Goal: Task Accomplishment & Management: Complete application form

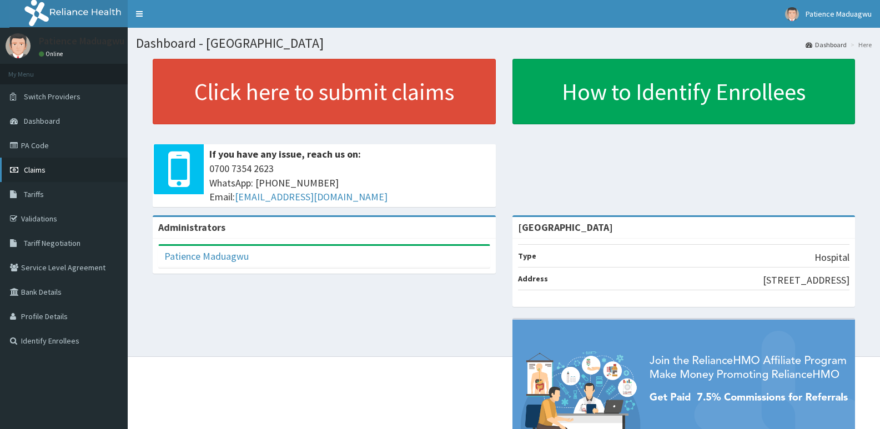
click at [21, 166] on link "Claims" at bounding box center [64, 170] width 128 height 24
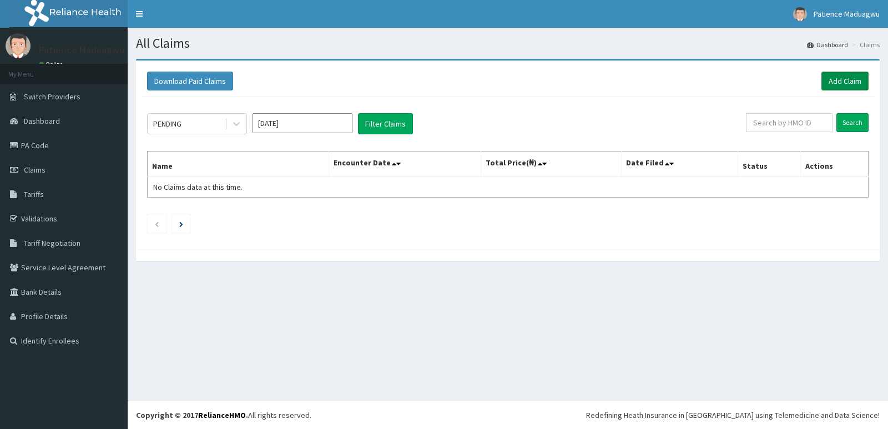
click at [850, 81] on link "Add Claim" at bounding box center [844, 81] width 47 height 19
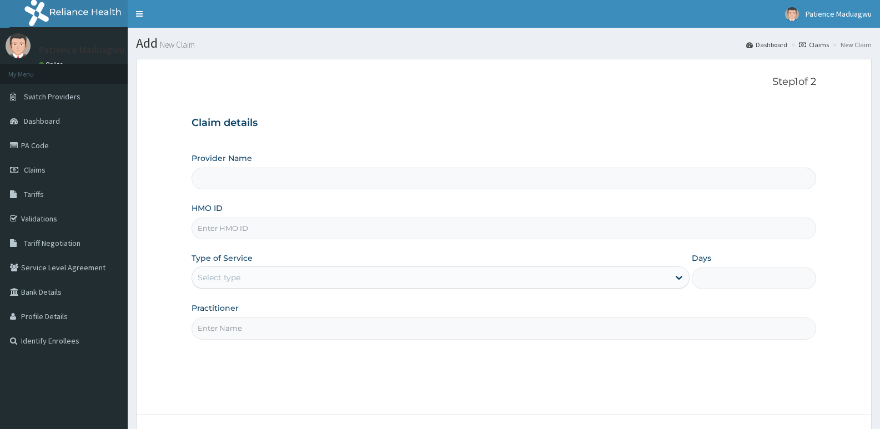
type input "[GEOGRAPHIC_DATA]"
click at [217, 224] on input "HMO ID" at bounding box center [503, 229] width 624 height 22
paste input "BTR/10696/B"
type input "BTR/10696/B"
click at [255, 279] on div "Select type" at bounding box center [430, 278] width 476 height 18
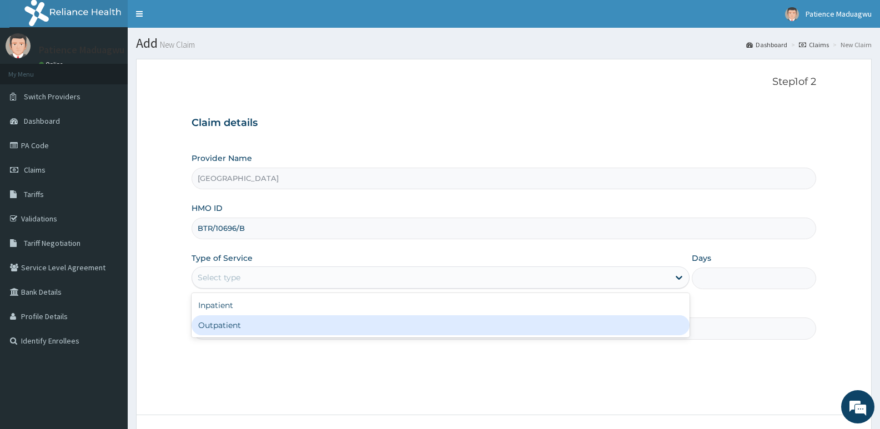
click at [236, 329] on div "Outpatient" at bounding box center [439, 325] width 497 height 20
type input "1"
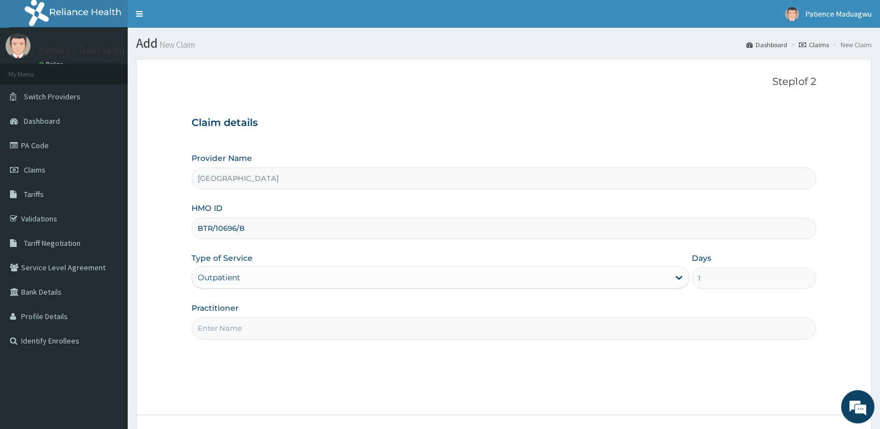
click at [247, 332] on input "Practitioner" at bounding box center [503, 328] width 624 height 22
type input "[PERSON_NAME]"
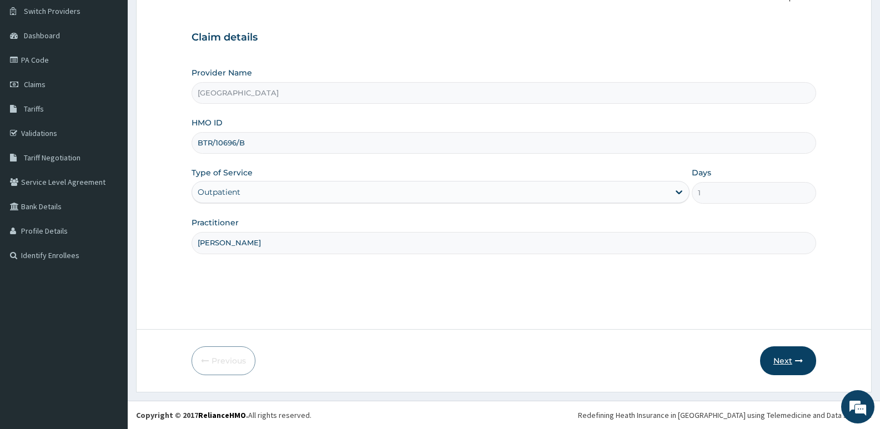
click at [780, 358] on button "Next" at bounding box center [788, 360] width 56 height 29
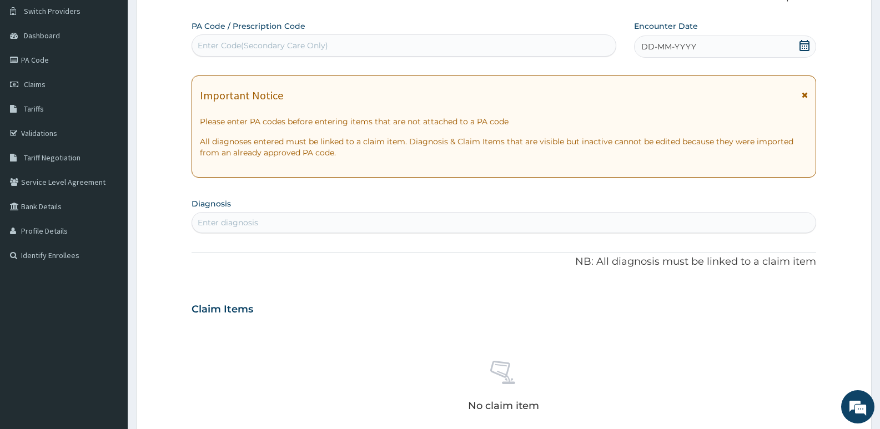
click at [405, 37] on div "Enter Code(Secondary Care Only)" at bounding box center [403, 46] width 423 height 18
paste input "PA/15D22E"
type input "PA/15D22E"
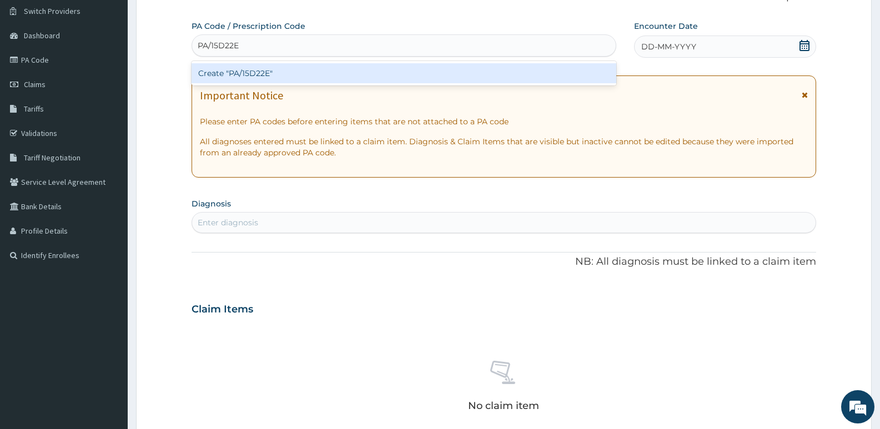
click at [382, 76] on div "Create "PA/15D22E"" at bounding box center [403, 73] width 425 height 20
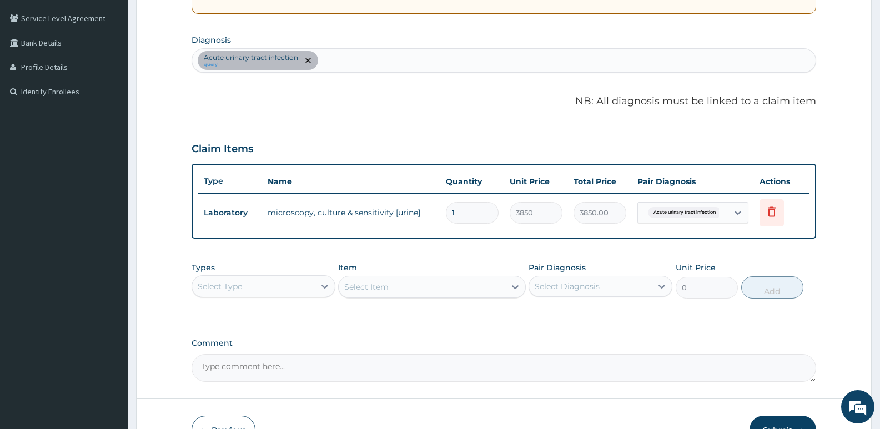
scroll to position [196, 0]
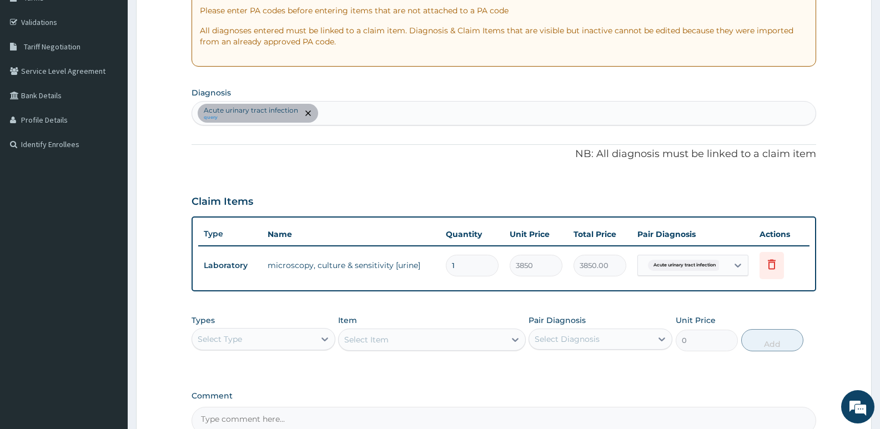
click at [342, 118] on div "Acute urinary tract infection query" at bounding box center [503, 113] width 623 height 23
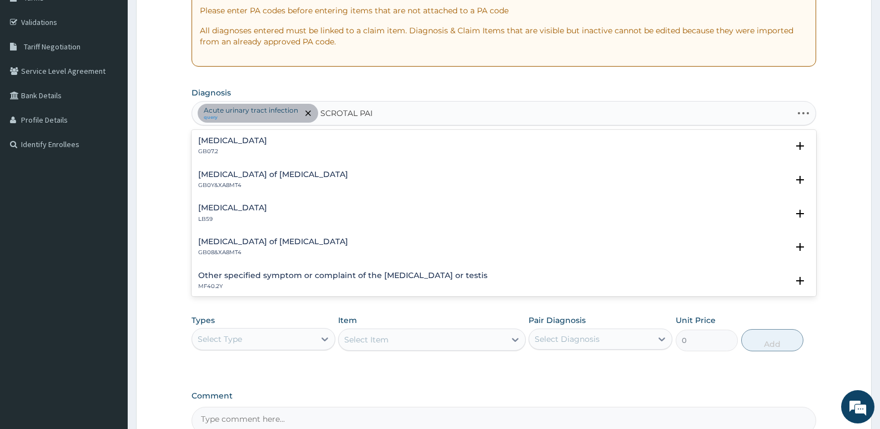
type input "SCROTAL PAIN"
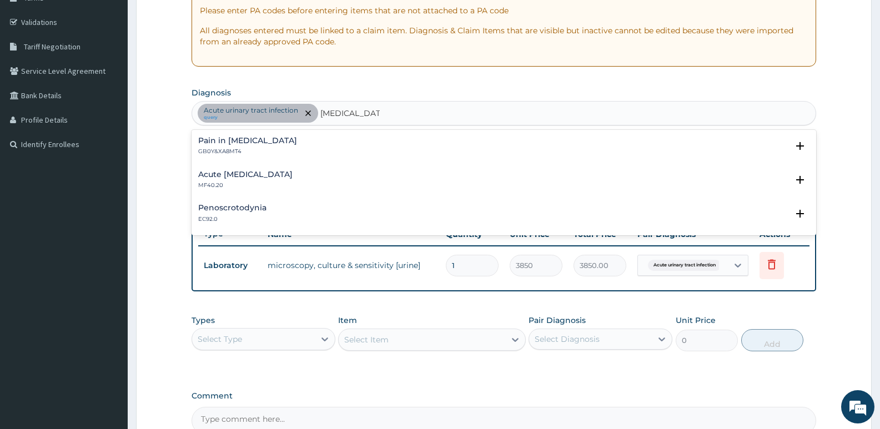
click at [229, 145] on h4 "Pain in scrotum" at bounding box center [247, 141] width 99 height 8
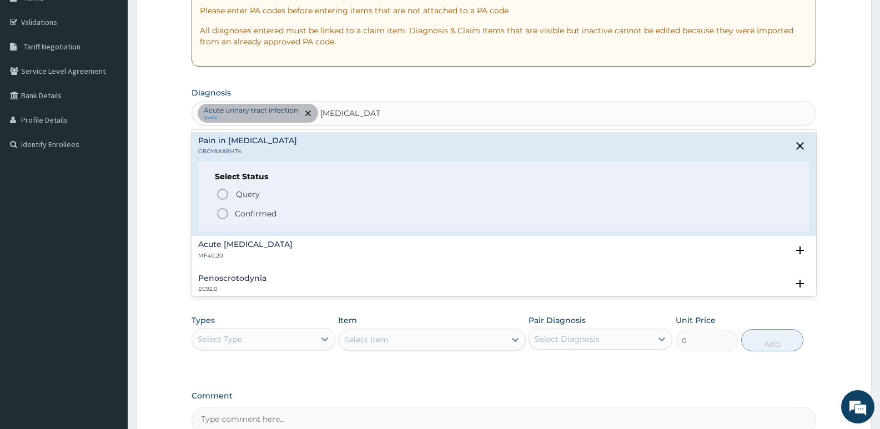
click at [220, 212] on icon "status option filled" at bounding box center [222, 213] width 13 height 13
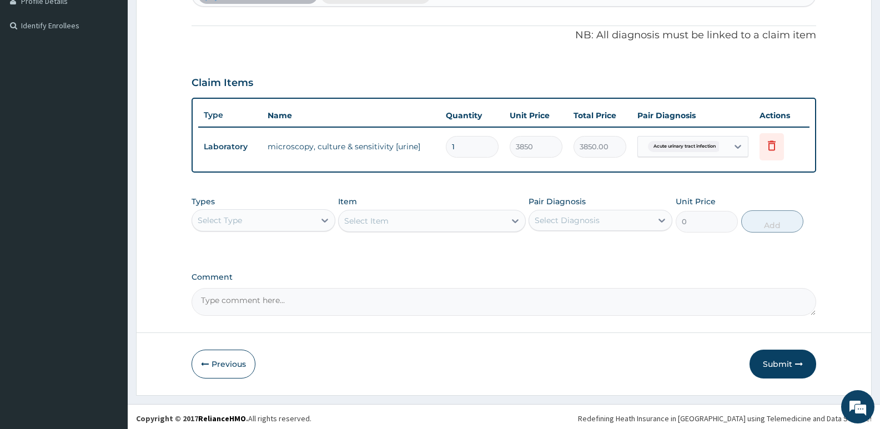
scroll to position [319, 0]
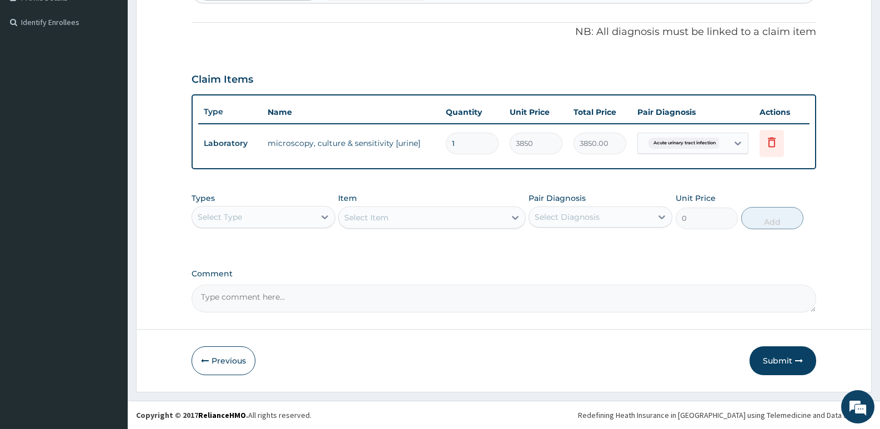
click at [229, 216] on div "Select Type" at bounding box center [220, 216] width 44 height 11
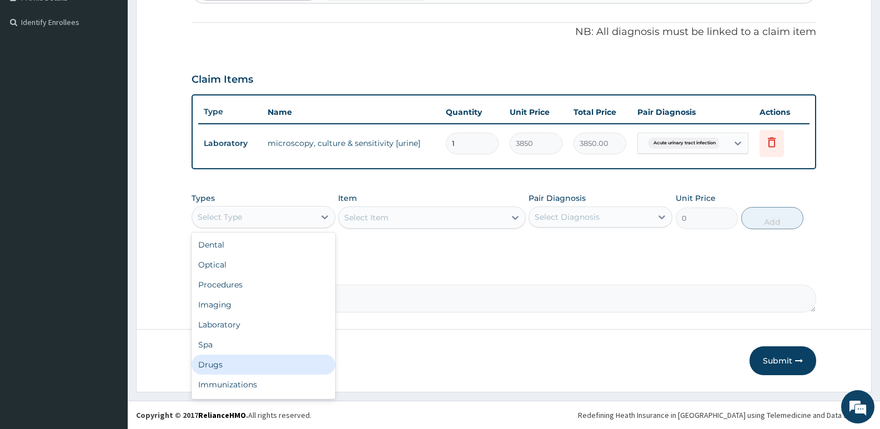
click at [217, 362] on div "Drugs" at bounding box center [263, 365] width 144 height 20
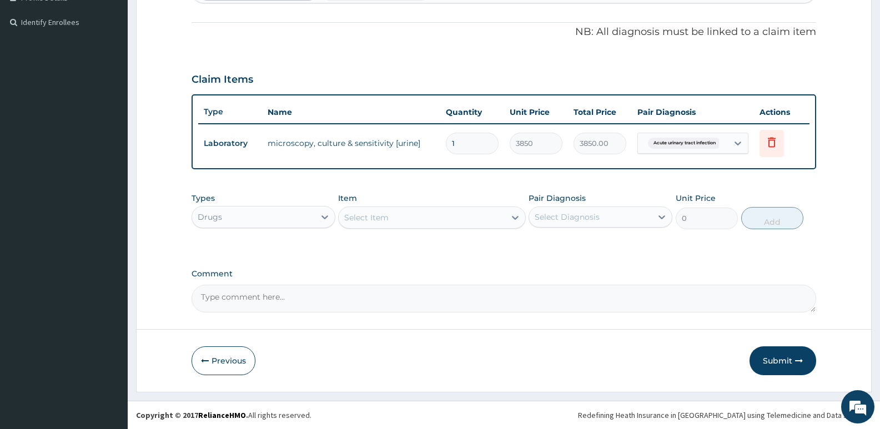
click at [396, 224] on div "Select Item" at bounding box center [422, 218] width 166 height 18
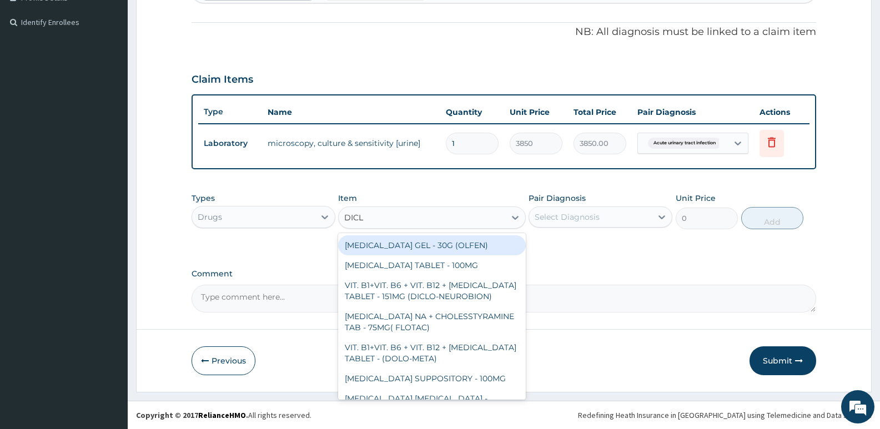
type input "DICLO"
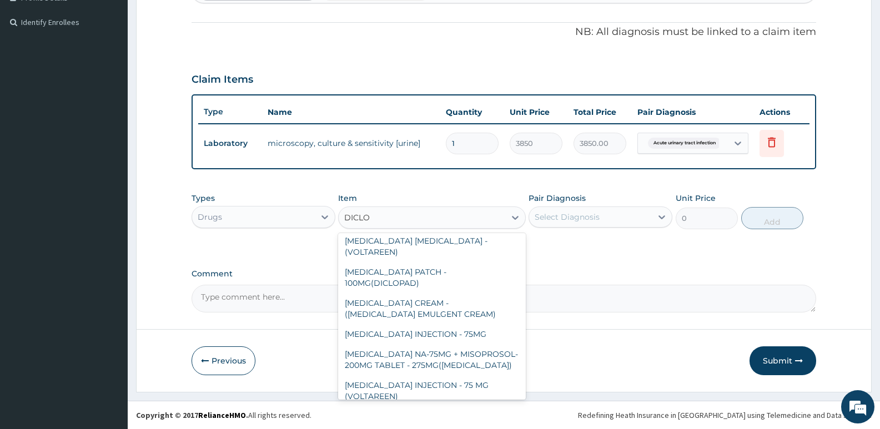
scroll to position [166, 0]
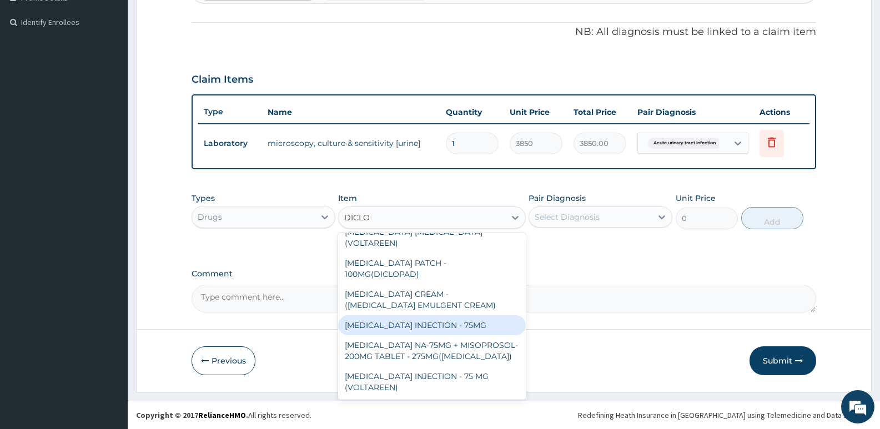
click at [420, 315] on div "[MEDICAL_DATA] INJECTION - 75MG" at bounding box center [431, 325] width 187 height 20
type input "420"
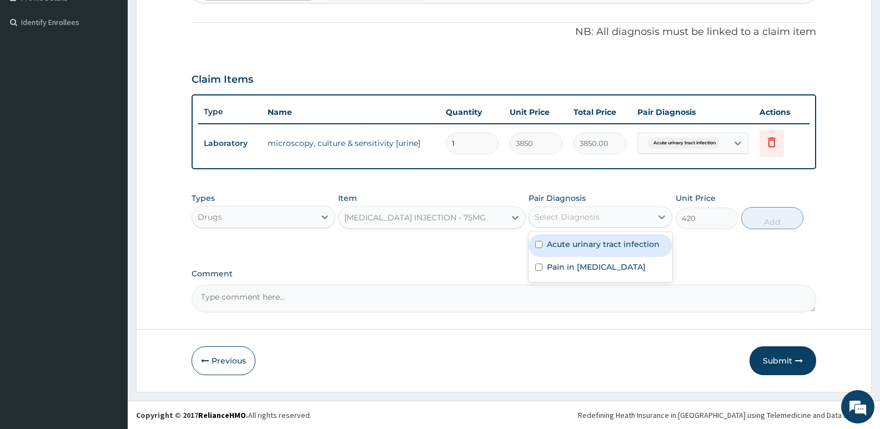
click at [623, 225] on div "Select Diagnosis" at bounding box center [590, 217] width 123 height 18
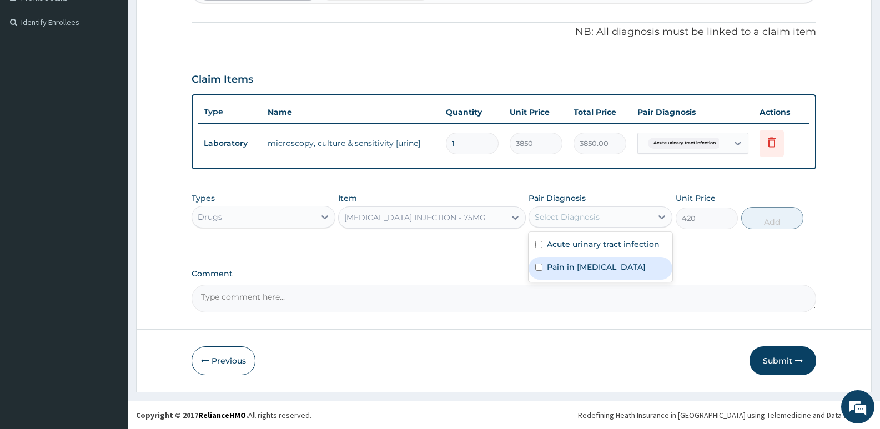
click at [557, 267] on label "Pain in scrotum" at bounding box center [596, 266] width 99 height 11
checkbox input "true"
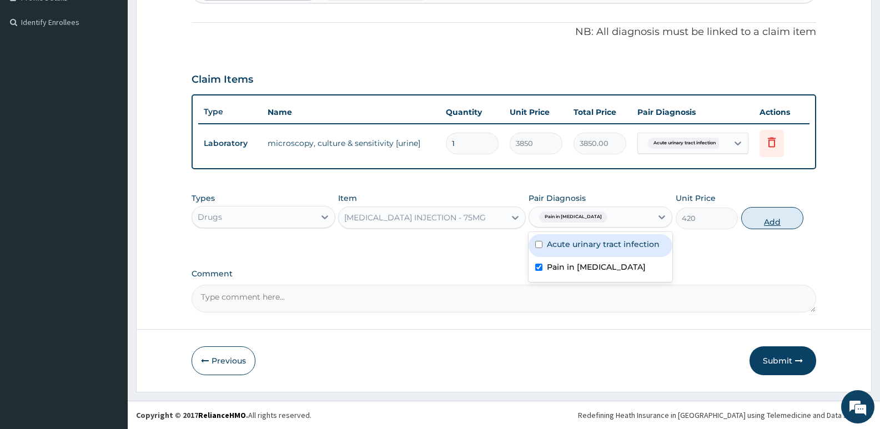
click at [779, 221] on button "Add" at bounding box center [772, 218] width 62 height 22
type input "0"
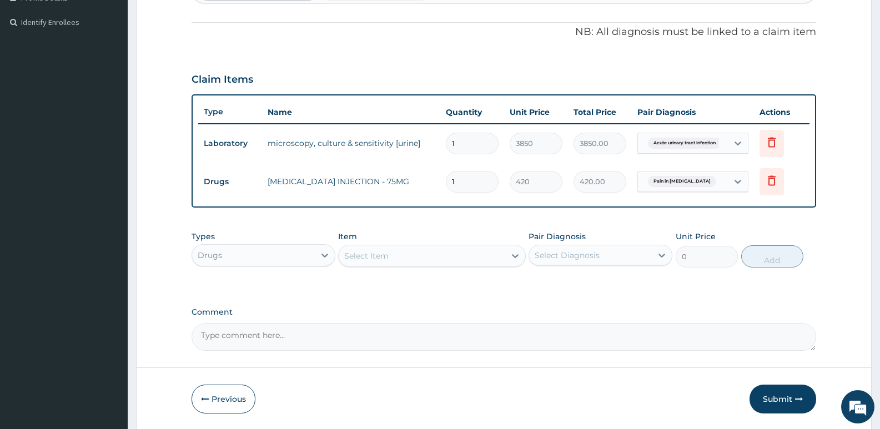
click at [370, 259] on div "Select Item" at bounding box center [366, 255] width 44 height 11
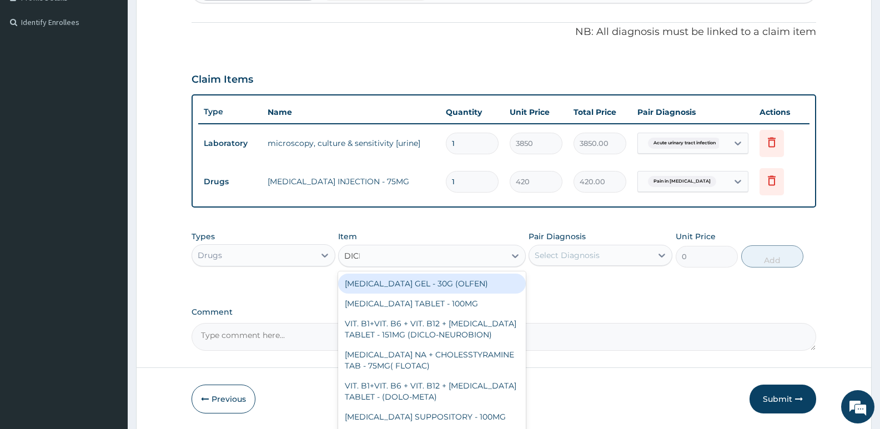
type input "DICLO"
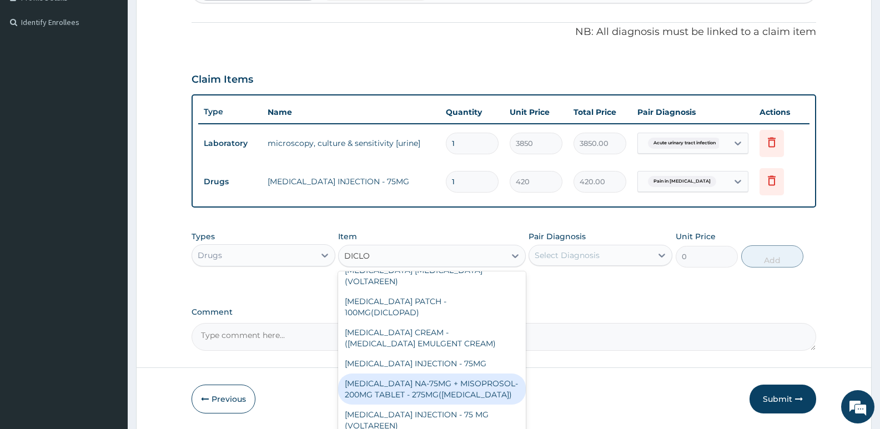
scroll to position [206, 0]
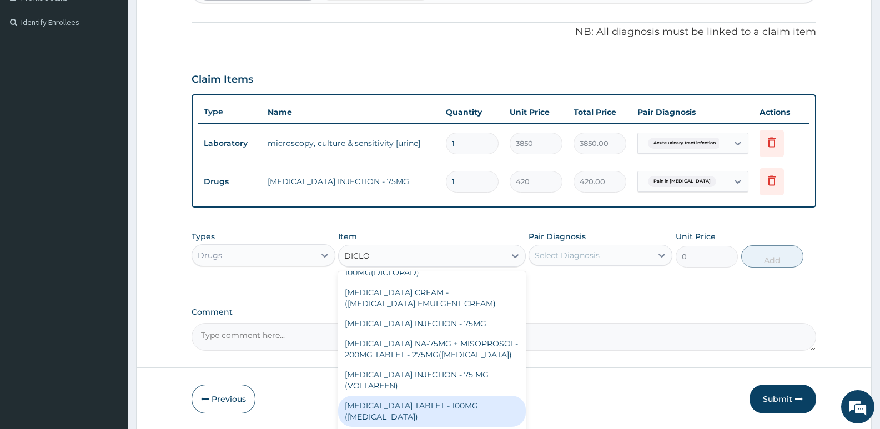
click at [418, 408] on div "[MEDICAL_DATA] TABLET - 100MG ([MEDICAL_DATA])" at bounding box center [431, 411] width 187 height 31
type input "78.39999999999999"
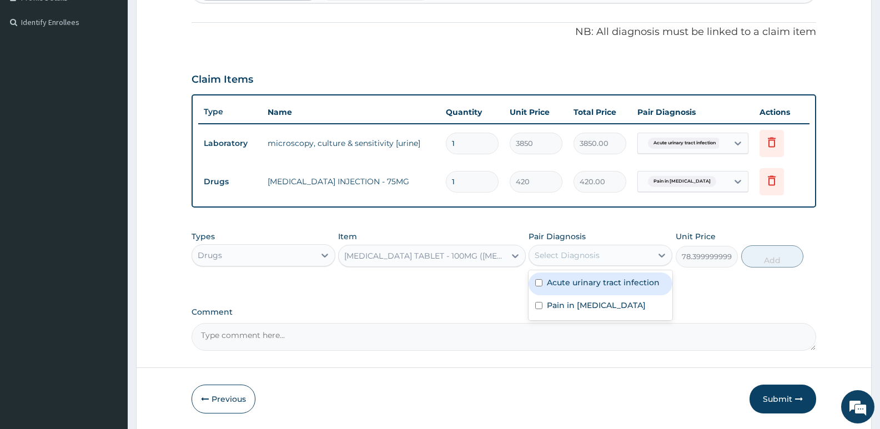
click at [602, 255] on div "Select Diagnosis" at bounding box center [590, 255] width 123 height 18
click at [558, 306] on label "Pain in scrotum" at bounding box center [596, 305] width 99 height 11
checkbox input "true"
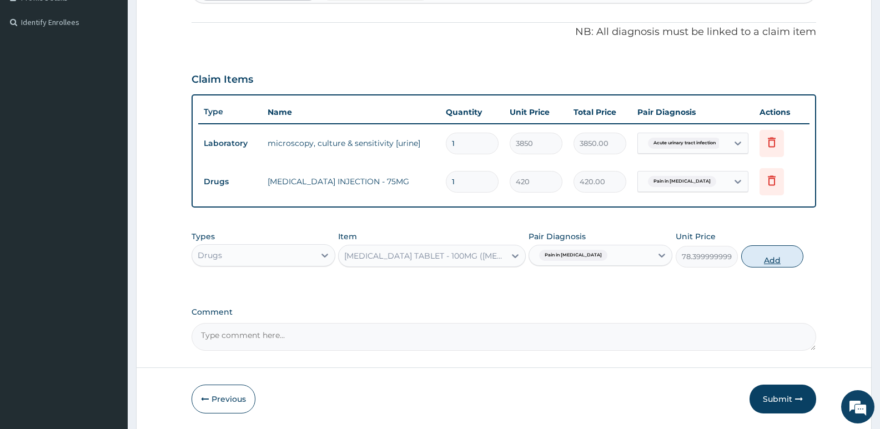
click at [770, 257] on button "Add" at bounding box center [772, 256] width 62 height 22
type input "0"
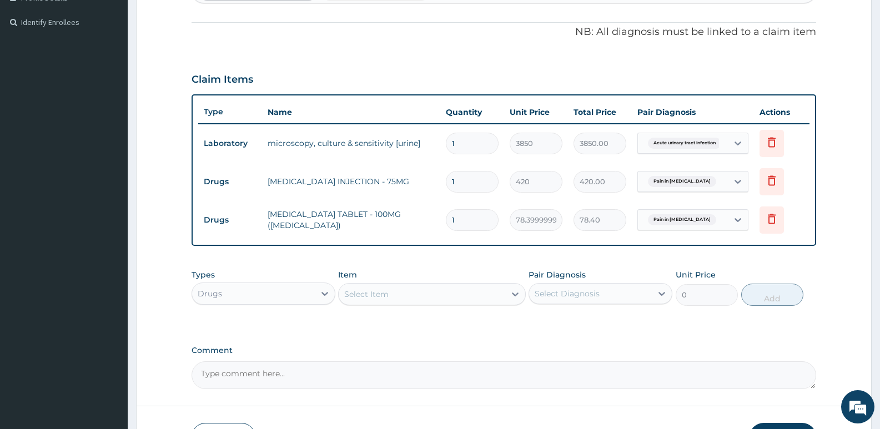
type input "0.00"
type input "6"
type input "470.40"
type input "6"
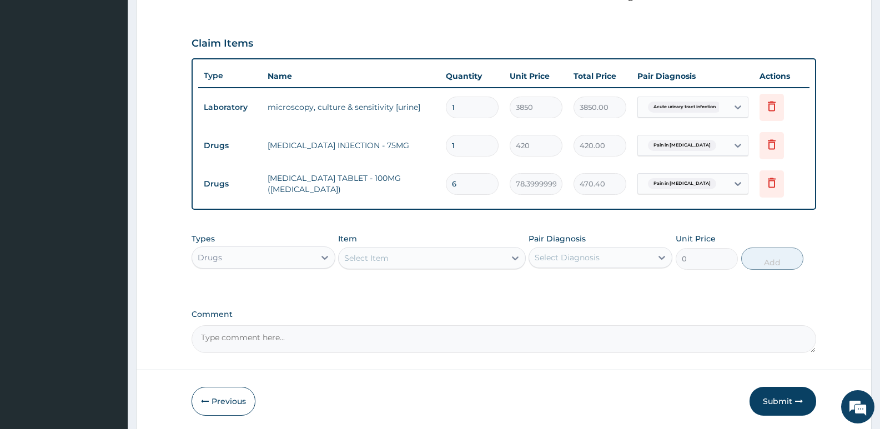
scroll to position [374, 0]
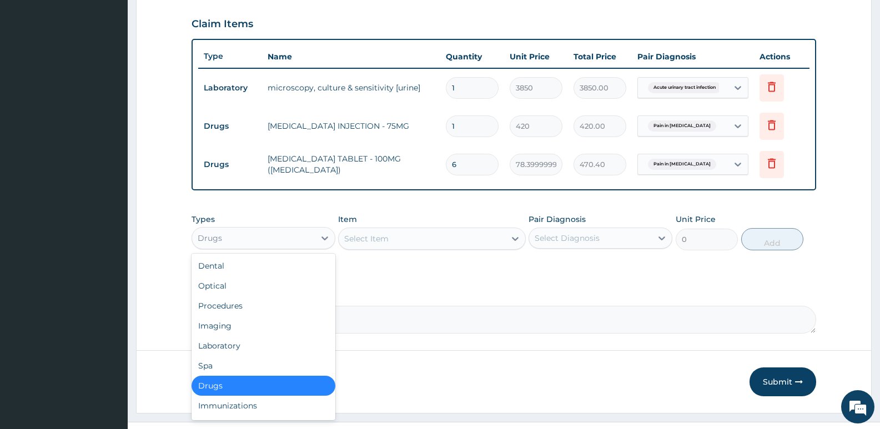
click at [302, 240] on div "Drugs" at bounding box center [253, 238] width 123 height 18
click at [228, 307] on div "Procedures" at bounding box center [263, 306] width 144 height 20
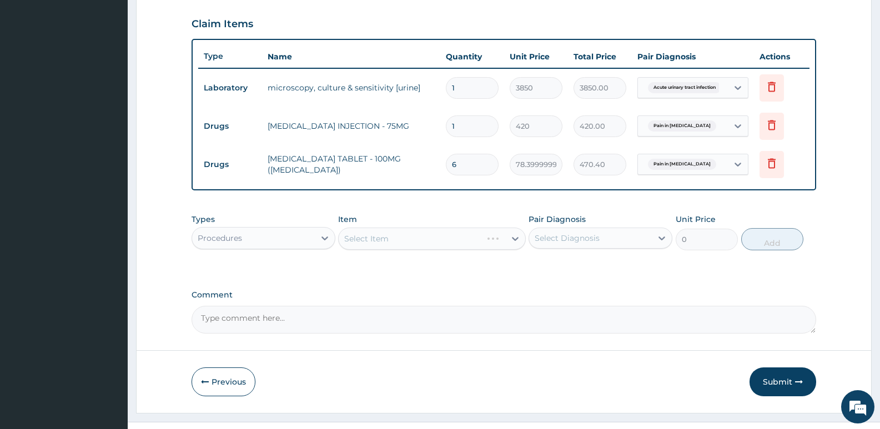
click at [350, 238] on div "Select Item" at bounding box center [431, 239] width 187 height 22
click at [373, 228] on div "Select Item" at bounding box center [431, 239] width 187 height 22
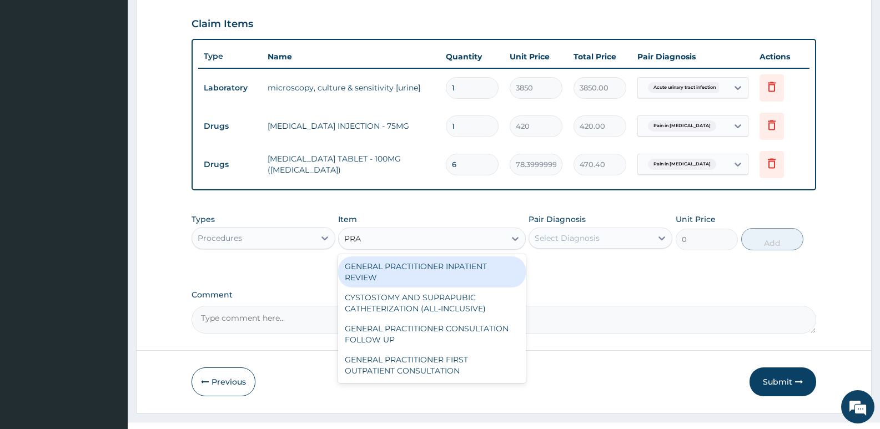
type input "PRAC"
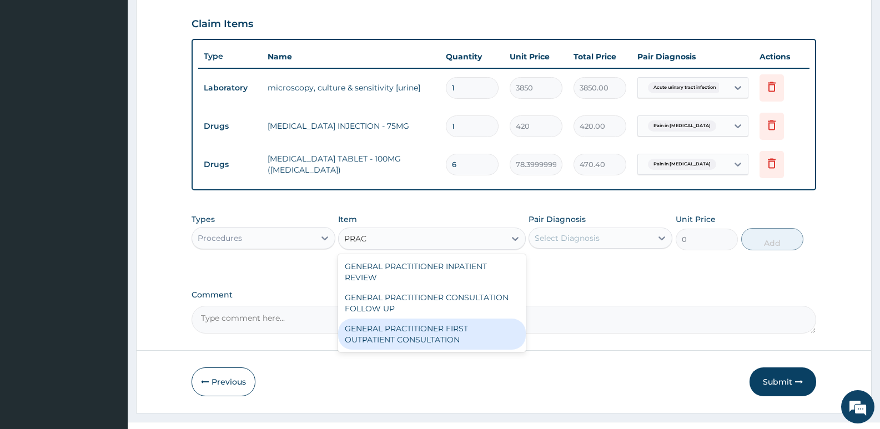
click at [400, 334] on div "GENERAL PRACTITIONER FIRST OUTPATIENT CONSULTATION" at bounding box center [431, 334] width 187 height 31
type input "3750"
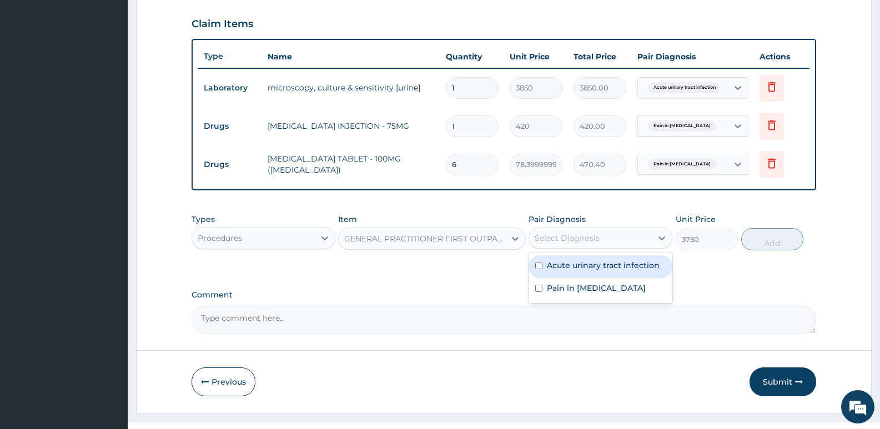
click at [603, 245] on div "Select Diagnosis" at bounding box center [590, 238] width 123 height 18
click at [584, 280] on div "Pain in scrotum" at bounding box center [600, 289] width 144 height 23
checkbox input "true"
click at [608, 269] on label "Acute urinary tract infection" at bounding box center [603, 265] width 113 height 11
checkbox input "true"
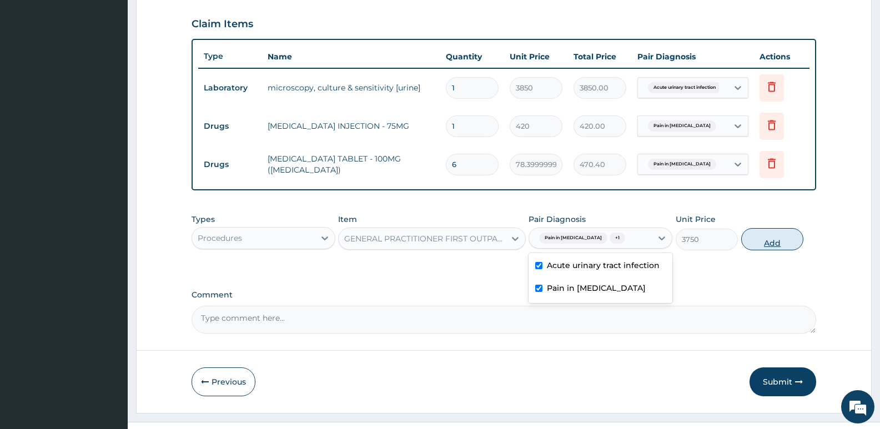
click at [769, 234] on button "Add" at bounding box center [772, 239] width 62 height 22
type input "0"
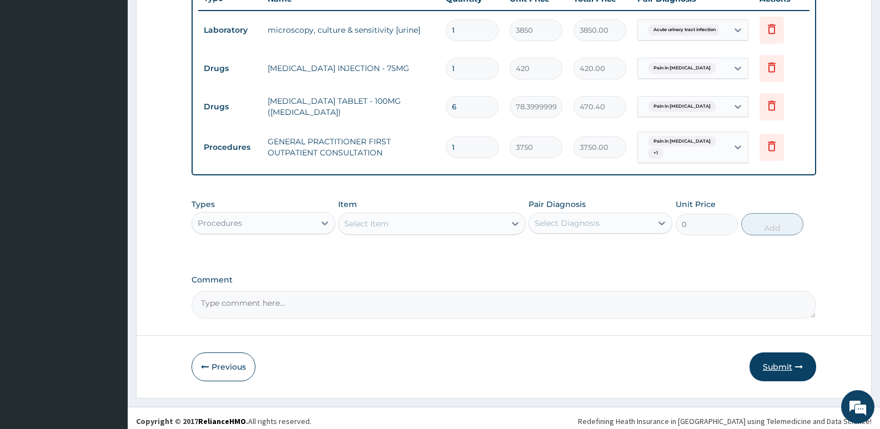
scroll to position [433, 0]
click at [779, 362] on button "Submit" at bounding box center [782, 365] width 67 height 29
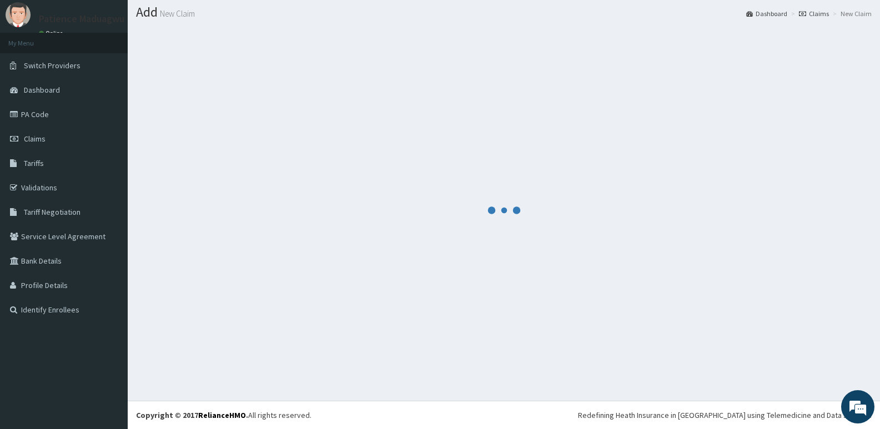
scroll to position [31, 0]
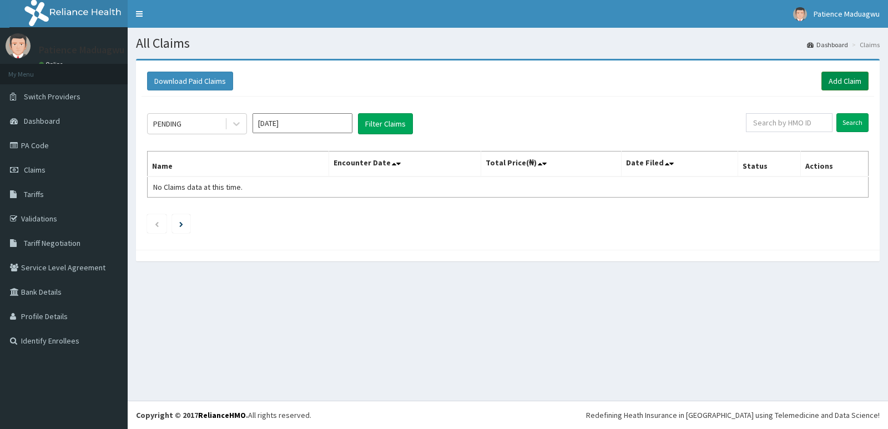
click at [842, 80] on link "Add Claim" at bounding box center [844, 81] width 47 height 19
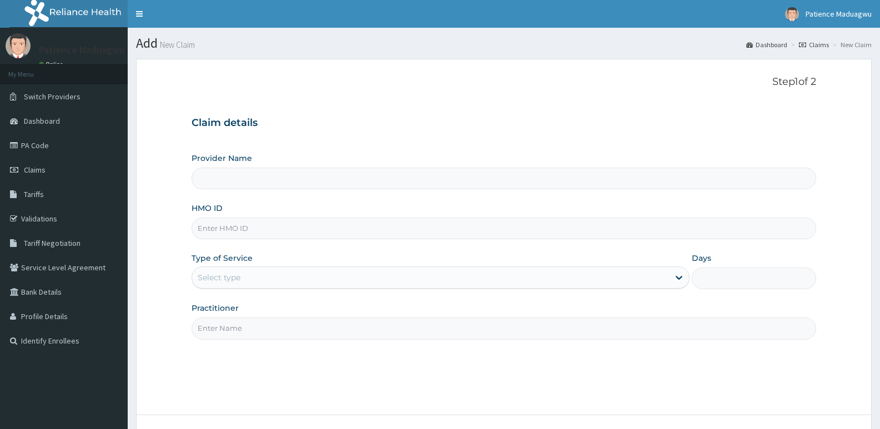
click at [239, 233] on input "HMO ID" at bounding box center [503, 229] width 624 height 22
paste input "GSV/12178/A"
type input "GSV/12178/A"
type input "Faleti Medical Centre"
type input "GSV/12178/A"
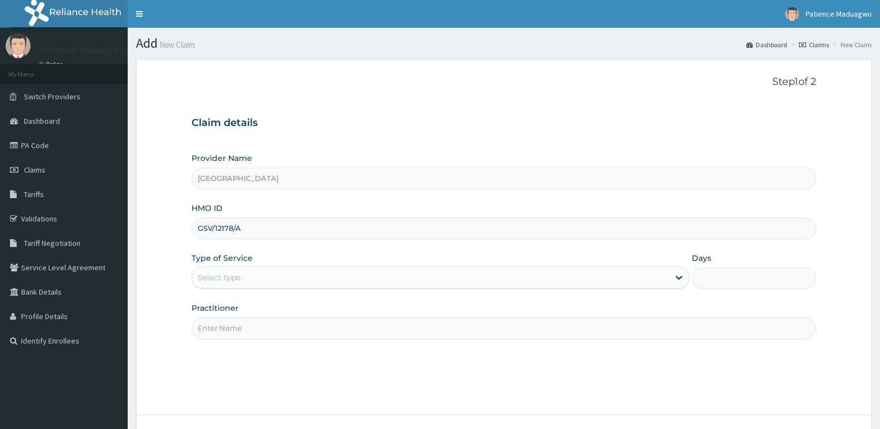
click at [233, 272] on div "Select type" at bounding box center [219, 277] width 43 height 11
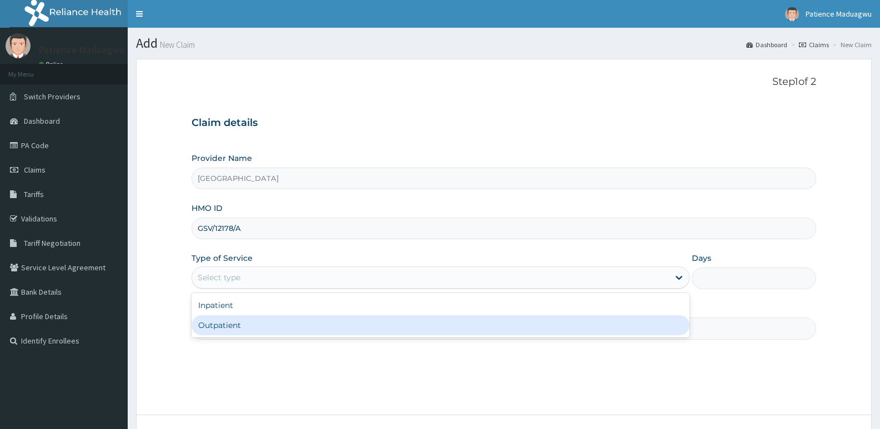
click at [216, 334] on div "Outpatient" at bounding box center [439, 325] width 497 height 20
type input "1"
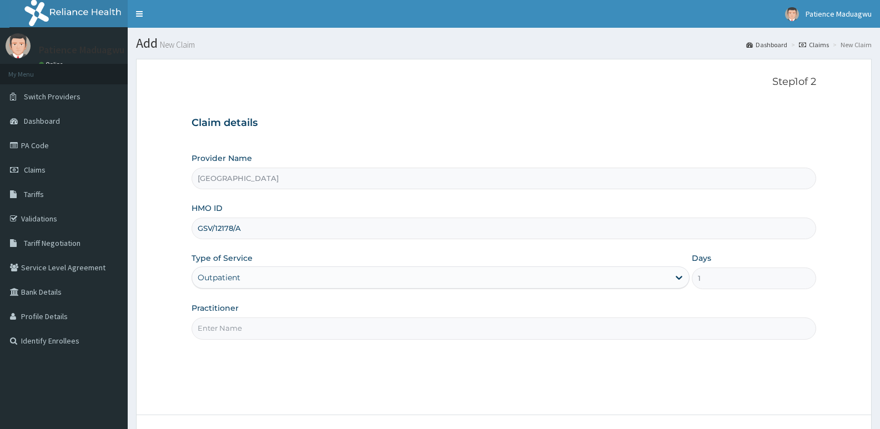
click at [225, 330] on input "Practitioner" at bounding box center [503, 328] width 624 height 22
type input "[PERSON_NAME]"
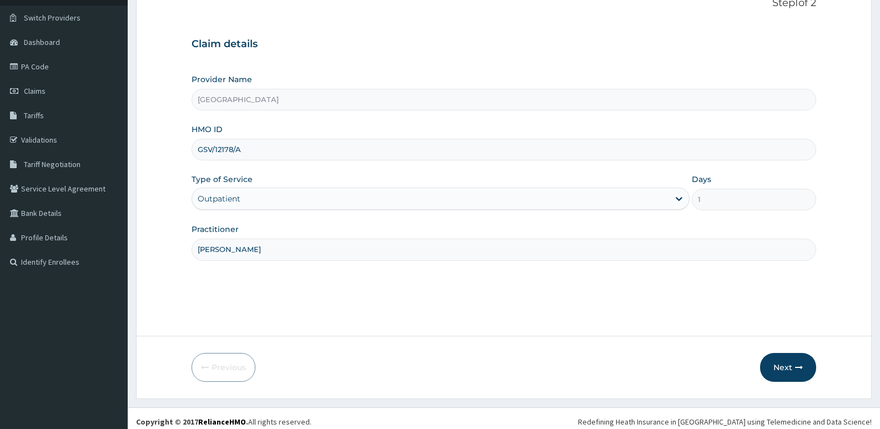
scroll to position [85, 0]
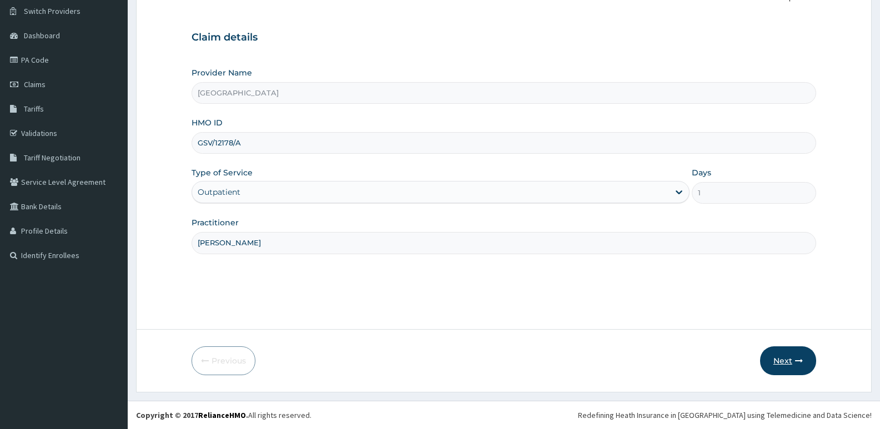
click at [793, 358] on button "Next" at bounding box center [788, 360] width 56 height 29
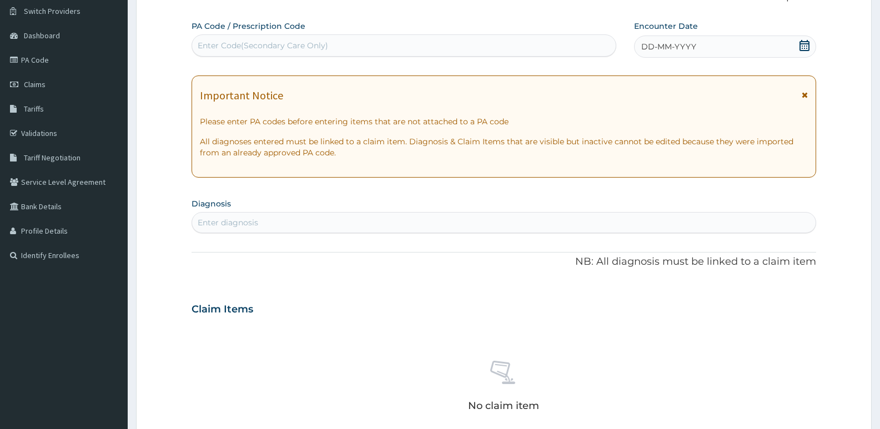
click at [801, 41] on icon at bounding box center [804, 45] width 10 height 11
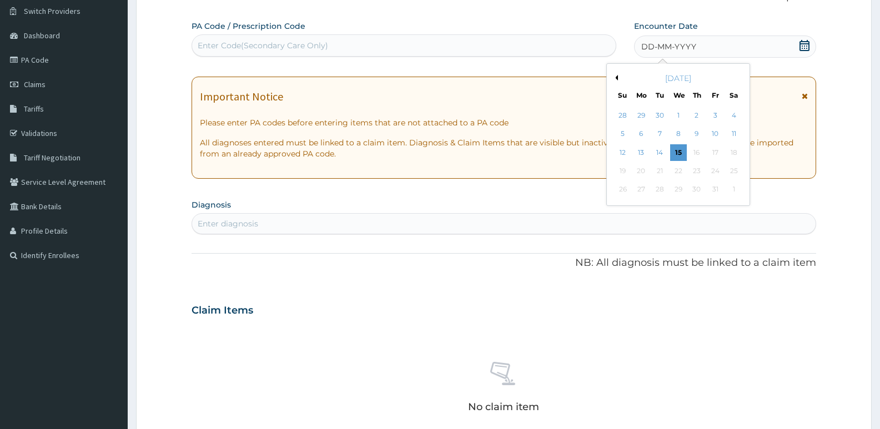
click at [614, 77] on button "Previous Month" at bounding box center [615, 78] width 6 height 6
click at [670, 115] on div "3" at bounding box center [678, 115] width 17 height 17
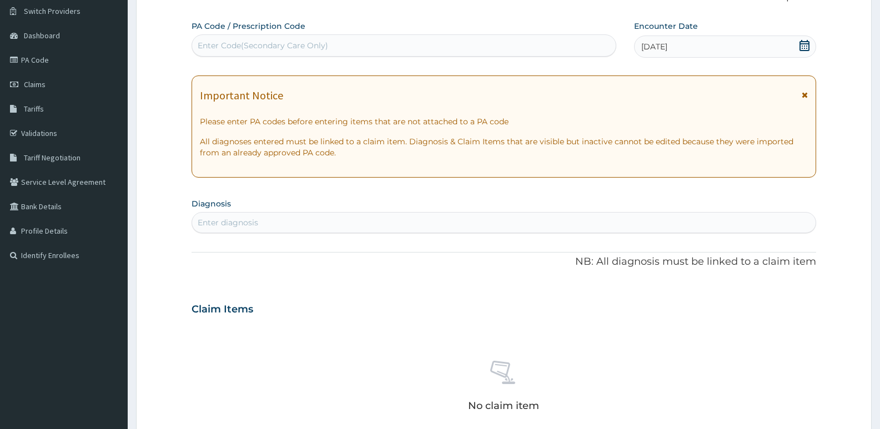
click at [228, 219] on div "Enter diagnosis" at bounding box center [228, 222] width 60 height 11
type input "MALARIA"
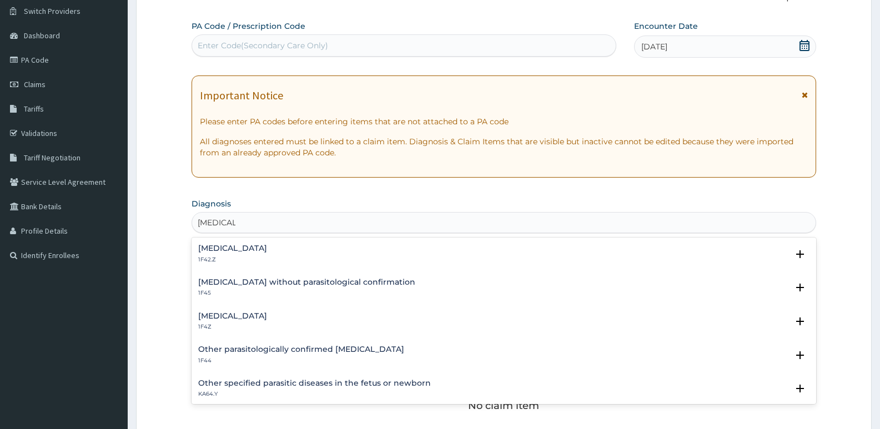
click at [219, 315] on h4 "[MEDICAL_DATA]" at bounding box center [232, 316] width 69 height 8
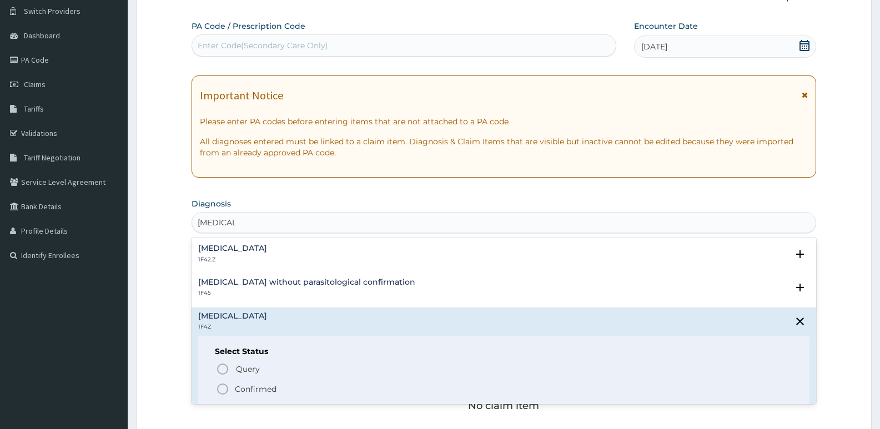
click at [223, 389] on icon "status option filled" at bounding box center [222, 388] width 13 height 13
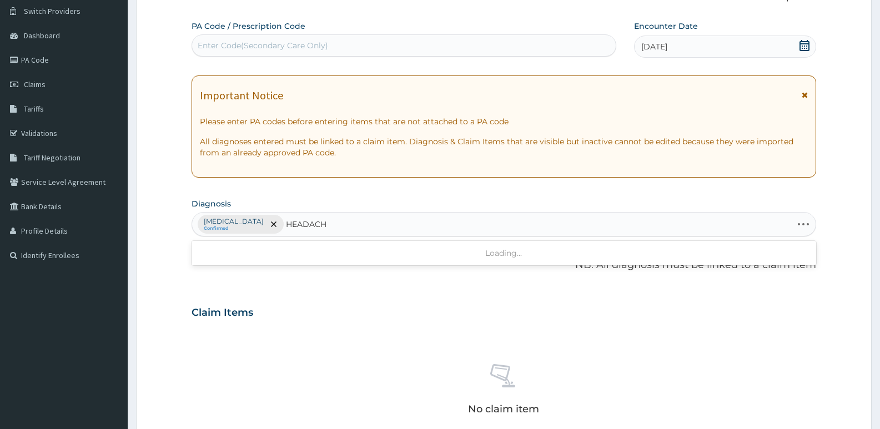
type input "HEADACHE"
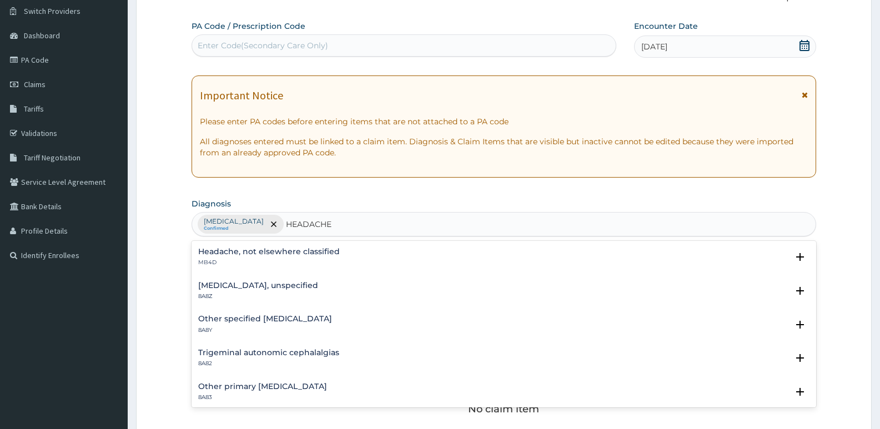
click at [263, 261] on p "MB4D" at bounding box center [269, 263] width 142 height 8
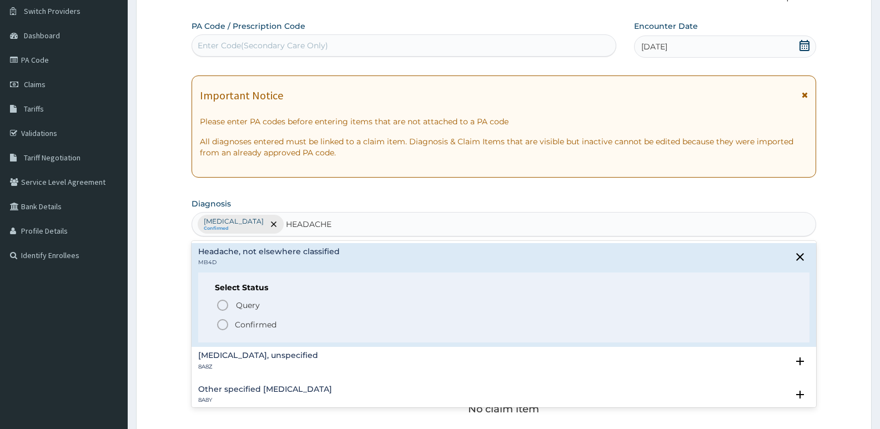
click at [220, 321] on icon "status option filled" at bounding box center [222, 324] width 13 height 13
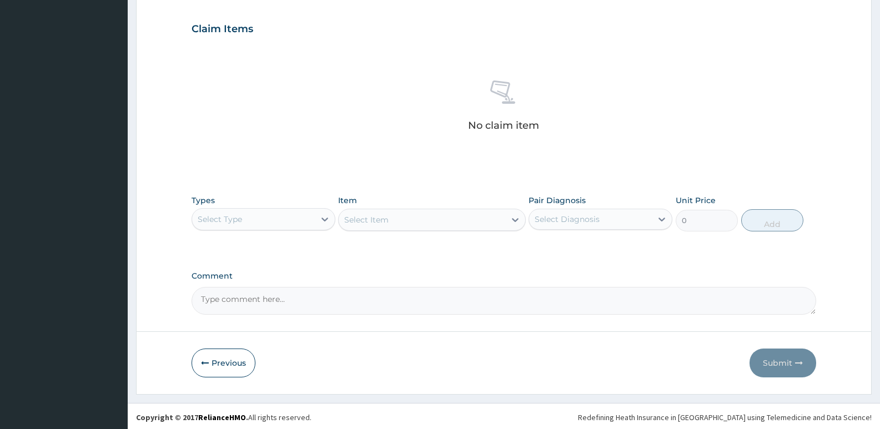
scroll to position [371, 0]
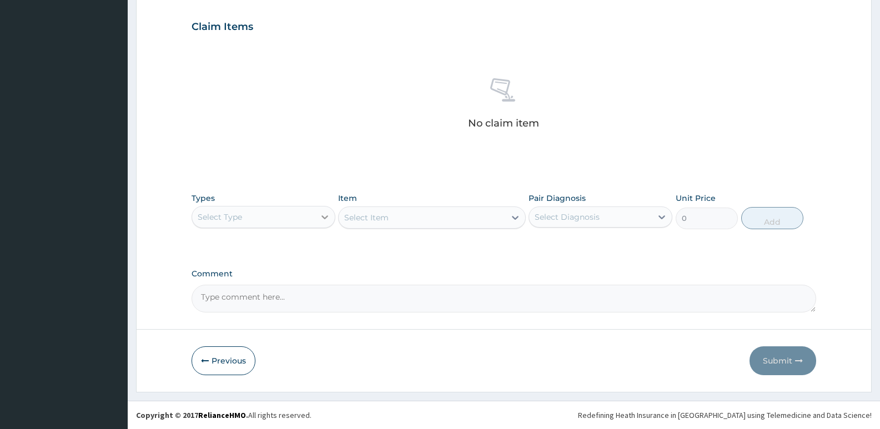
click at [316, 217] on div at bounding box center [325, 217] width 20 height 20
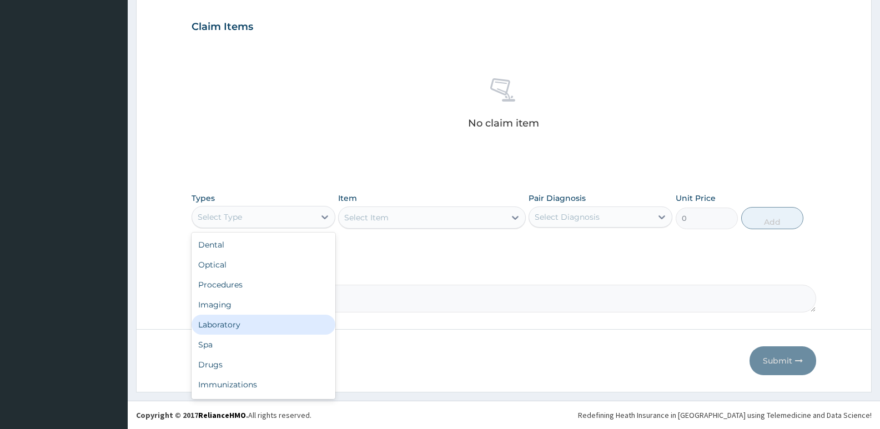
click at [221, 331] on div "Laboratory" at bounding box center [263, 325] width 144 height 20
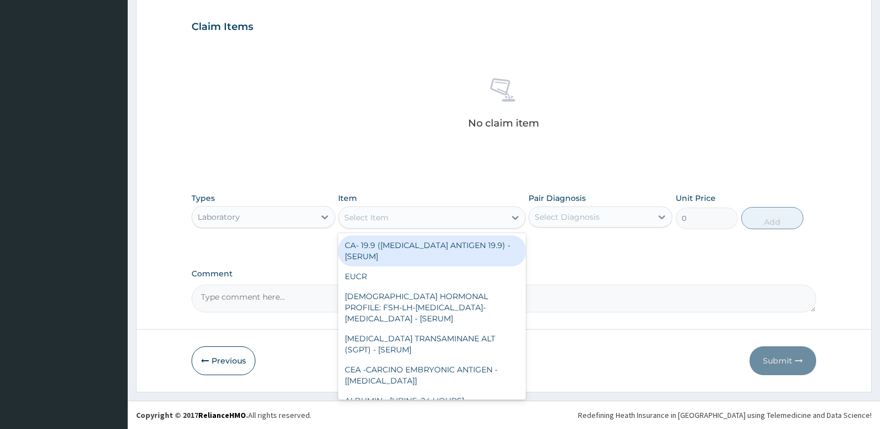
click at [387, 220] on div "Select Item" at bounding box center [366, 217] width 44 height 11
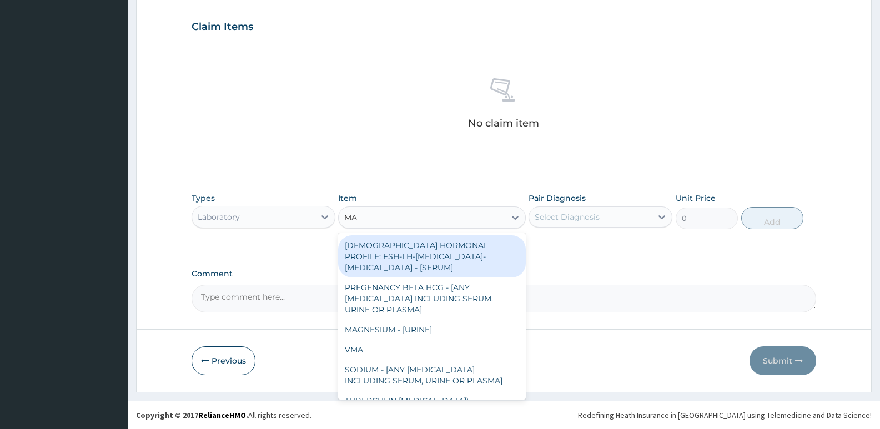
type input "MALA"
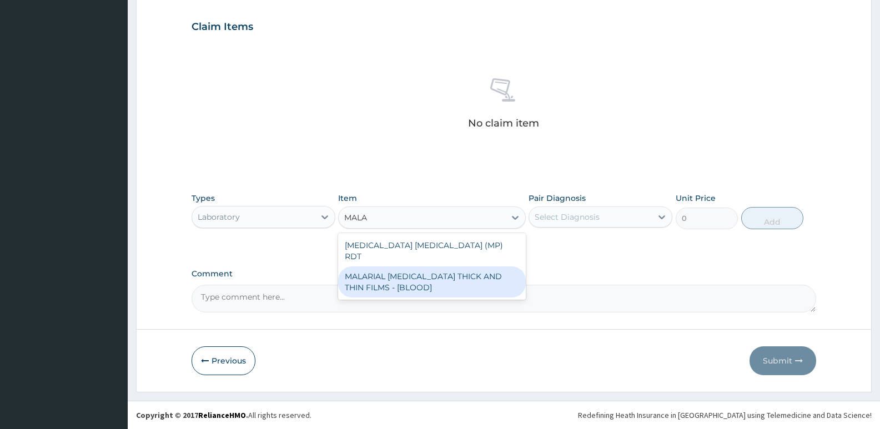
drag, startPoint x: 395, startPoint y: 271, endPoint x: 430, endPoint y: 266, distance: 34.7
click at [395, 271] on div "MALARIAL [MEDICAL_DATA] THICK AND THIN FILMS - [BLOOD]" at bounding box center [431, 281] width 187 height 31
type input "2187.5"
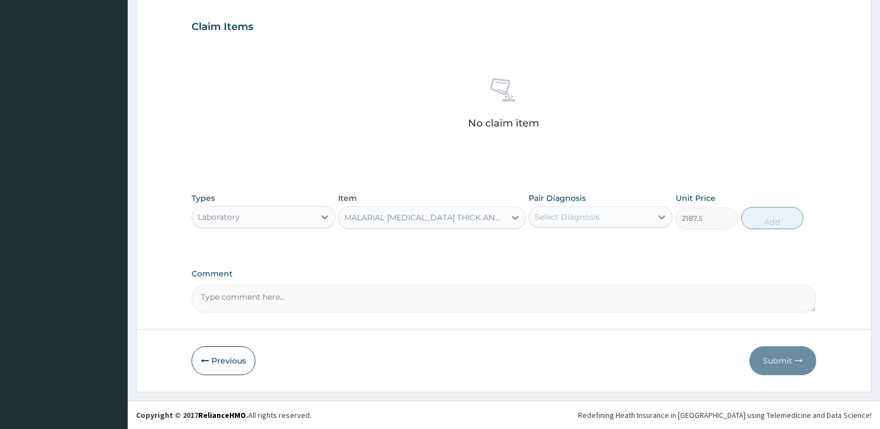
click at [592, 223] on div "Select Diagnosis" at bounding box center [590, 217] width 123 height 18
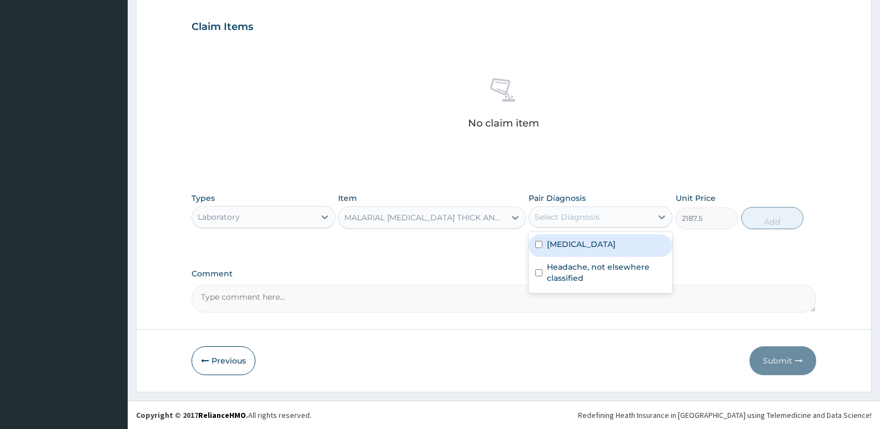
click at [576, 247] on label "[MEDICAL_DATA]" at bounding box center [581, 244] width 69 height 11
checkbox input "true"
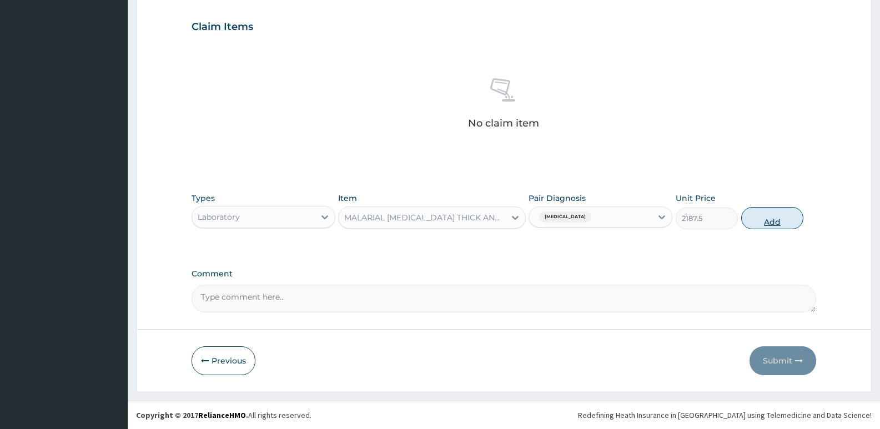
click at [763, 216] on button "Add" at bounding box center [772, 218] width 62 height 22
type input "0"
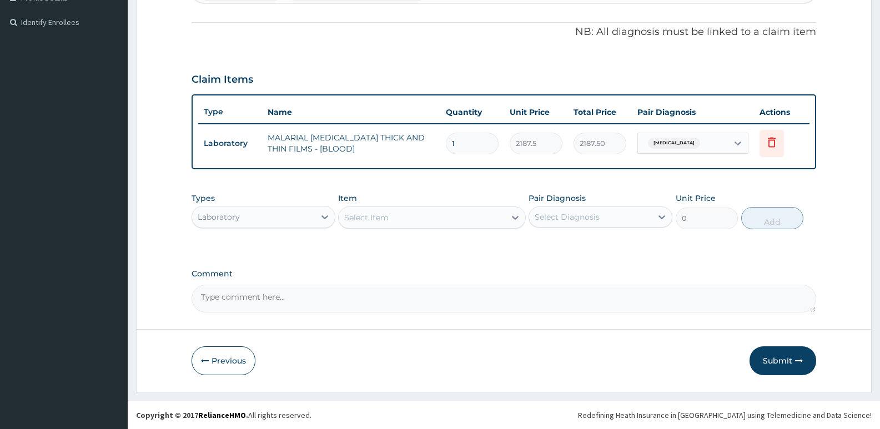
scroll to position [319, 0]
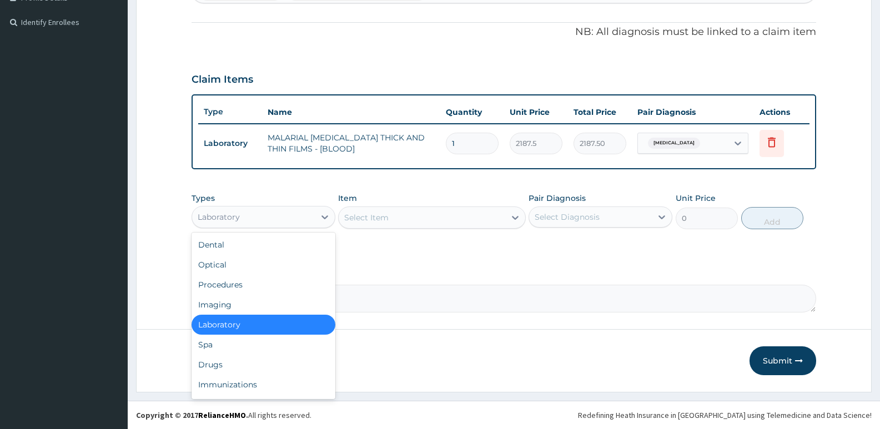
click at [303, 223] on div "Laboratory" at bounding box center [253, 217] width 123 height 18
click at [229, 281] on div "Procedures" at bounding box center [263, 285] width 144 height 20
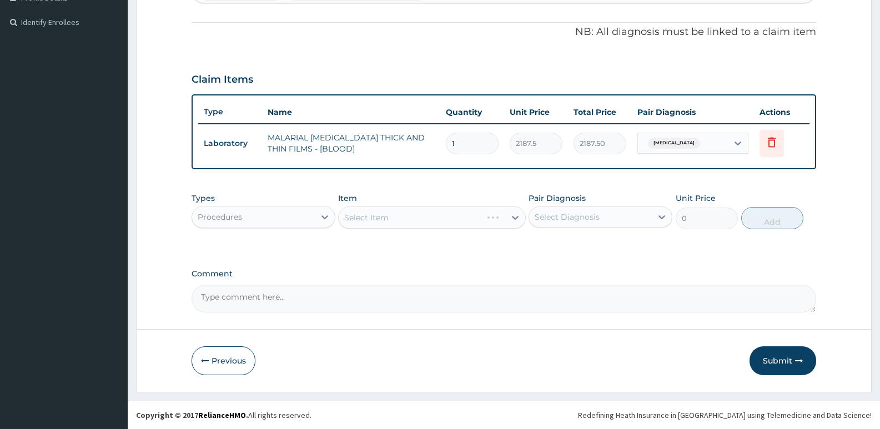
click at [402, 218] on div "Select Item" at bounding box center [431, 217] width 187 height 22
click at [390, 215] on div "Select Item" at bounding box center [431, 217] width 187 height 22
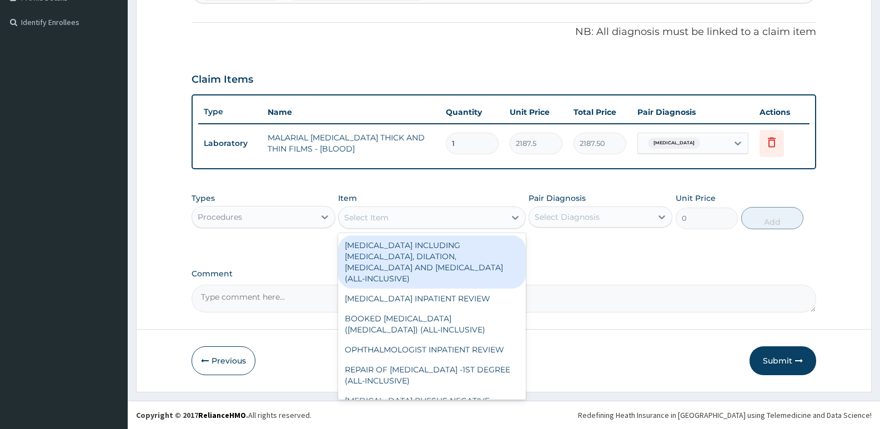
click at [390, 215] on div "Select Item" at bounding box center [422, 218] width 166 height 18
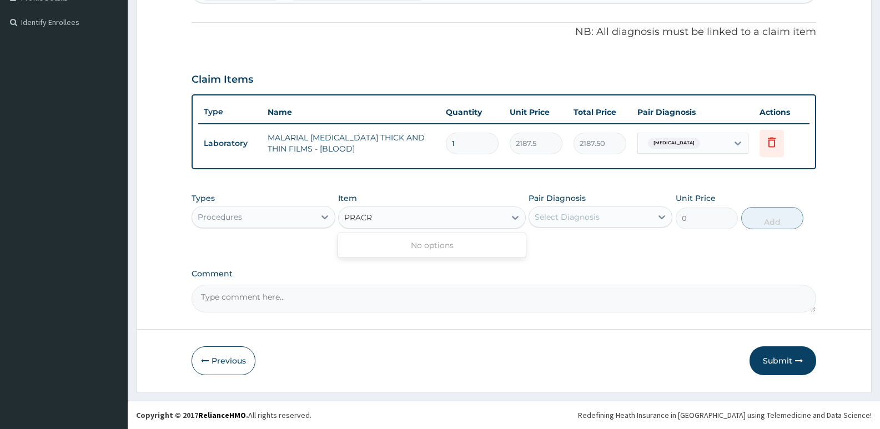
type input "PRAC"
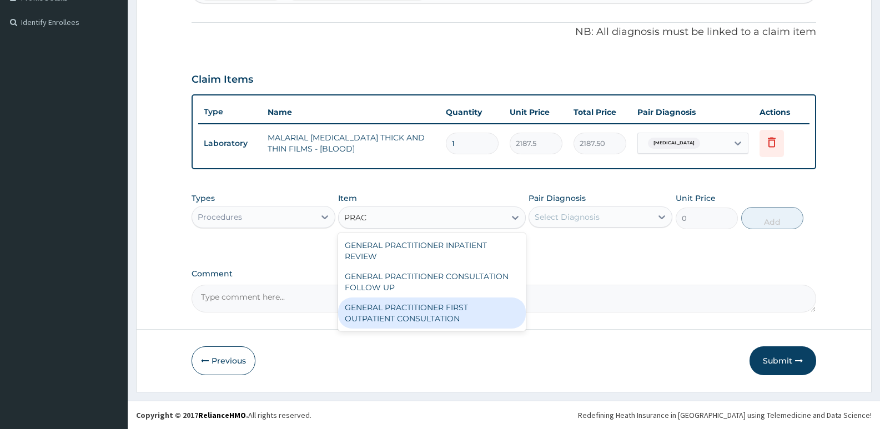
click at [399, 301] on div "GENERAL PRACTITIONER FIRST OUTPATIENT CONSULTATION" at bounding box center [431, 312] width 187 height 31
type input "3750"
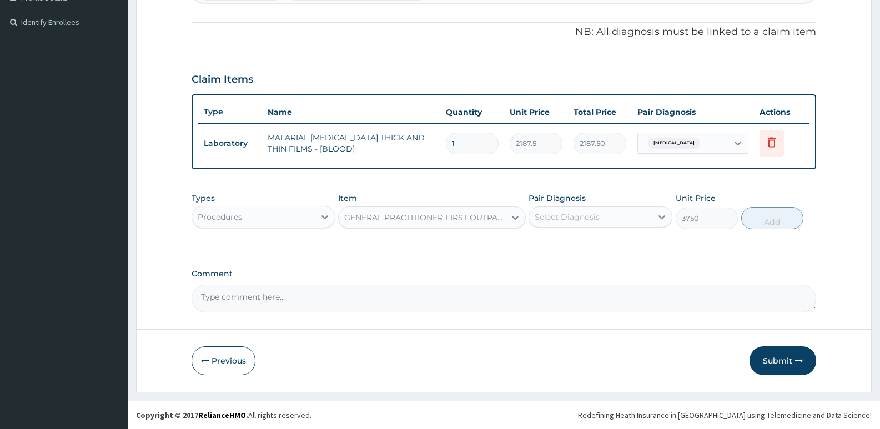
click at [536, 230] on div "Types Procedures Item option GENERAL PRACTITIONER FIRST OUTPATIENT CONSULTATION…" at bounding box center [503, 211] width 624 height 48
click at [566, 213] on div "Select Diagnosis" at bounding box center [566, 216] width 65 height 11
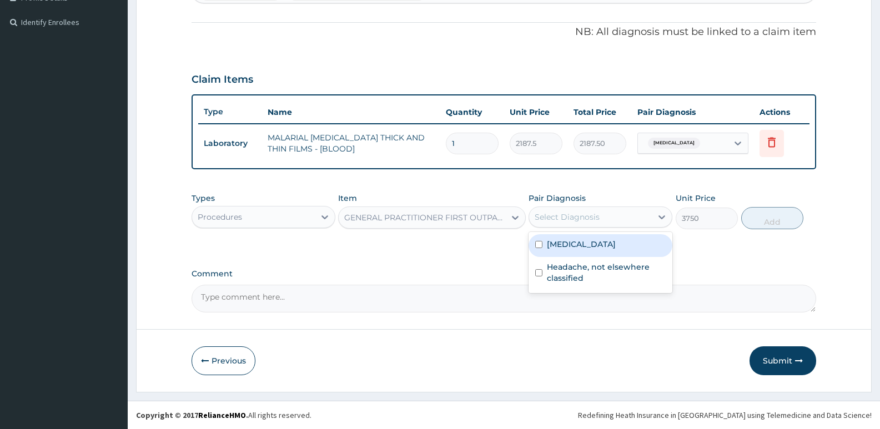
click at [570, 244] on label "[MEDICAL_DATA]" at bounding box center [581, 244] width 69 height 11
checkbox input "true"
click at [778, 221] on button "Add" at bounding box center [772, 218] width 62 height 22
type input "0"
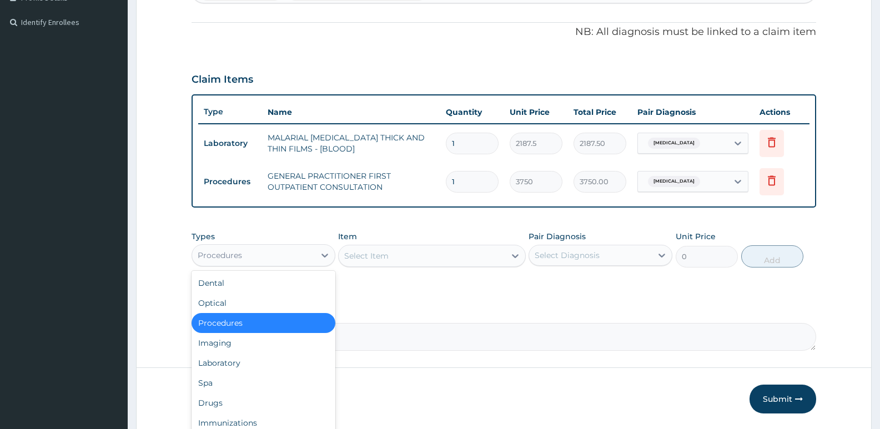
click at [289, 255] on div "Procedures" at bounding box center [253, 255] width 123 height 18
click at [207, 401] on div "Drugs" at bounding box center [263, 403] width 144 height 20
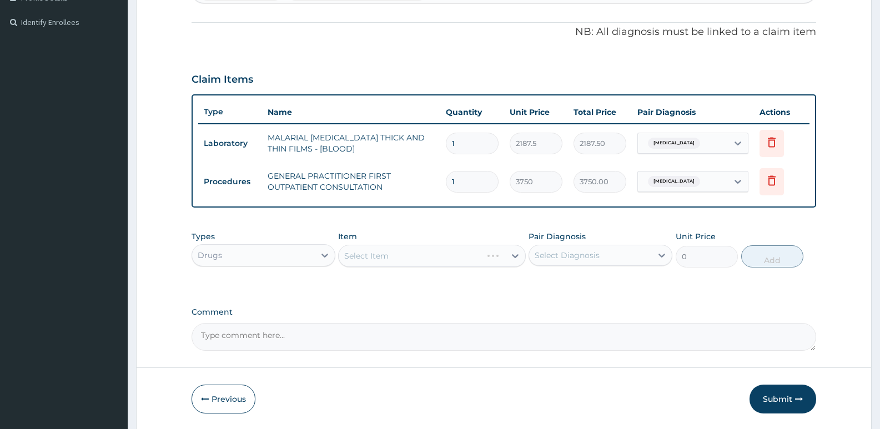
scroll to position [357, 0]
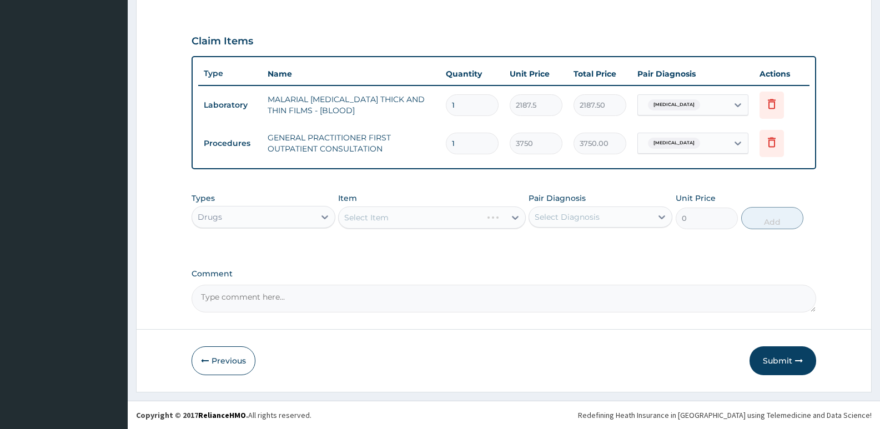
click at [381, 220] on div "Select Item" at bounding box center [431, 217] width 187 height 22
click at [382, 217] on div "Select Item" at bounding box center [366, 217] width 44 height 11
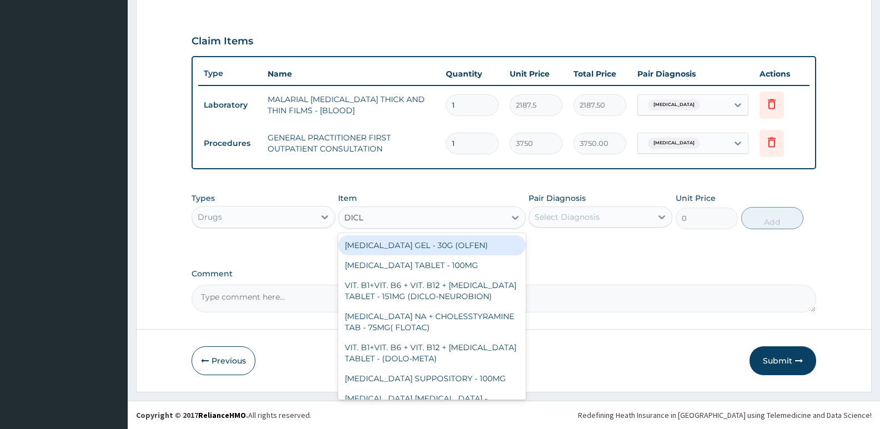
type input "DICLO"
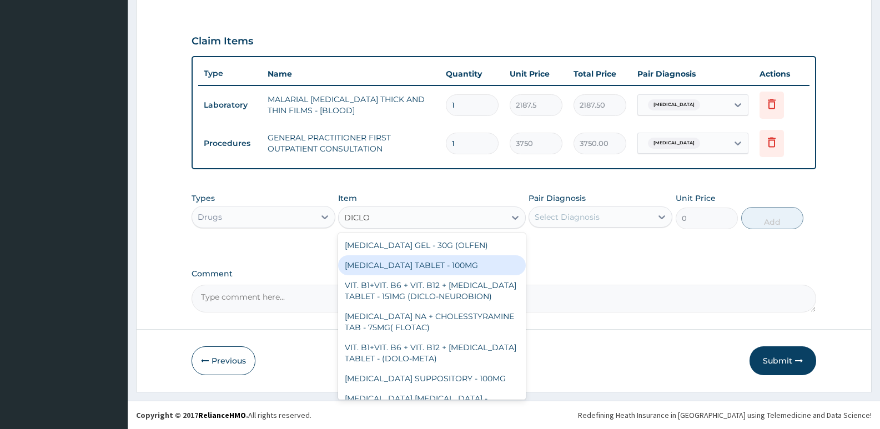
click at [393, 270] on div "[MEDICAL_DATA] TABLET - 100MG" at bounding box center [431, 265] width 187 height 20
type input "112"
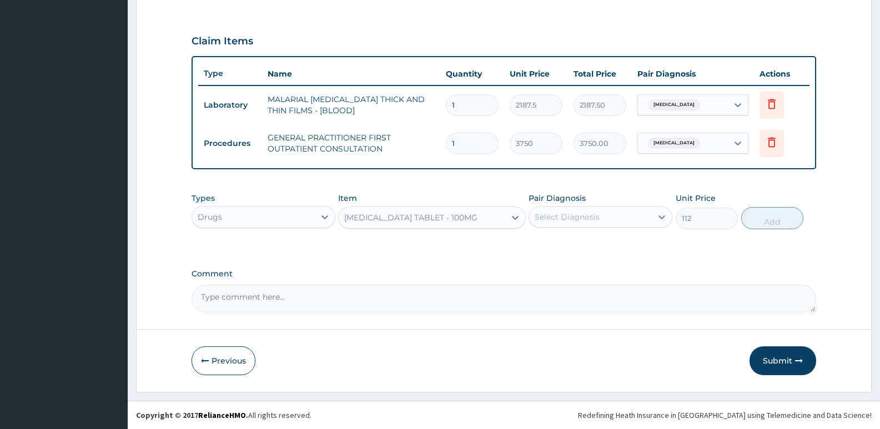
click at [565, 225] on div "Select Diagnosis" at bounding box center [590, 217] width 123 height 18
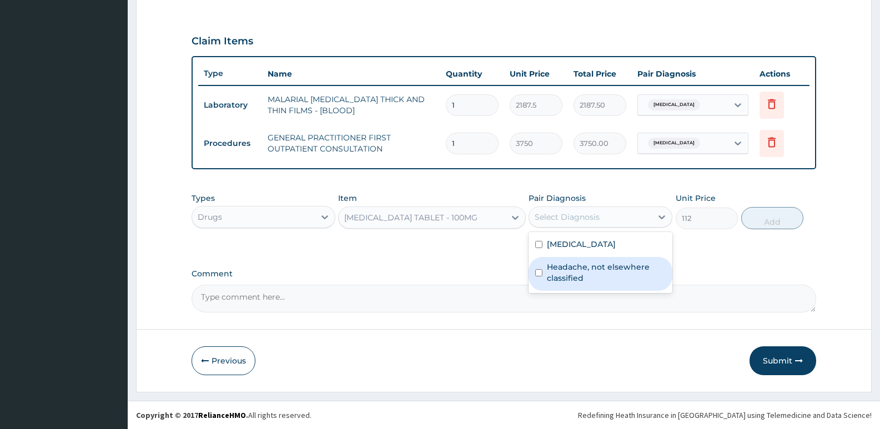
click at [568, 271] on label "Headache, not elsewhere classified" at bounding box center [606, 272] width 119 height 22
checkbox input "true"
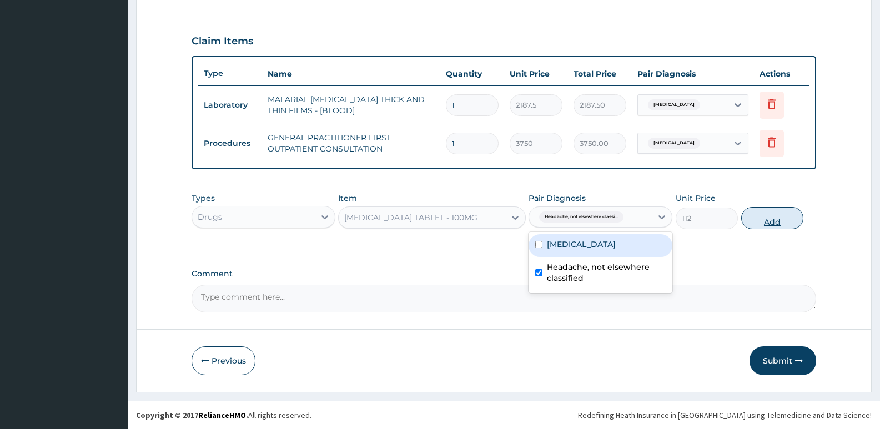
click at [756, 223] on button "Add" at bounding box center [772, 218] width 62 height 22
type input "0"
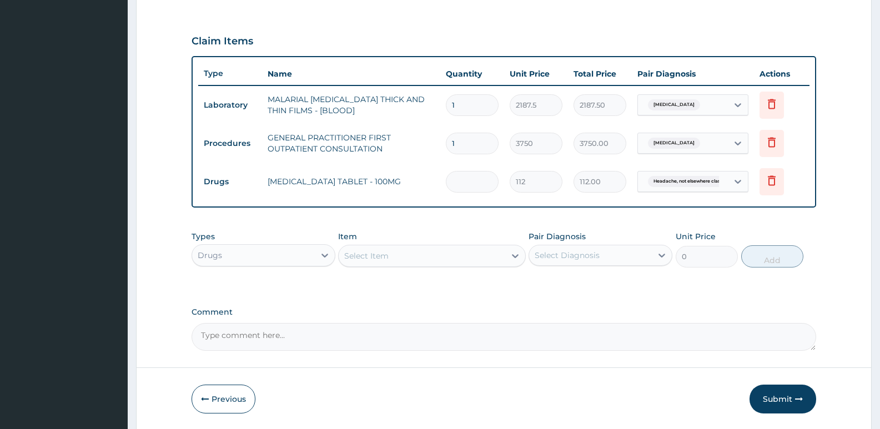
type input "0.00"
type input "6"
type input "672.00"
type input "6"
click at [442, 258] on div "Select Item" at bounding box center [422, 256] width 166 height 18
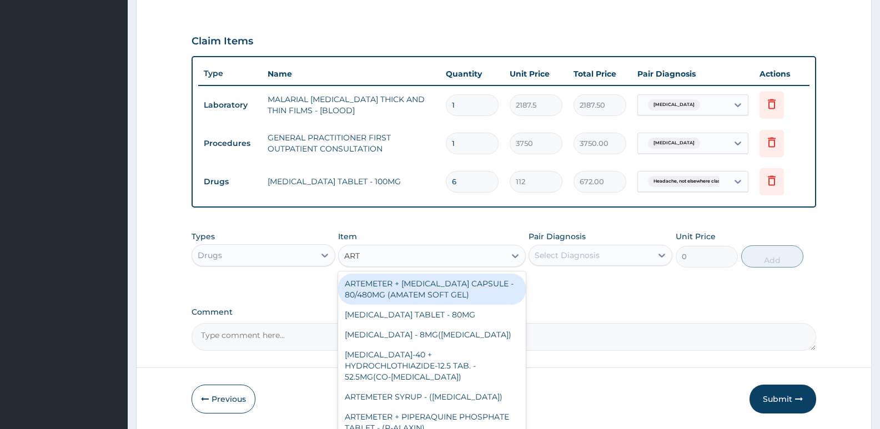
type input "ARTE"
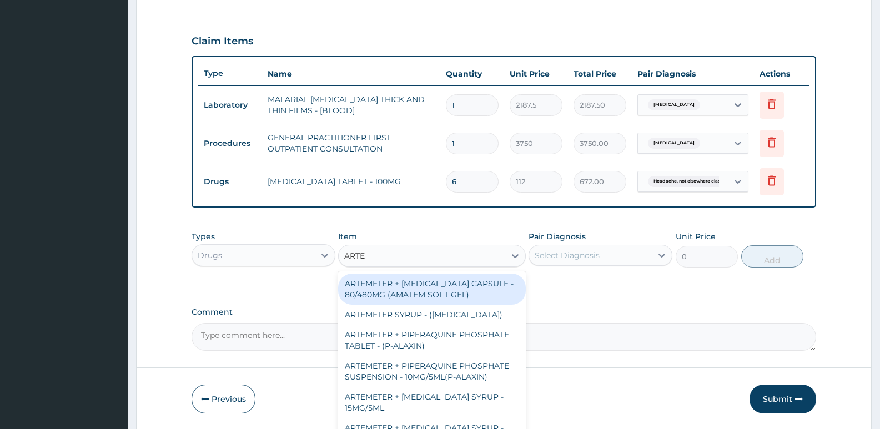
click at [445, 290] on div "ARTEMETER + [MEDICAL_DATA] CAPSULE - 80/480MG (AMATEM SOFT GEL)" at bounding box center [431, 289] width 187 height 31
type input "420"
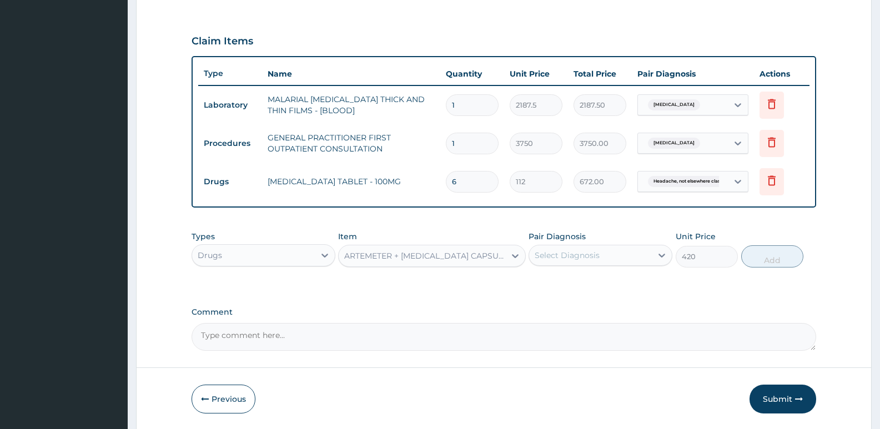
click at [609, 259] on div "Select Diagnosis" at bounding box center [590, 255] width 123 height 18
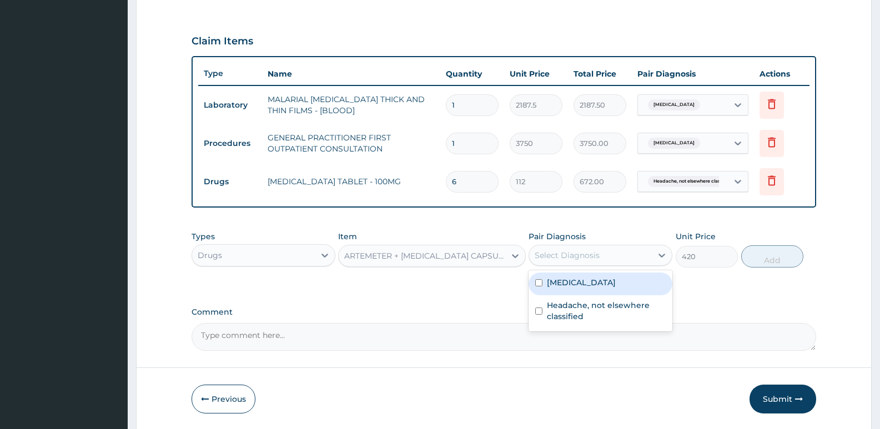
click at [590, 287] on label "[MEDICAL_DATA]" at bounding box center [581, 282] width 69 height 11
checkbox input "true"
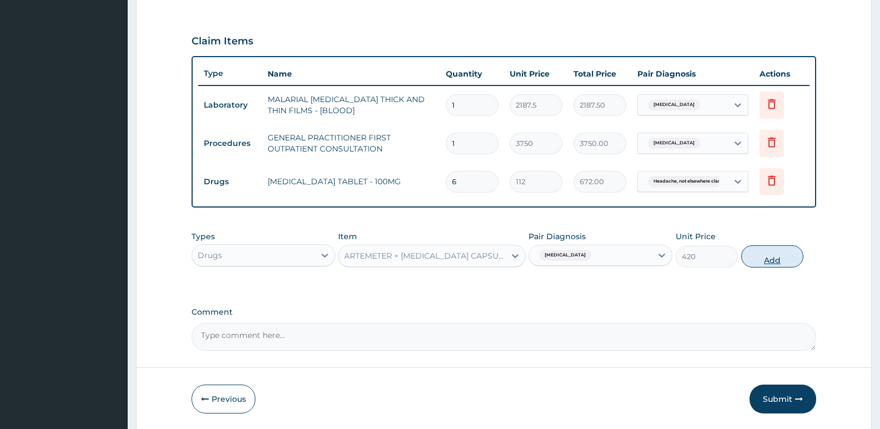
click at [758, 260] on button "Add" at bounding box center [772, 256] width 62 height 22
type input "0"
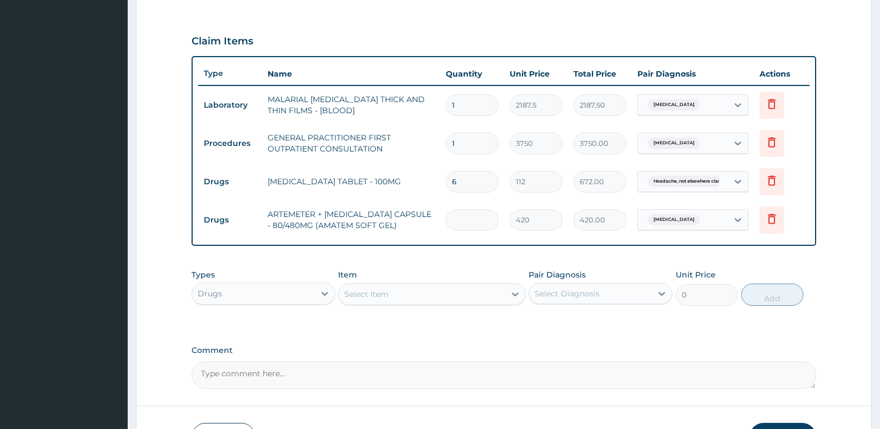
type input "0.00"
type input "6"
type input "2520.00"
type input "5"
type input "2100.00"
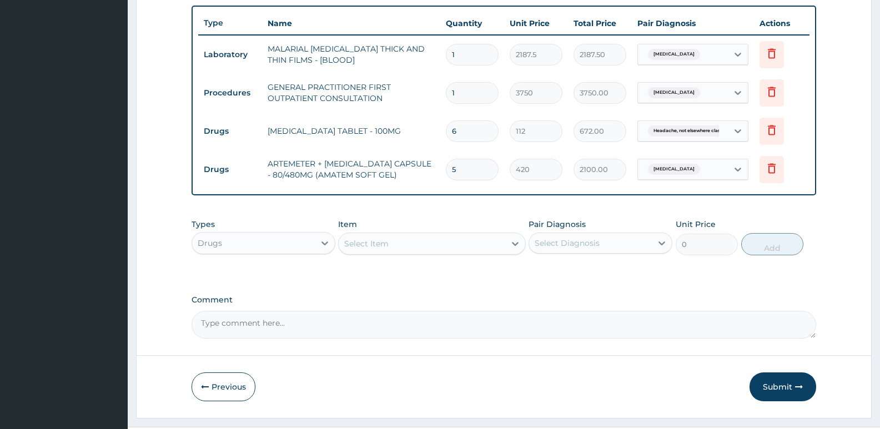
scroll to position [412, 0]
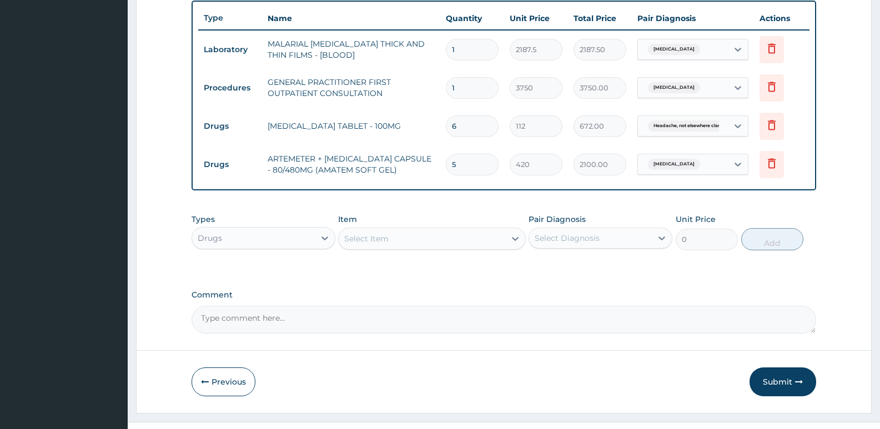
type input "5"
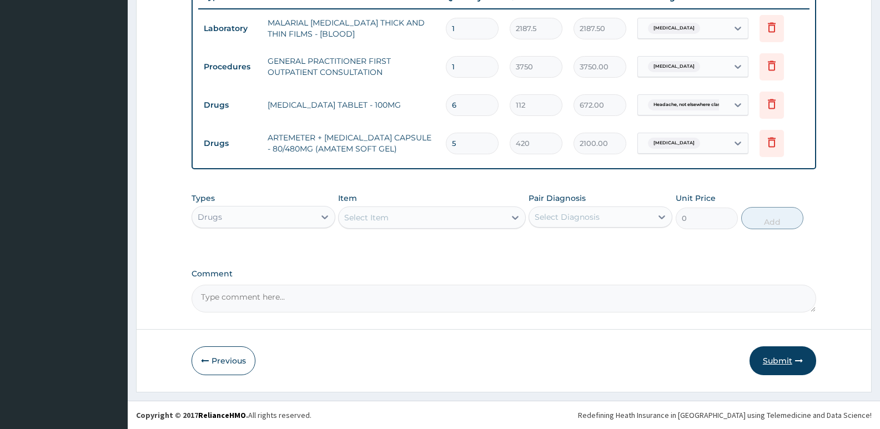
click at [781, 360] on button "Submit" at bounding box center [782, 360] width 67 height 29
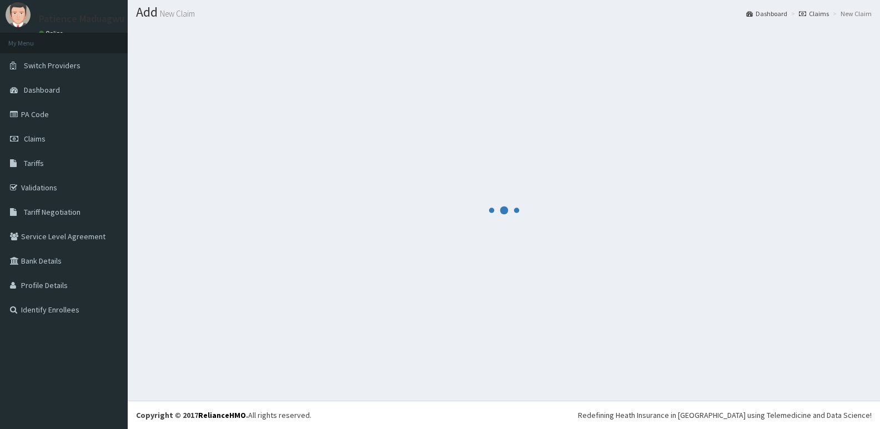
scroll to position [31, 0]
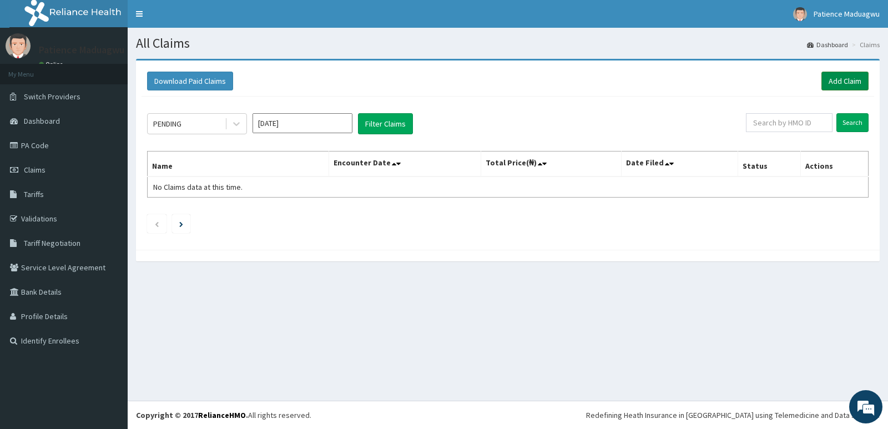
click at [846, 82] on link "Add Claim" at bounding box center [844, 81] width 47 height 19
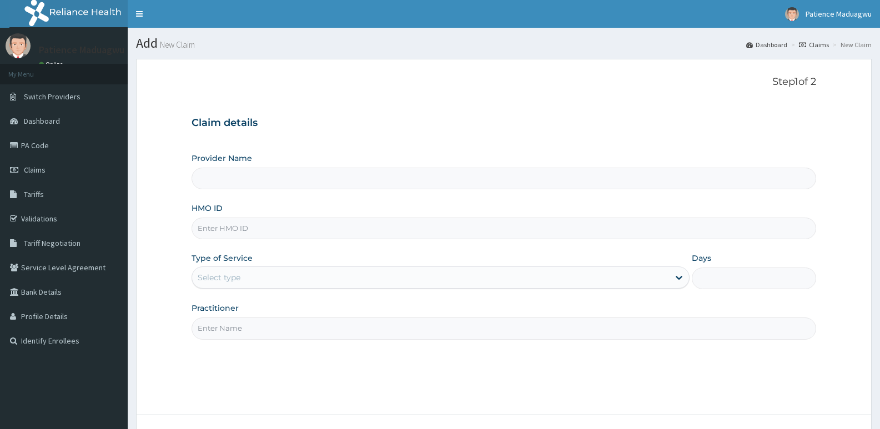
click at [252, 222] on input "HMO ID" at bounding box center [503, 229] width 624 height 22
type input "Faleti Medical Centre"
paste input "OLM/10041/D"
type input "OLM/10041/D"
click at [223, 276] on div "Select type" at bounding box center [219, 277] width 43 height 11
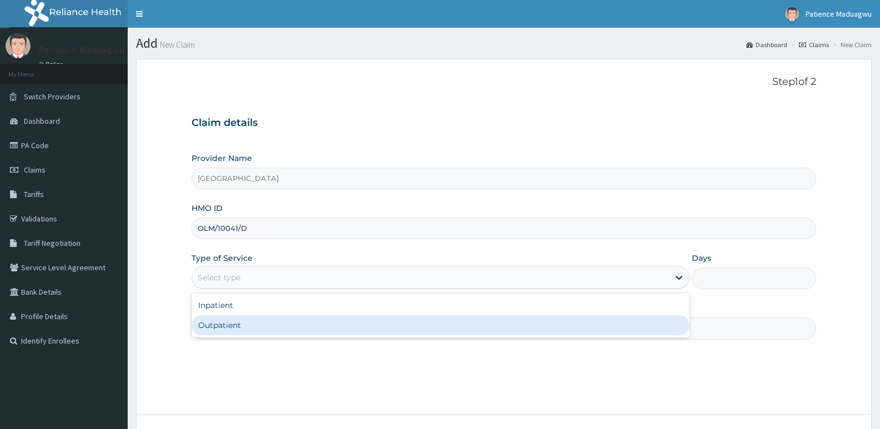
click at [211, 331] on div "Outpatient" at bounding box center [439, 325] width 497 height 20
type input "1"
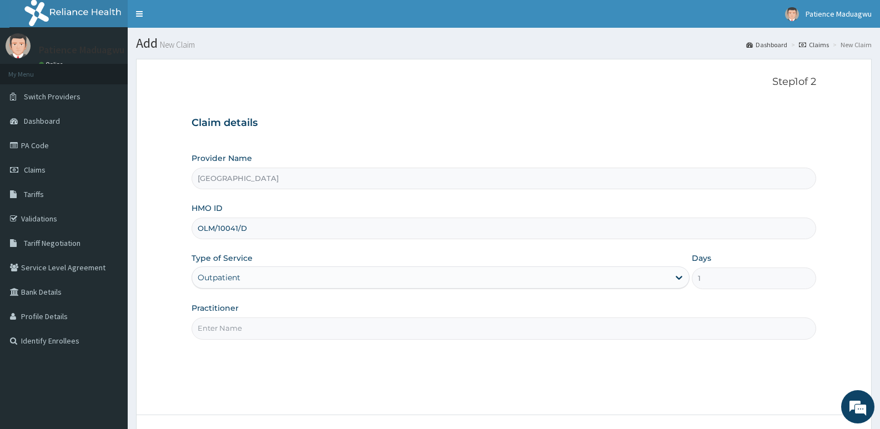
click at [243, 326] on input "Practitioner" at bounding box center [503, 328] width 624 height 22
type input "Dr kelechi"
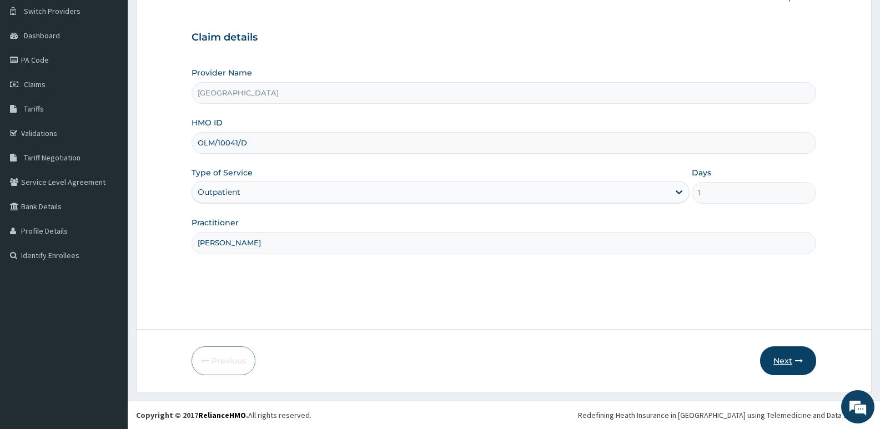
click at [796, 360] on icon "button" at bounding box center [799, 361] width 8 height 8
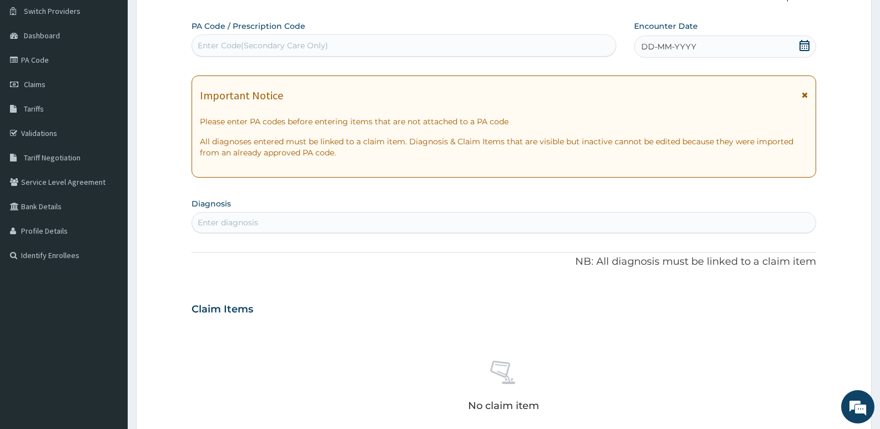
click at [805, 45] on icon at bounding box center [804, 45] width 11 height 11
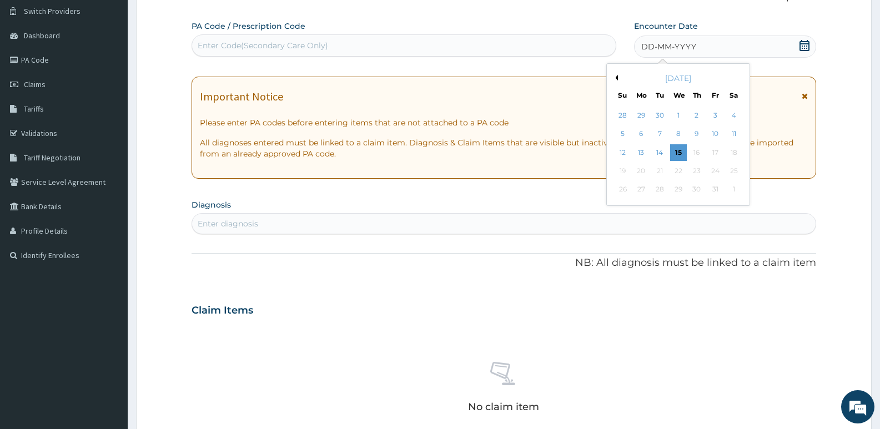
click at [619, 78] on div "October 2025" at bounding box center [678, 78] width 134 height 11
click at [617, 78] on button "Previous Month" at bounding box center [615, 78] width 6 height 6
click at [658, 115] on div "2" at bounding box center [659, 115] width 17 height 17
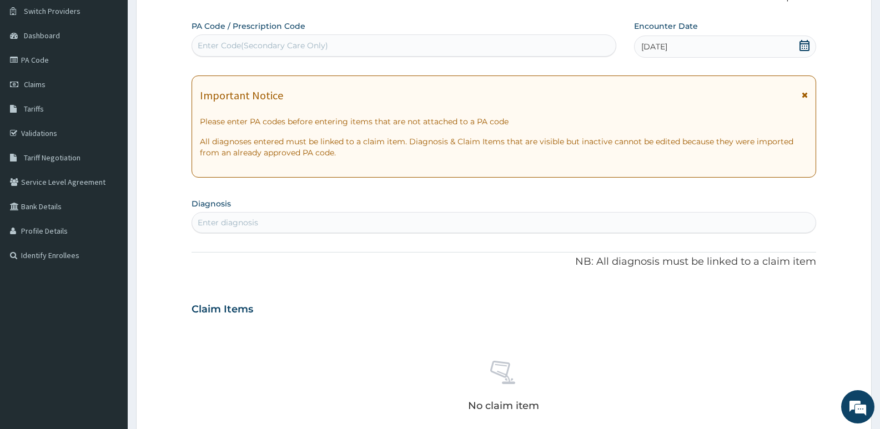
click at [333, 213] on div "Enter diagnosis" at bounding box center [503, 222] width 624 height 21
type input "[MEDICAL_DATA]"
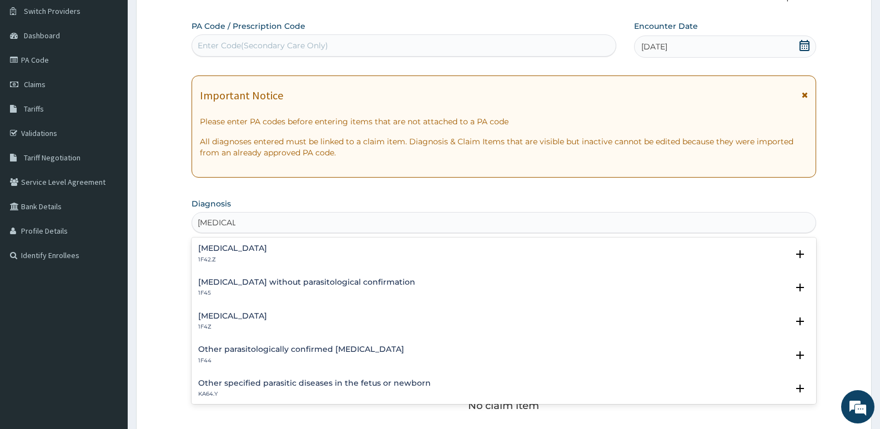
click at [235, 321] on div "Malaria, unspecified 1F4Z" at bounding box center [232, 321] width 69 height 19
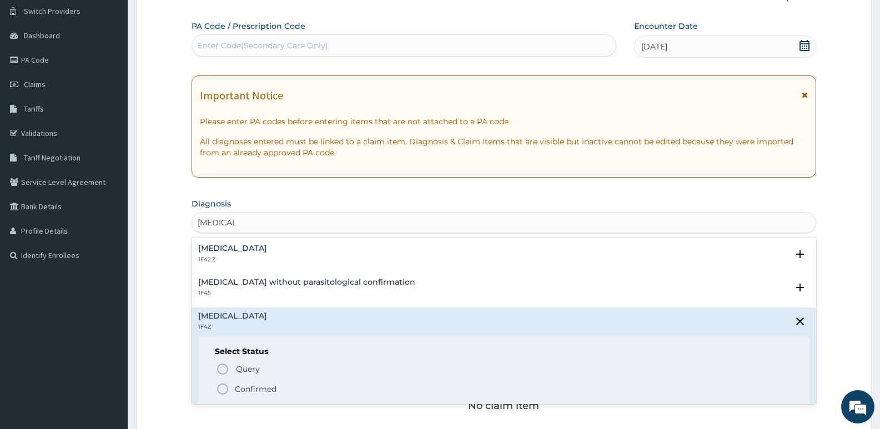
click at [223, 388] on icon "status option filled" at bounding box center [222, 388] width 13 height 13
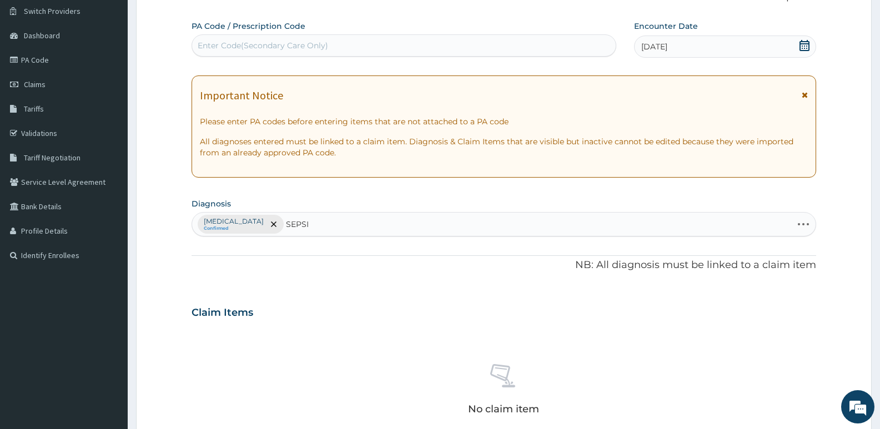
type input "SEPSIS"
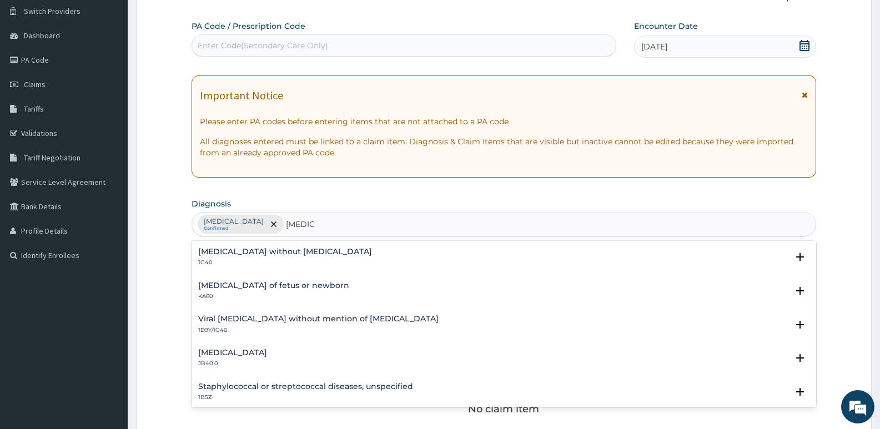
click at [278, 255] on h4 "Sepsis without septic shock" at bounding box center [285, 251] width 174 height 8
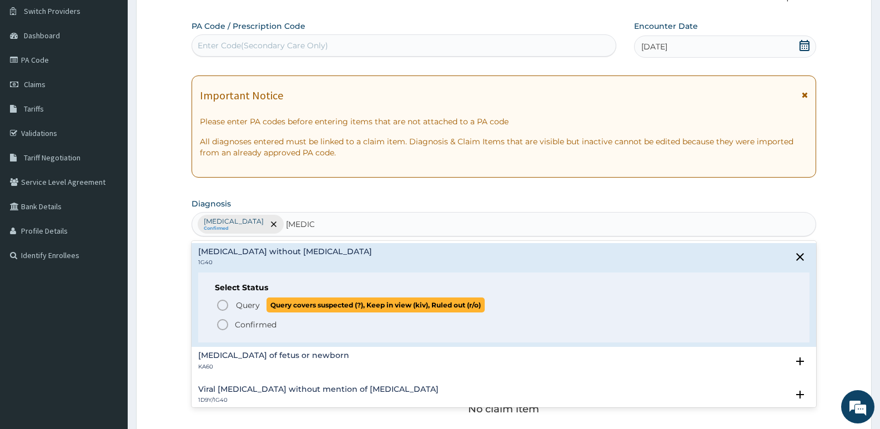
click at [220, 306] on icon "status option query" at bounding box center [222, 305] width 13 height 13
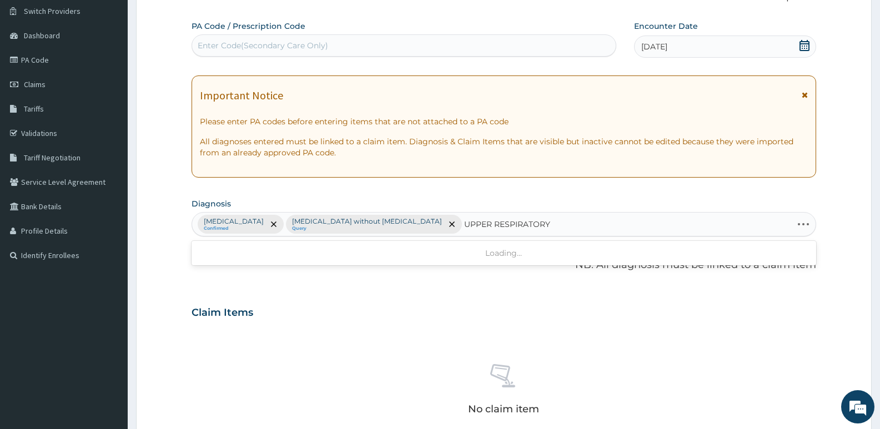
type input "UPPER RESPIRATORY"
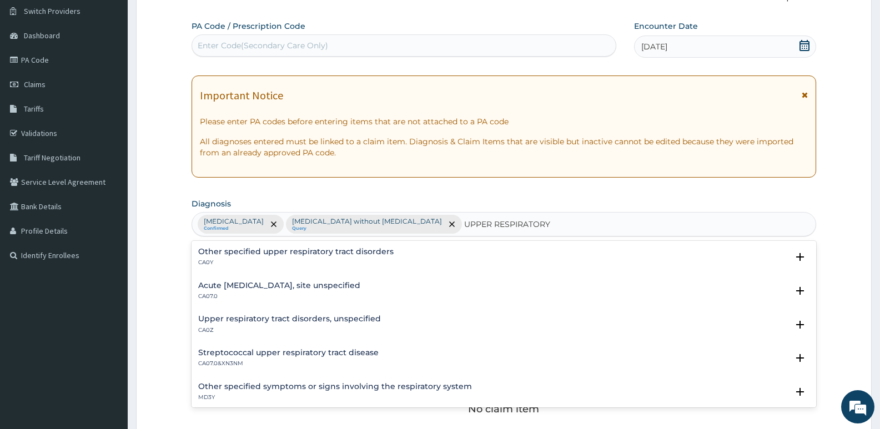
click at [297, 291] on div "Acute upper respiratory infection, site unspecified CA07.0" at bounding box center [279, 290] width 162 height 19
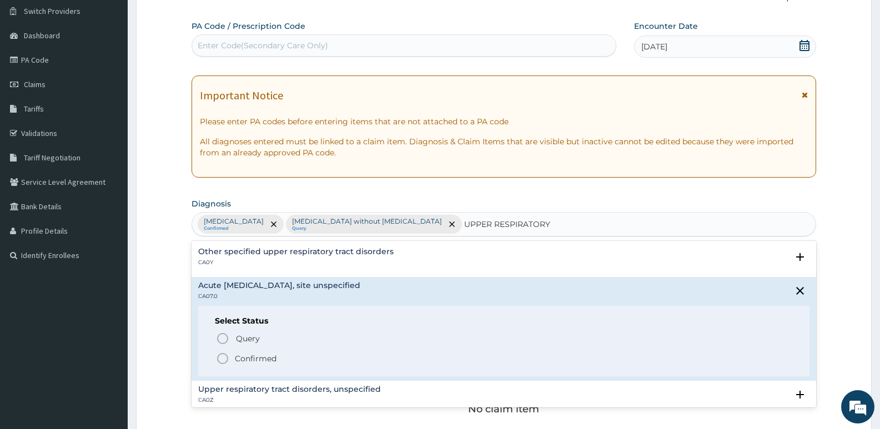
click at [223, 357] on icon "status option filled" at bounding box center [222, 358] width 13 height 13
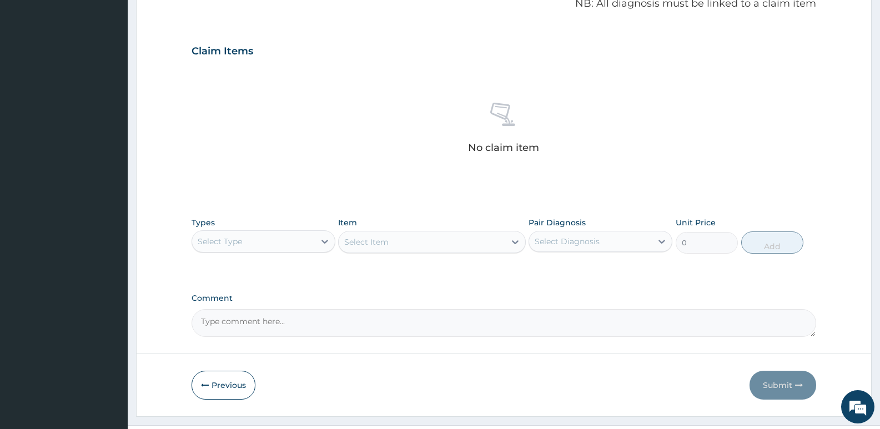
scroll to position [363, 0]
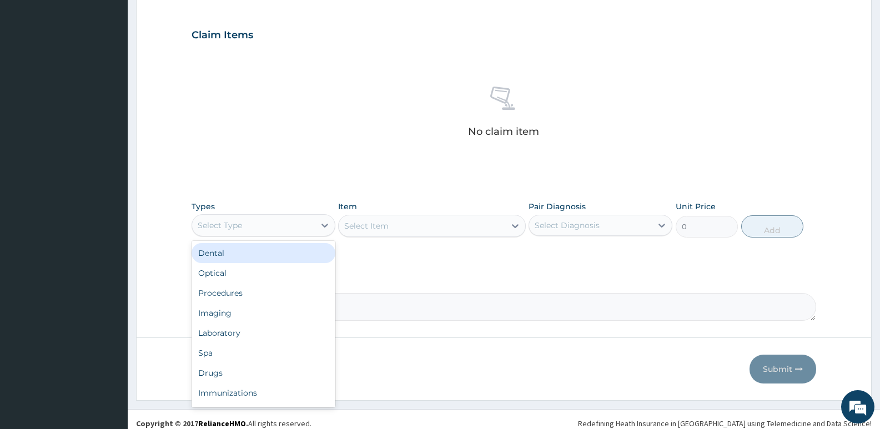
click at [306, 220] on div "Select Type" at bounding box center [253, 225] width 123 height 18
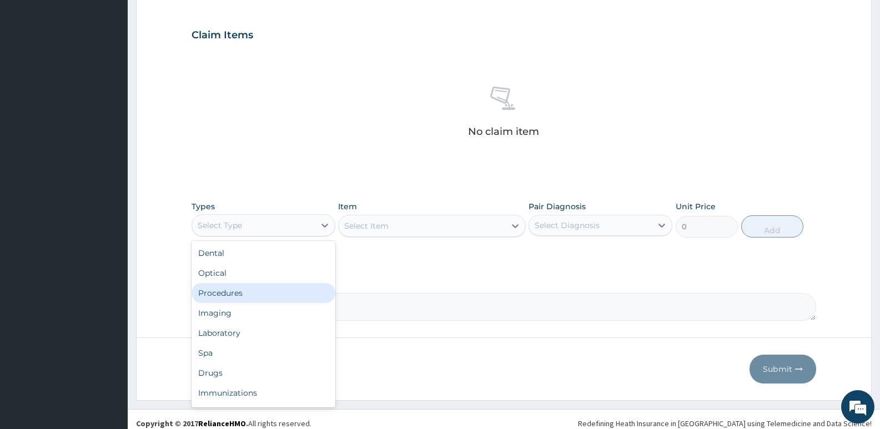
click at [255, 297] on div "Procedures" at bounding box center [263, 293] width 144 height 20
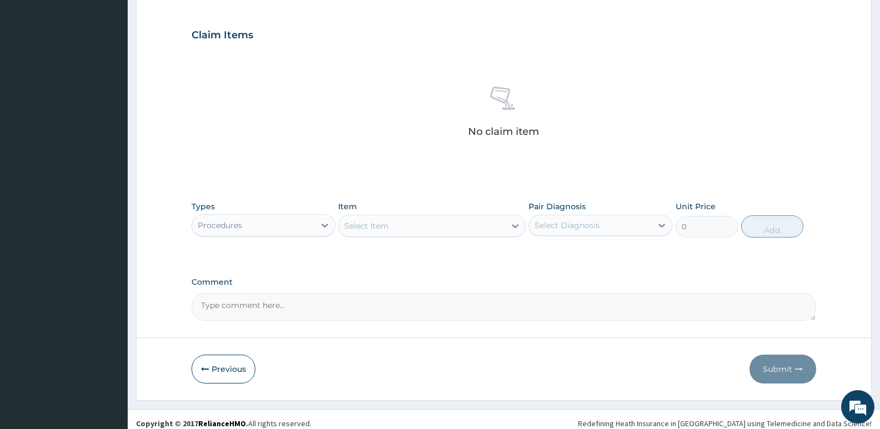
click at [401, 220] on div "Select Item" at bounding box center [422, 226] width 166 height 18
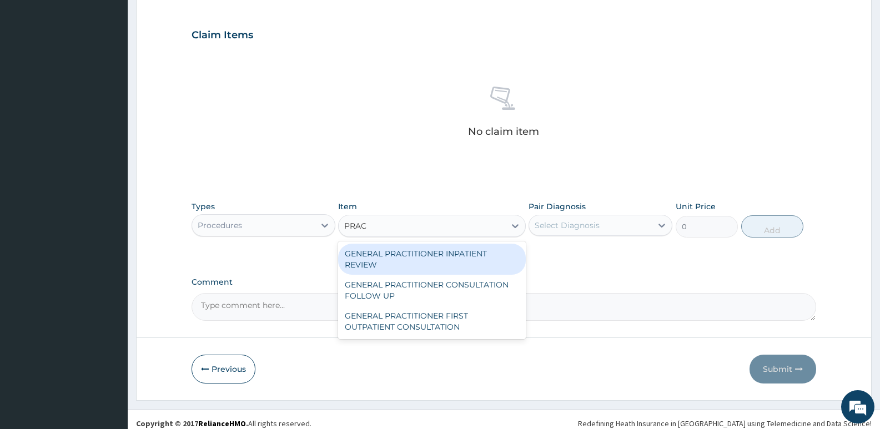
type input "PRACT"
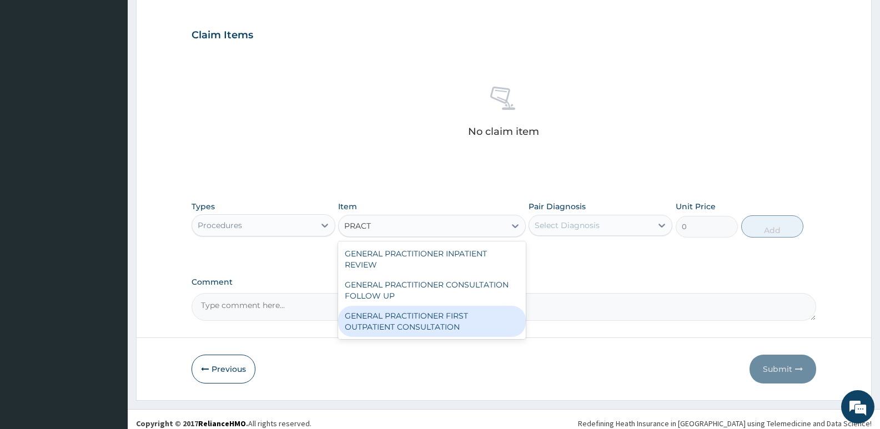
click at [416, 311] on div "GENERAL PRACTITIONER FIRST OUTPATIENT CONSULTATION" at bounding box center [431, 321] width 187 height 31
type input "3750"
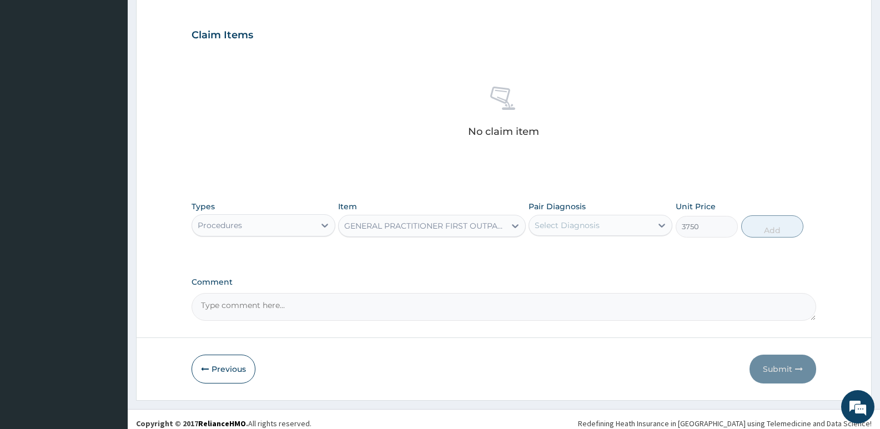
click at [570, 220] on div "Select Diagnosis" at bounding box center [566, 225] width 65 height 11
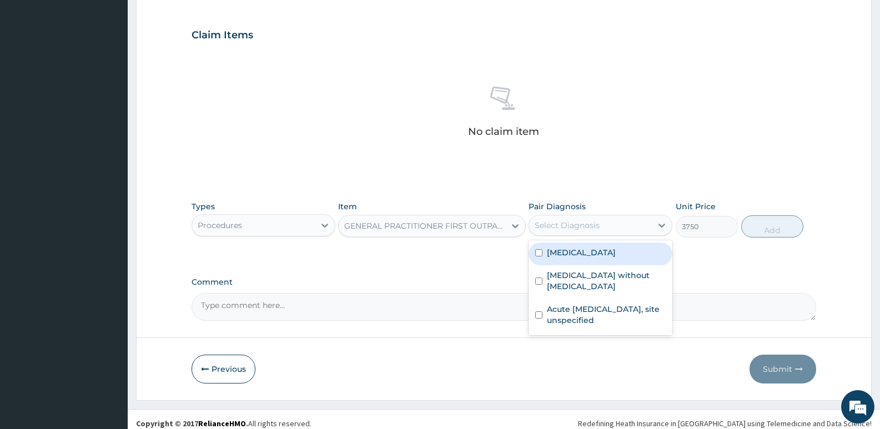
click at [577, 250] on label "Malaria, unspecified" at bounding box center [581, 252] width 69 height 11
checkbox input "true"
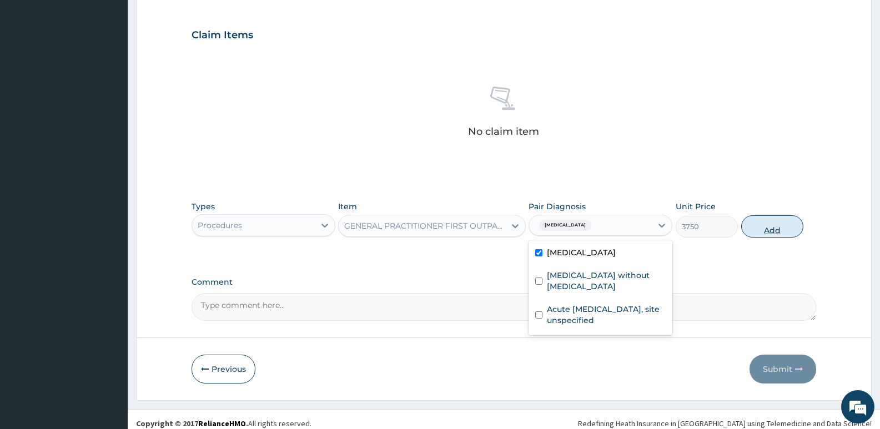
click at [762, 226] on button "Add" at bounding box center [772, 226] width 62 height 22
type input "0"
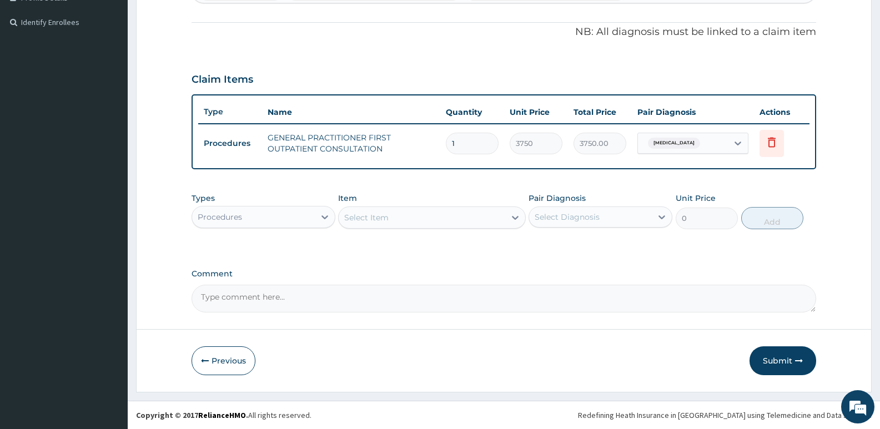
scroll to position [319, 0]
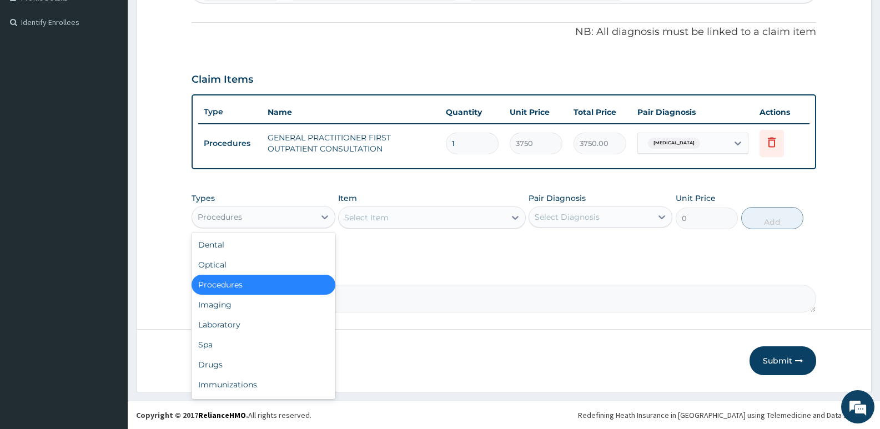
click at [314, 221] on div "Procedures" at bounding box center [253, 217] width 123 height 18
click at [221, 330] on div "Laboratory" at bounding box center [263, 325] width 144 height 20
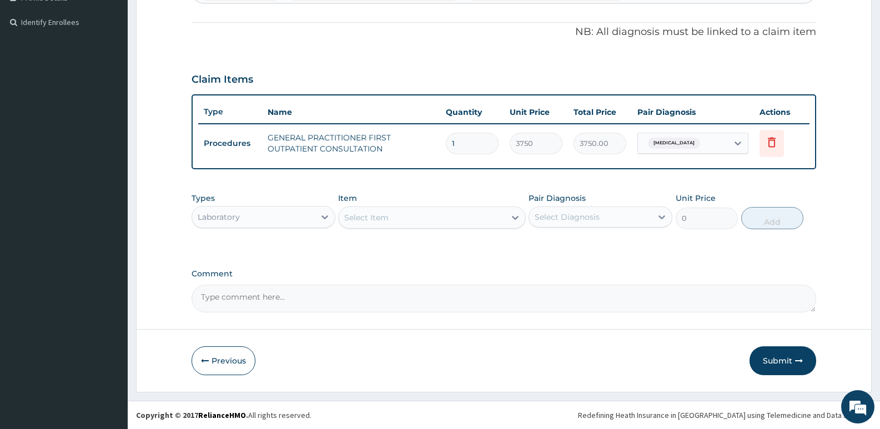
click at [425, 220] on div "Select Item" at bounding box center [422, 218] width 166 height 18
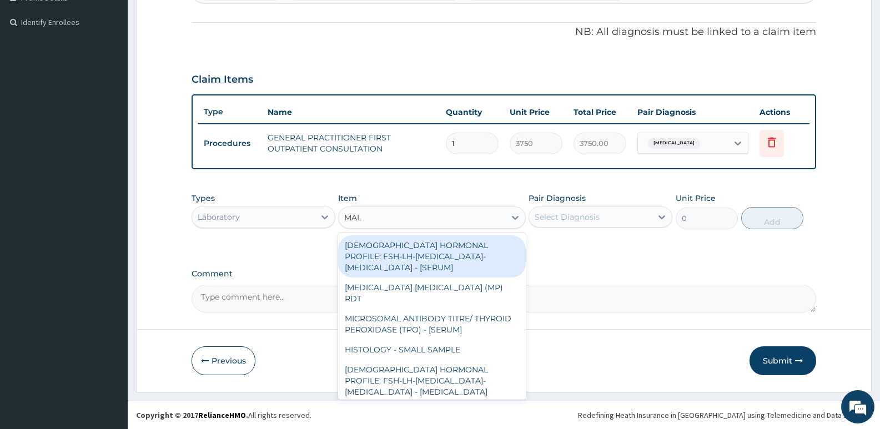
type input "MALA"
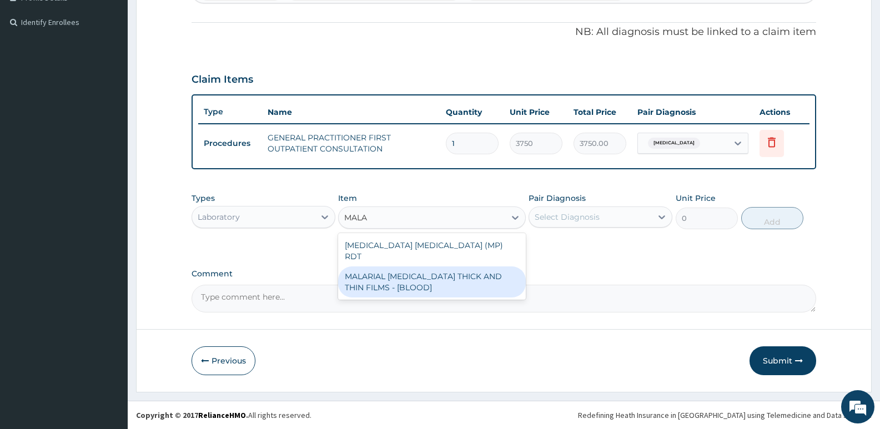
click at [415, 279] on div "MALARIAL PARASITE THICK AND THIN FILMS - [BLOOD]" at bounding box center [431, 281] width 187 height 31
type input "2187.5"
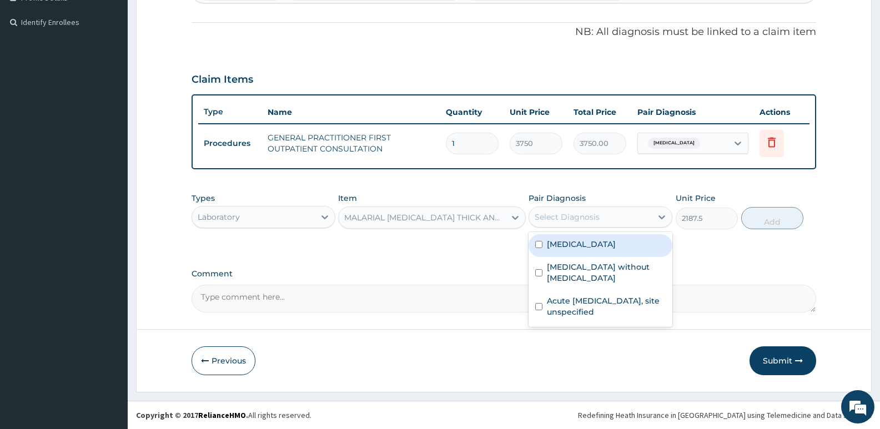
click at [628, 215] on div "Select Diagnosis" at bounding box center [590, 217] width 123 height 18
click at [598, 240] on label "Malaria, unspecified" at bounding box center [581, 244] width 69 height 11
checkbox input "true"
click at [766, 221] on button "Add" at bounding box center [772, 218] width 62 height 22
type input "0"
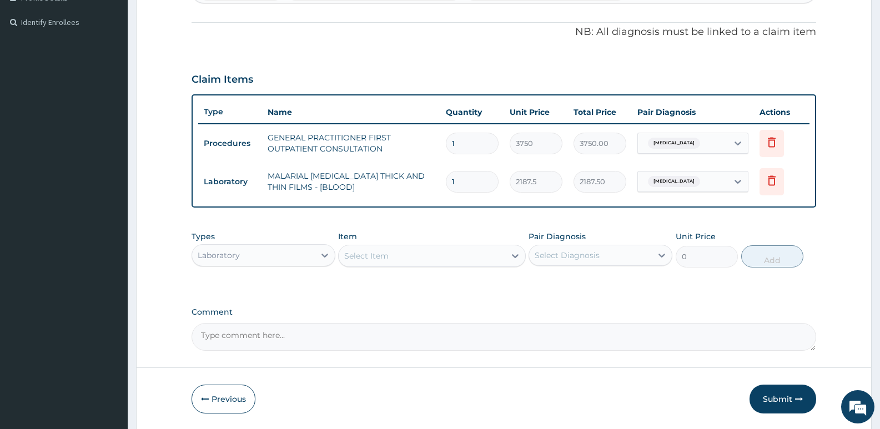
click at [359, 256] on div "Select Item" at bounding box center [366, 255] width 44 height 11
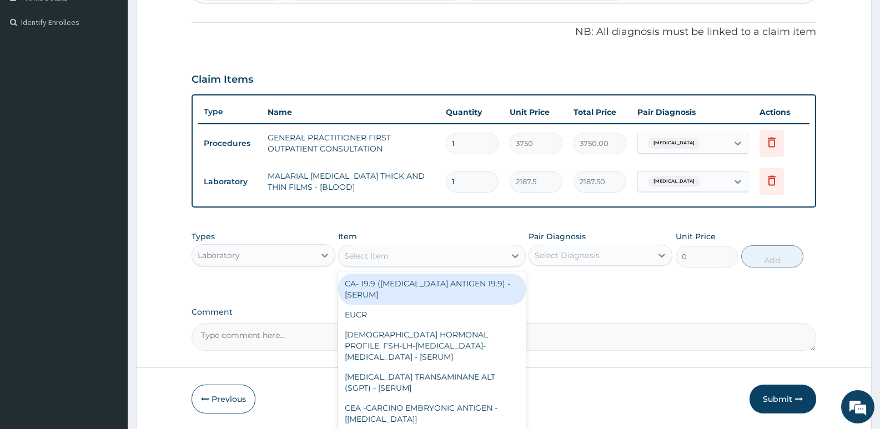
type input "F"
type input "CBC"
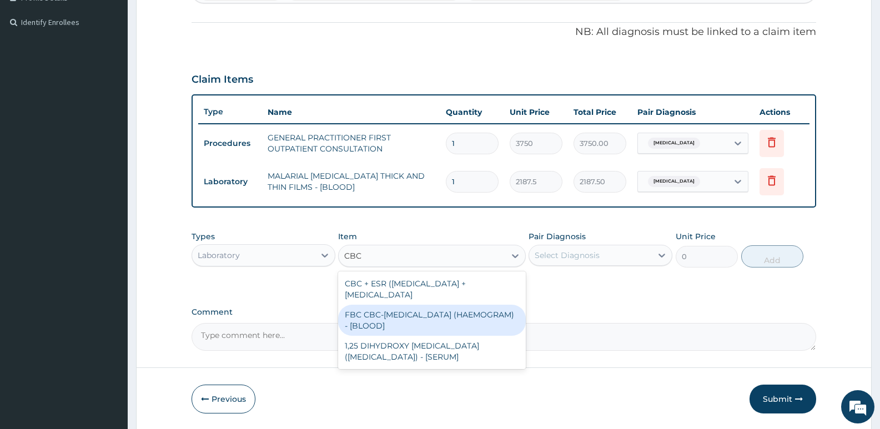
click at [395, 327] on div "FBC CBC-COMPLETE BLOOD COUNT (HAEMOGRAM) - [BLOOD]" at bounding box center [431, 320] width 187 height 31
type input "5000"
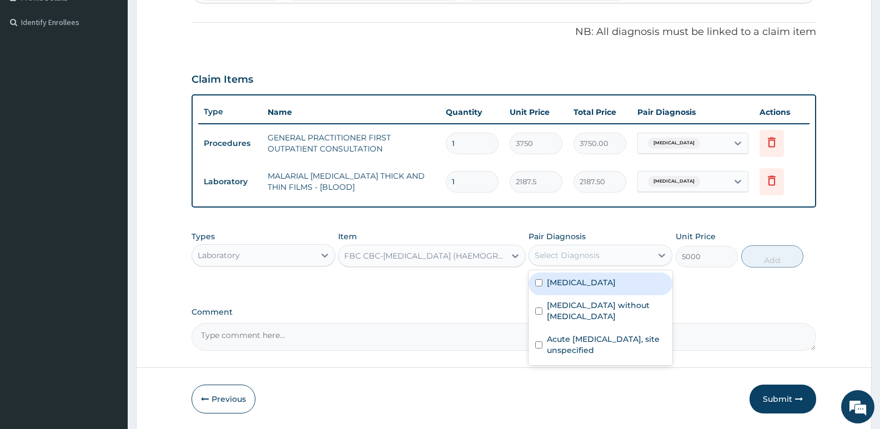
click at [583, 250] on div "Select Diagnosis" at bounding box center [566, 255] width 65 height 11
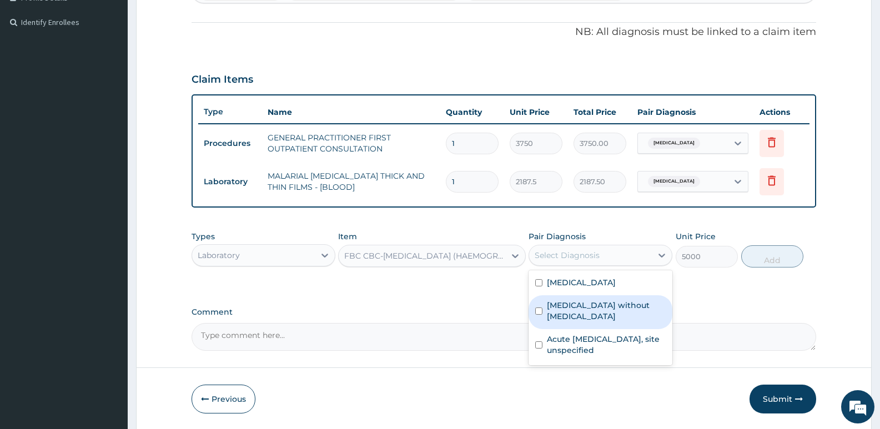
click at [571, 305] on label "Sepsis without septic shock" at bounding box center [606, 311] width 119 height 22
checkbox input "true"
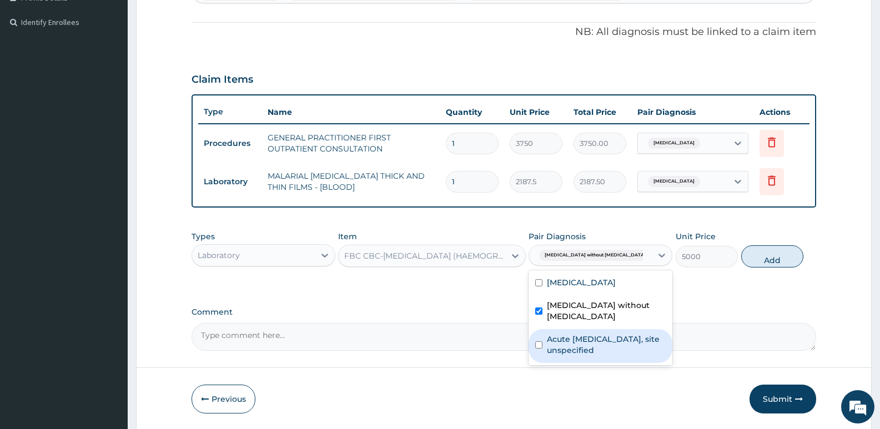
click at [571, 334] on label "Acute upper respiratory infection, site unspecified" at bounding box center [606, 345] width 119 height 22
checkbox input "true"
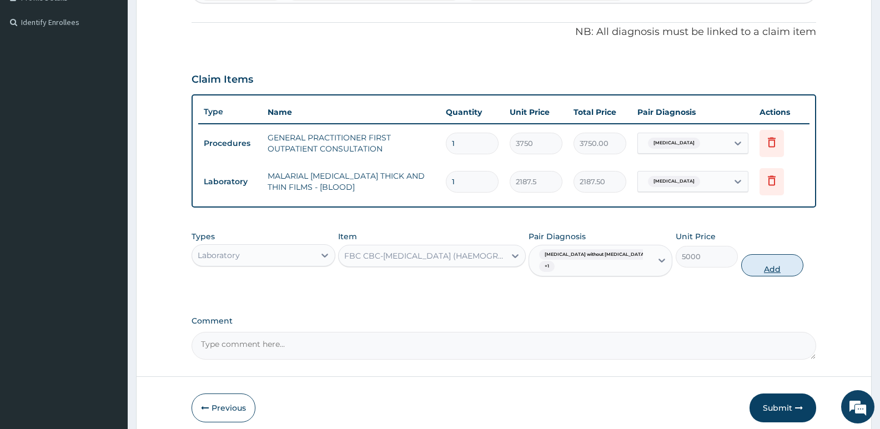
click at [758, 256] on button "Add" at bounding box center [772, 265] width 62 height 22
type input "0"
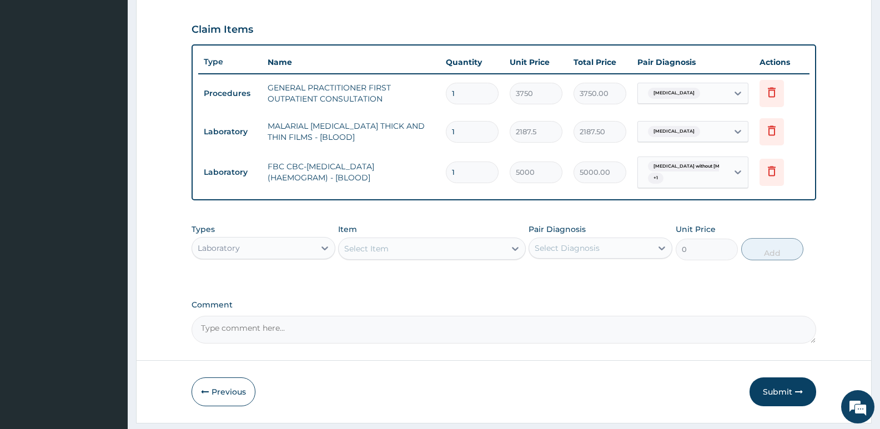
scroll to position [400, 0]
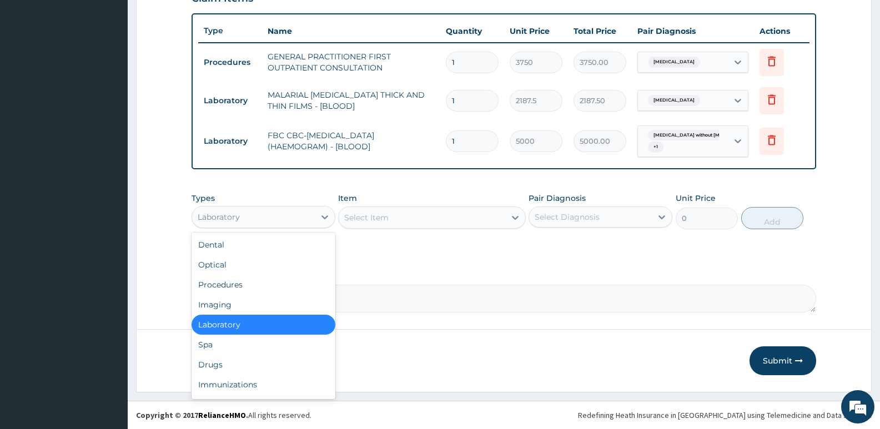
click at [272, 219] on div "Laboratory" at bounding box center [253, 217] width 123 height 18
click at [209, 360] on div "Drugs" at bounding box center [263, 365] width 144 height 20
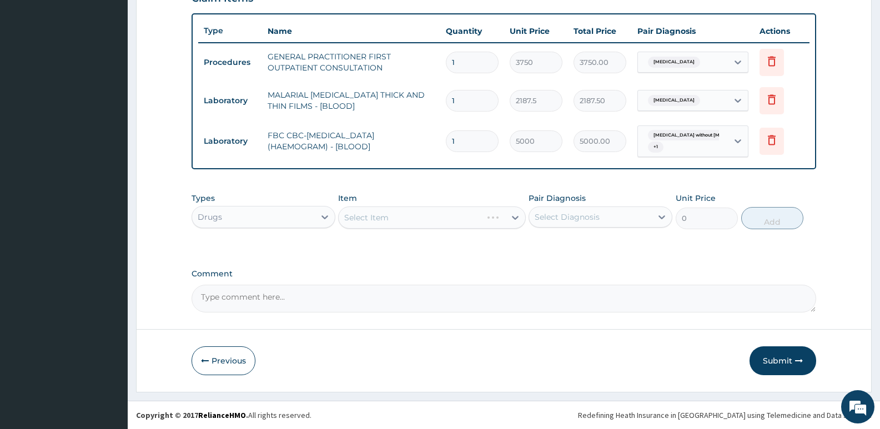
click at [375, 223] on div "Select Item" at bounding box center [431, 217] width 187 height 22
click at [375, 223] on div "Select Item" at bounding box center [366, 217] width 44 height 11
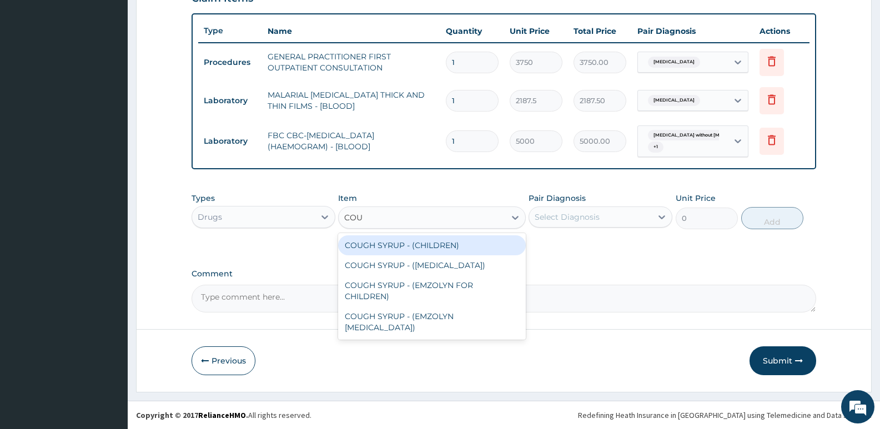
type input "COUG"
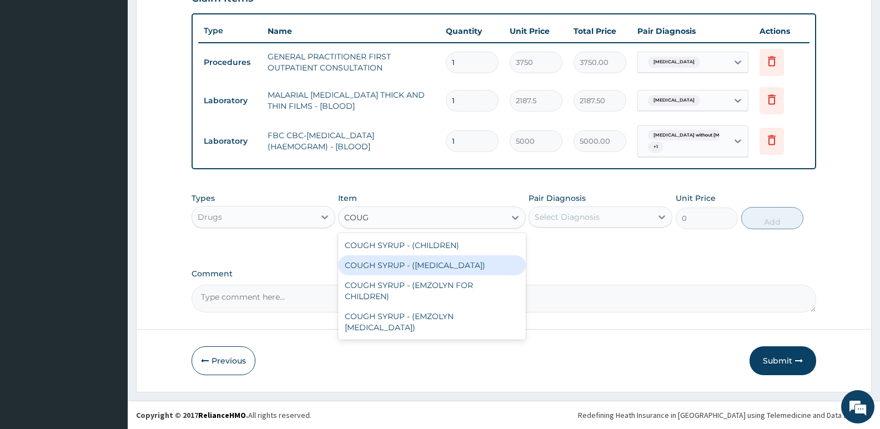
click at [388, 264] on div "COUGH SYRUP - (EXPECTORANT)" at bounding box center [431, 265] width 187 height 20
type input "1120"
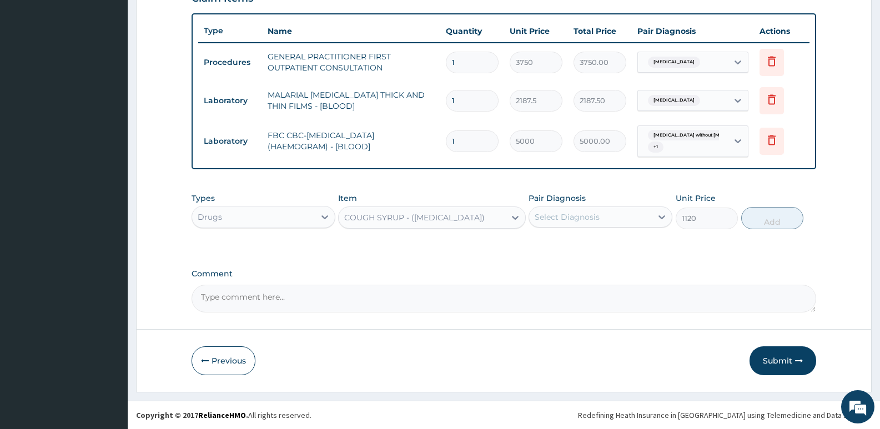
click at [608, 216] on div "Select Diagnosis" at bounding box center [590, 217] width 123 height 18
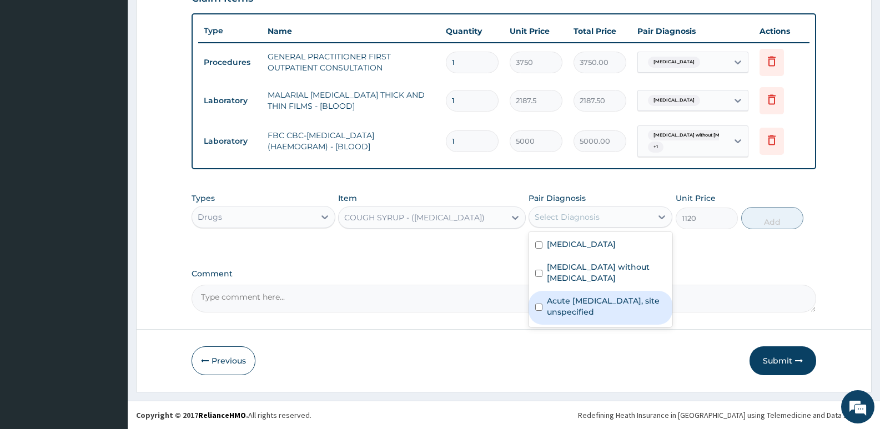
click at [559, 295] on label "Acute upper respiratory infection, site unspecified" at bounding box center [606, 306] width 119 height 22
checkbox input "true"
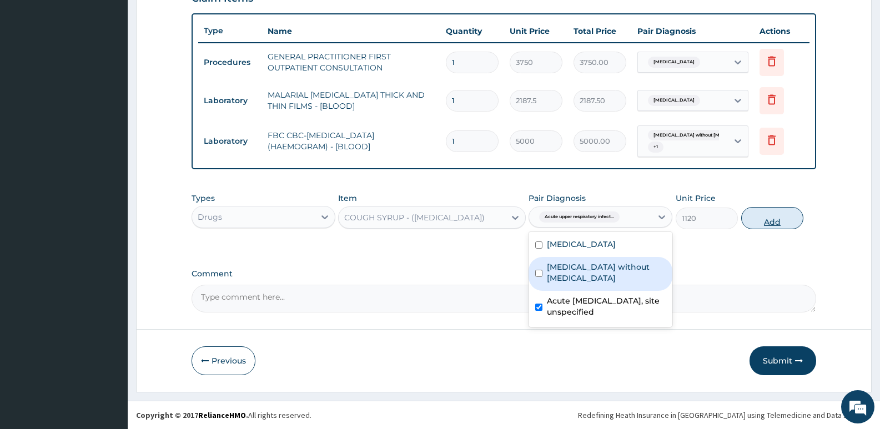
click at [770, 215] on button "Add" at bounding box center [772, 218] width 62 height 22
type input "0"
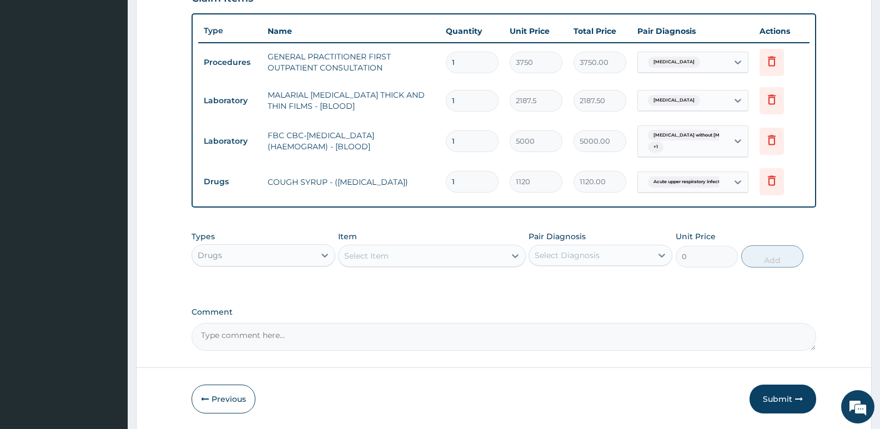
click at [393, 259] on div "Select Item" at bounding box center [422, 256] width 166 height 18
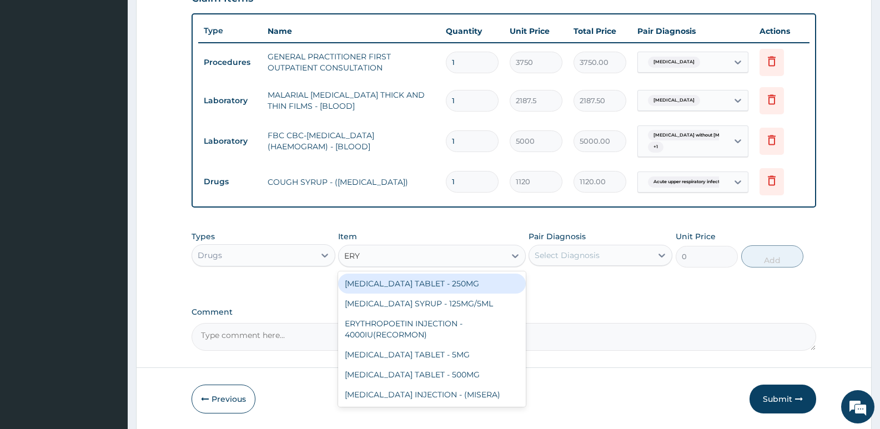
type input "ERYT"
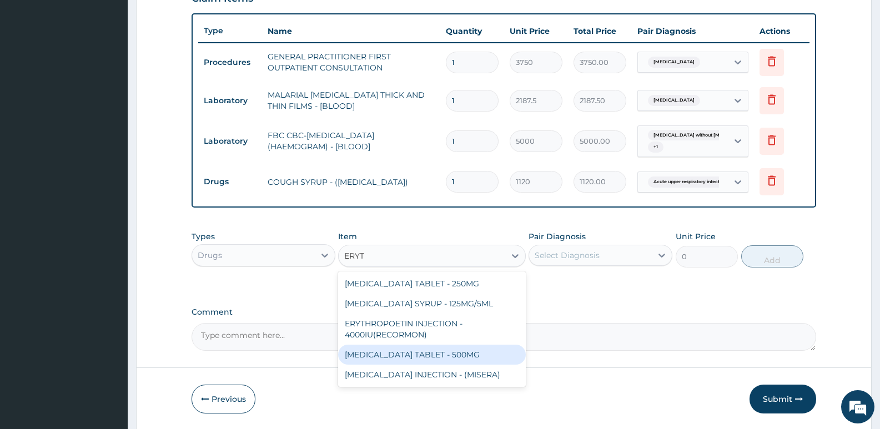
click at [393, 356] on div "ERYTHROMYCIN TABLET - 500MG" at bounding box center [431, 355] width 187 height 20
type input "140"
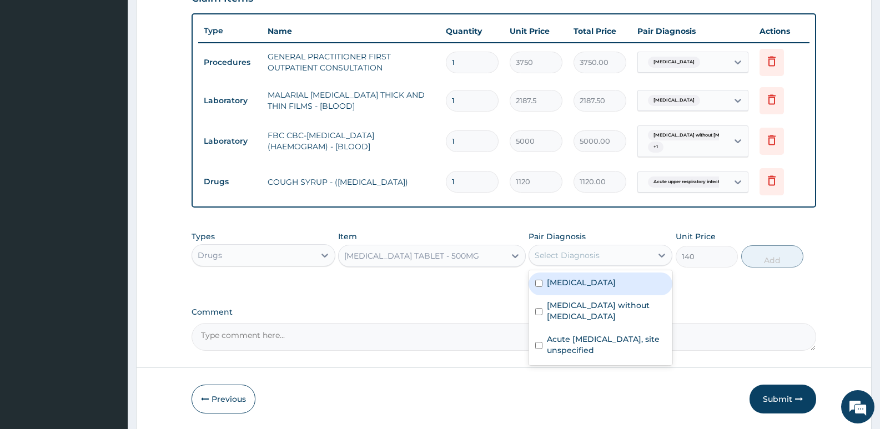
click at [608, 254] on div "Select Diagnosis" at bounding box center [590, 255] width 123 height 18
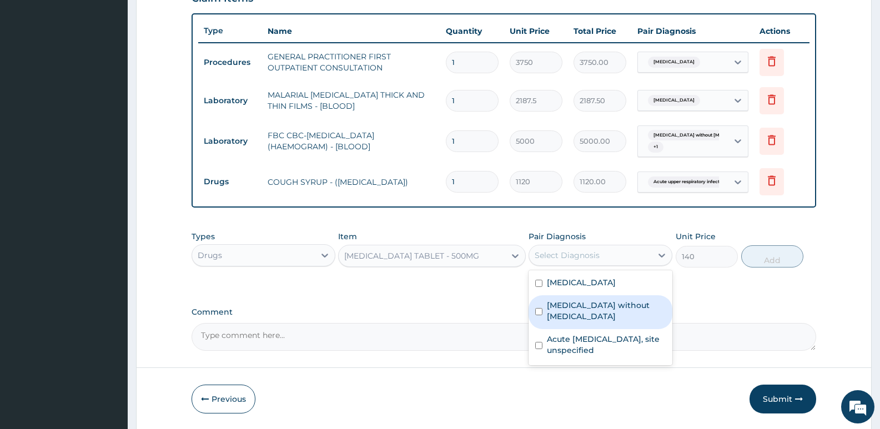
click at [581, 310] on label "Sepsis without septic shock" at bounding box center [606, 311] width 119 height 22
checkbox input "true"
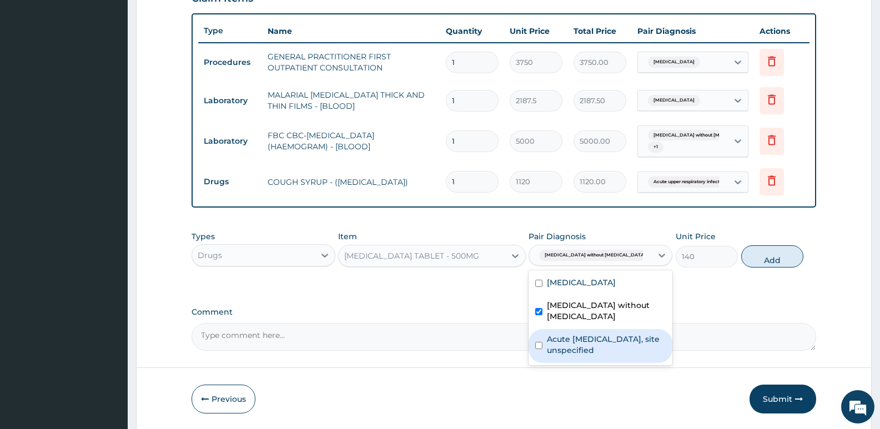
click at [570, 334] on label "Acute upper respiratory infection, site unspecified" at bounding box center [606, 345] width 119 height 22
checkbox input "true"
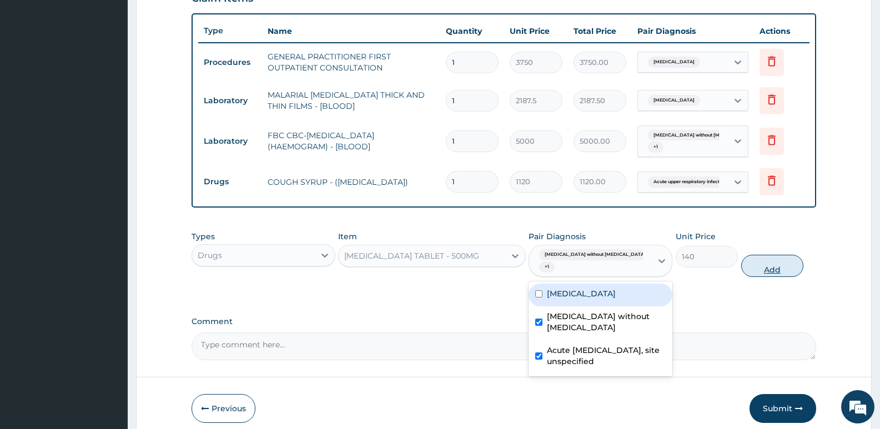
click at [759, 256] on button "Add" at bounding box center [772, 266] width 62 height 22
type input "0"
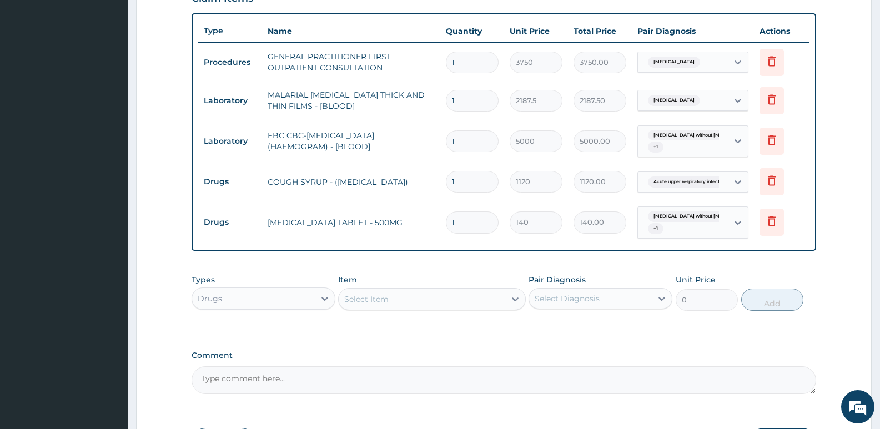
type input "10"
type input "1400.00"
type input "10"
click at [775, 224] on icon at bounding box center [771, 220] width 13 height 13
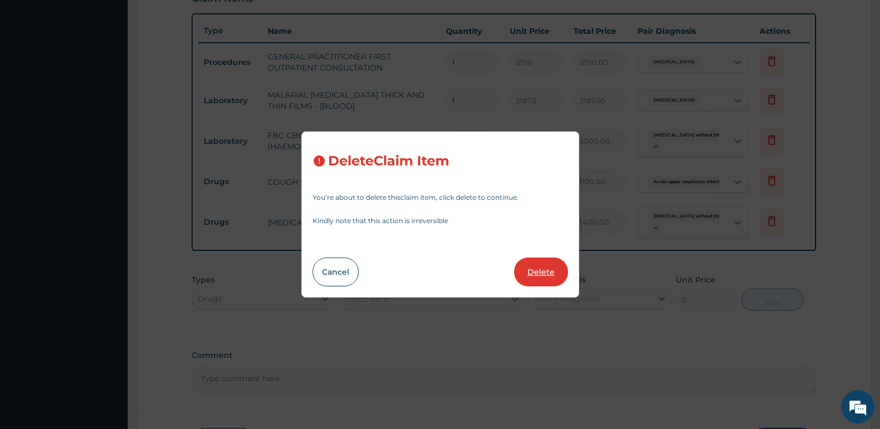
click at [549, 274] on button "Delete" at bounding box center [541, 271] width 54 height 29
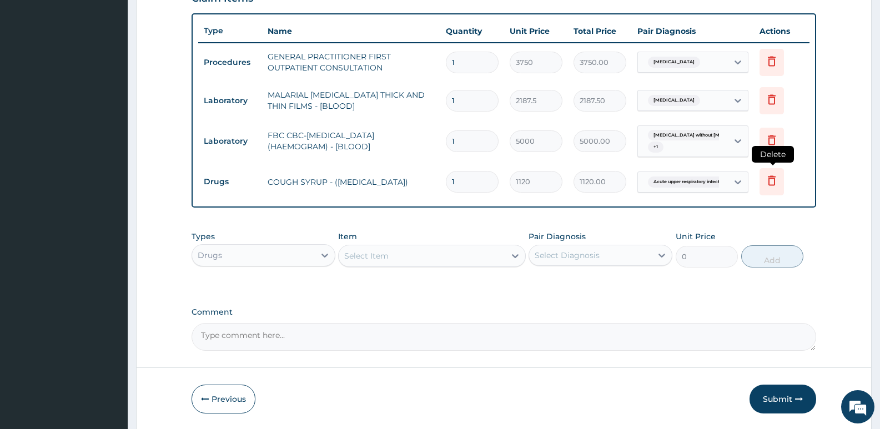
click at [771, 179] on icon at bounding box center [771, 180] width 13 height 13
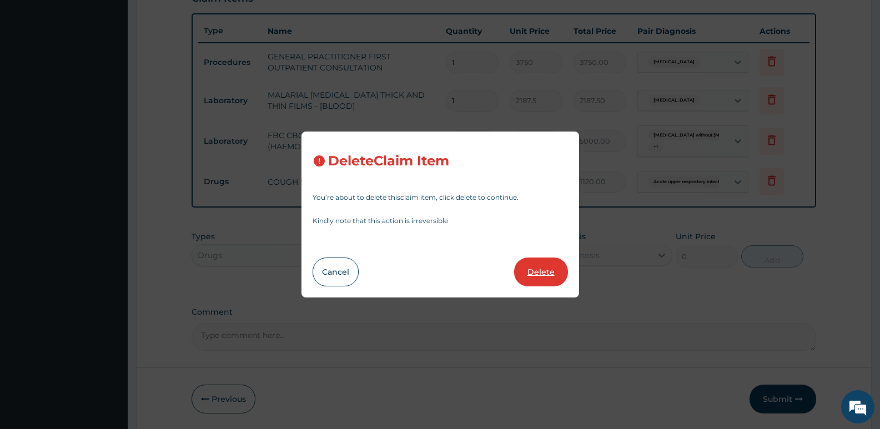
click at [547, 281] on button "Delete" at bounding box center [541, 271] width 54 height 29
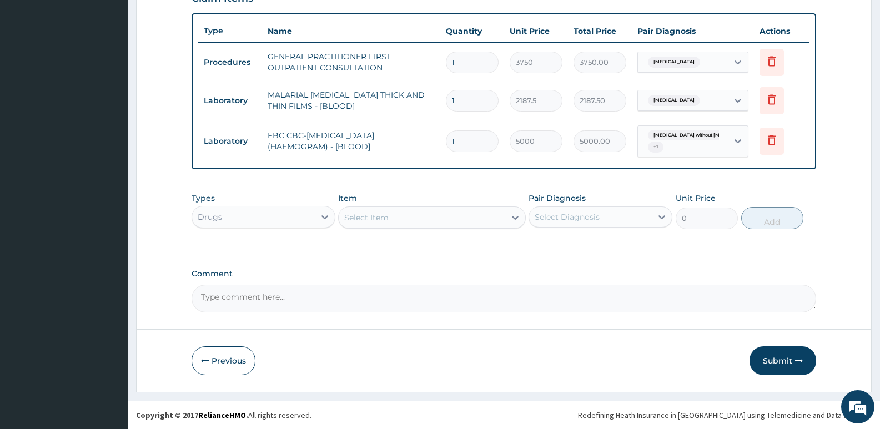
click at [376, 222] on div "Select Item" at bounding box center [366, 217] width 44 height 11
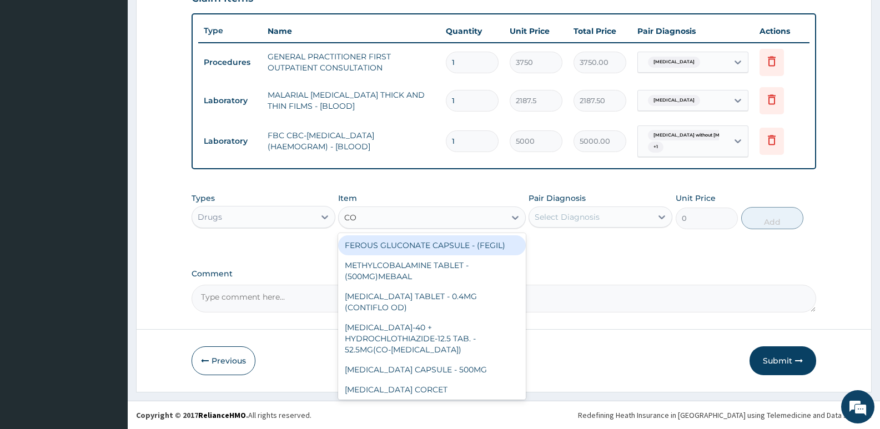
type input "COU"
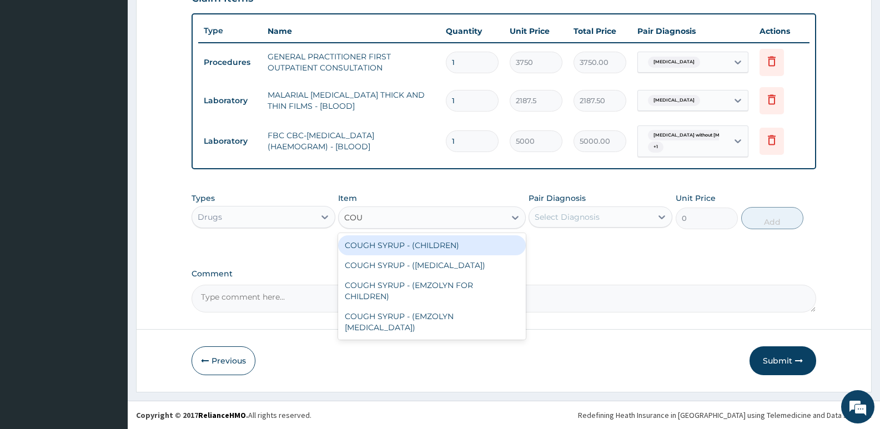
click at [380, 245] on div "COUGH SYRUP - (CHILDREN)" at bounding box center [431, 245] width 187 height 20
type input "1120"
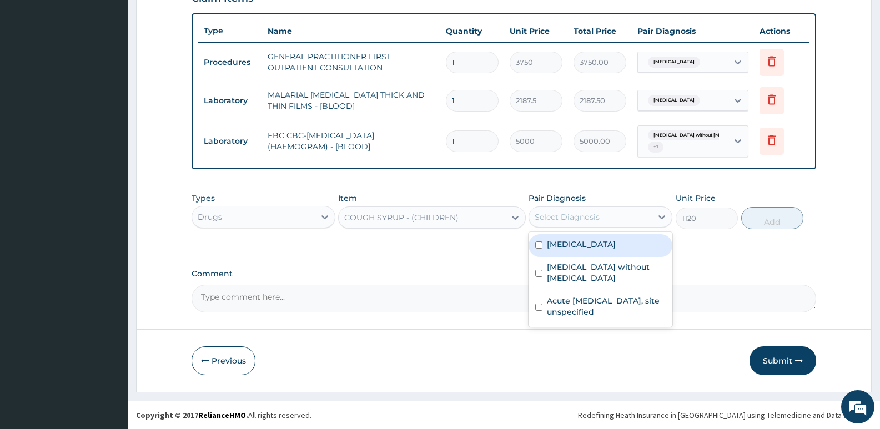
click at [597, 218] on div "Select Diagnosis" at bounding box center [566, 216] width 65 height 11
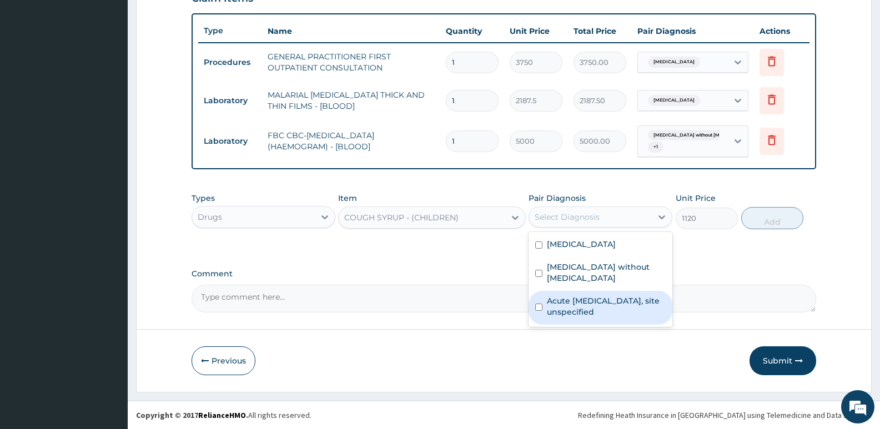
click at [586, 295] on label "Acute upper respiratory infection, site unspecified" at bounding box center [606, 306] width 119 height 22
checkbox input "true"
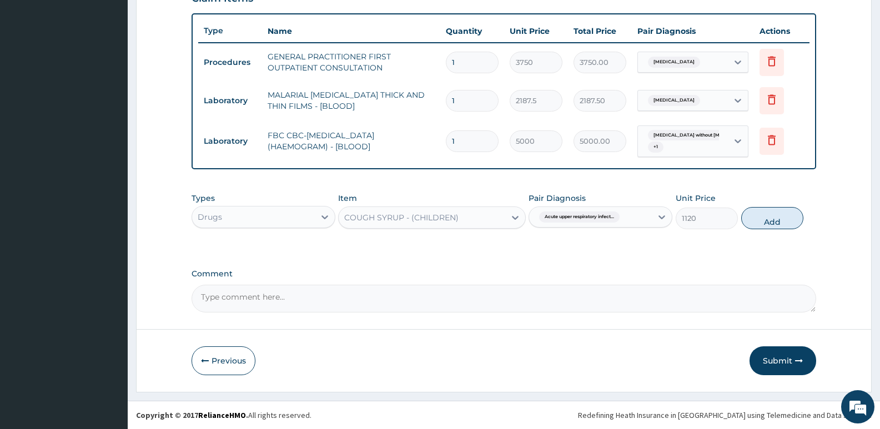
click at [764, 220] on button "Add" at bounding box center [772, 218] width 62 height 22
type input "0"
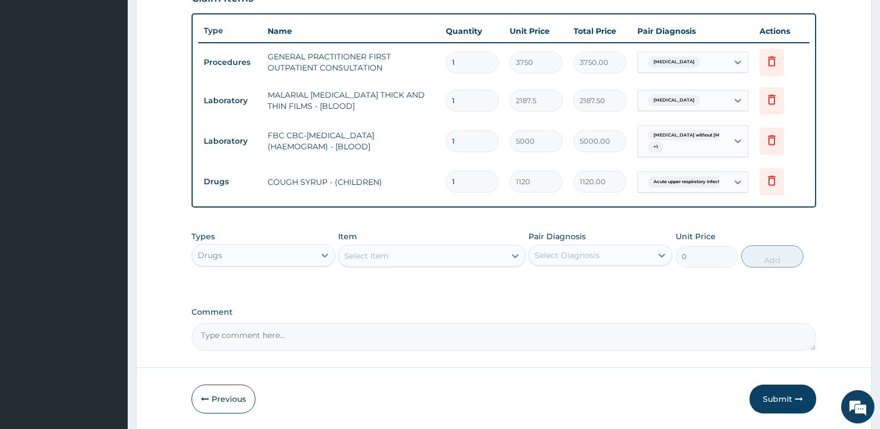
click at [385, 260] on div "Select Item" at bounding box center [366, 255] width 44 height 11
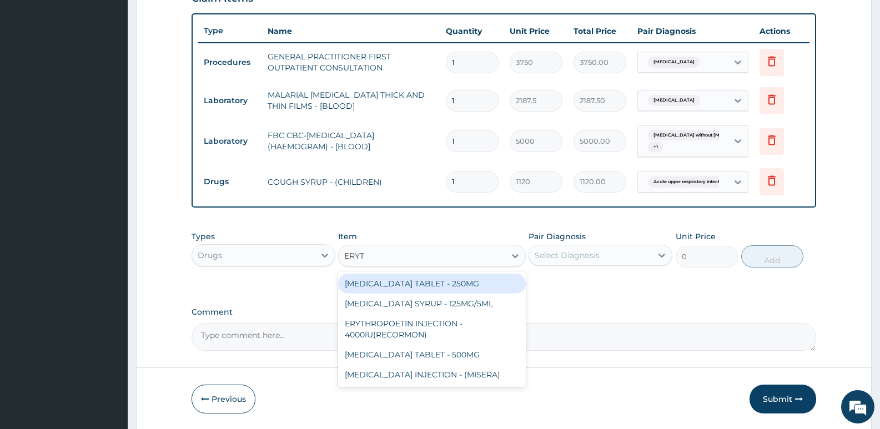
type input "ERYTH"
click at [383, 279] on div "ERYTHROMYCIN TABLET - 250MG" at bounding box center [431, 284] width 187 height 20
type input "140"
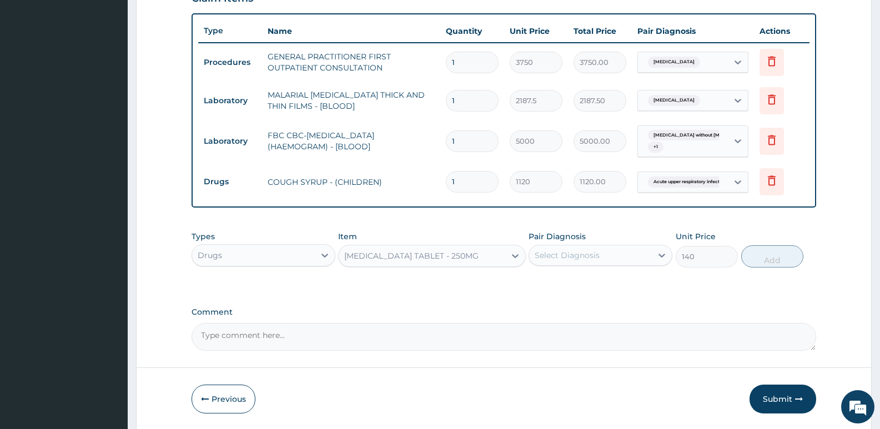
click at [577, 252] on div "Select Diagnosis" at bounding box center [566, 255] width 65 height 11
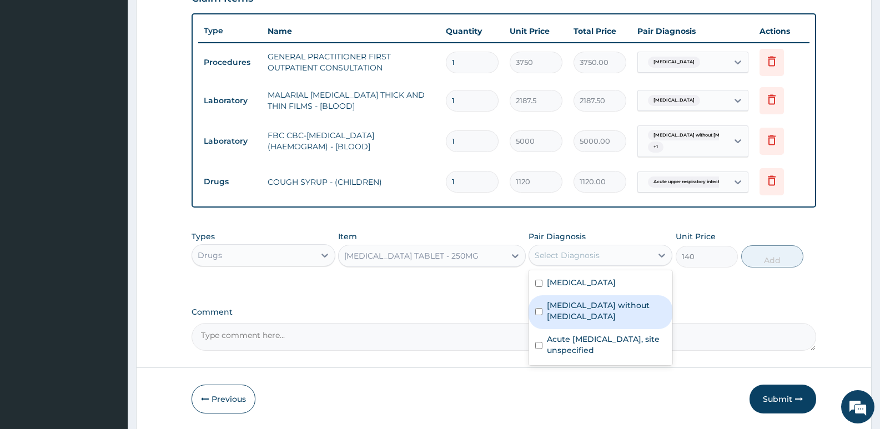
click at [565, 315] on div "Sepsis without septic shock" at bounding box center [600, 312] width 144 height 34
checkbox input "true"
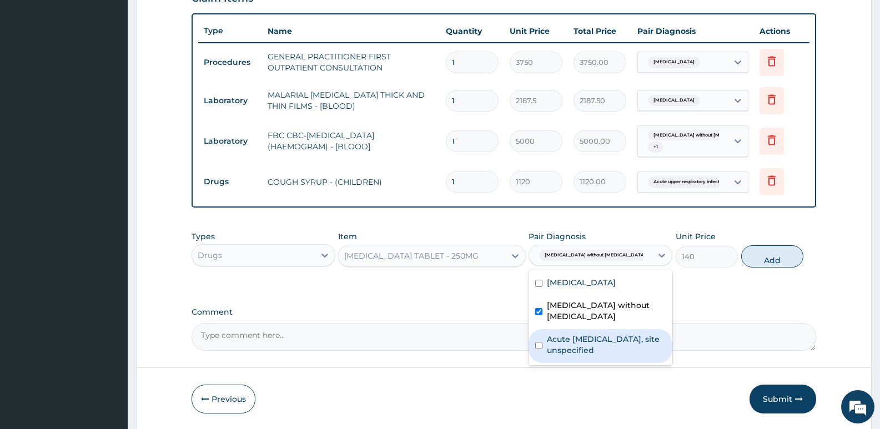
click at [557, 345] on label "Acute upper respiratory infection, site unspecified" at bounding box center [606, 345] width 119 height 22
checkbox input "true"
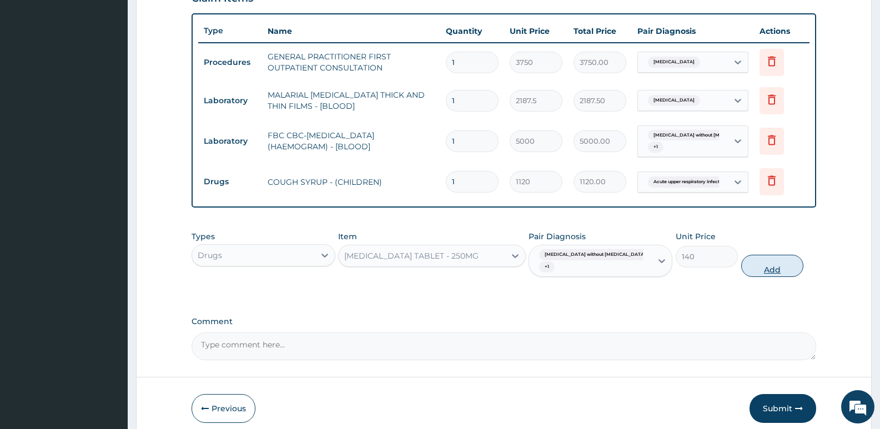
click at [766, 263] on button "Add" at bounding box center [772, 266] width 62 height 22
type input "0"
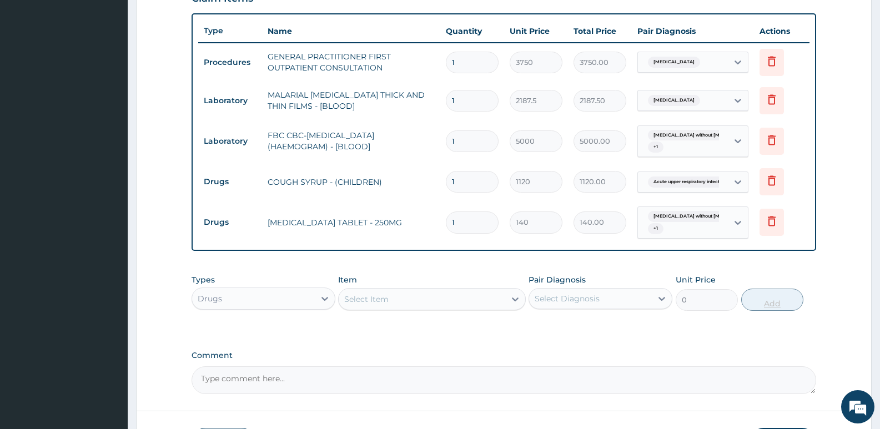
type input "10"
type input "1400.00"
type input "10"
click at [396, 303] on div "Select Item" at bounding box center [422, 299] width 166 height 18
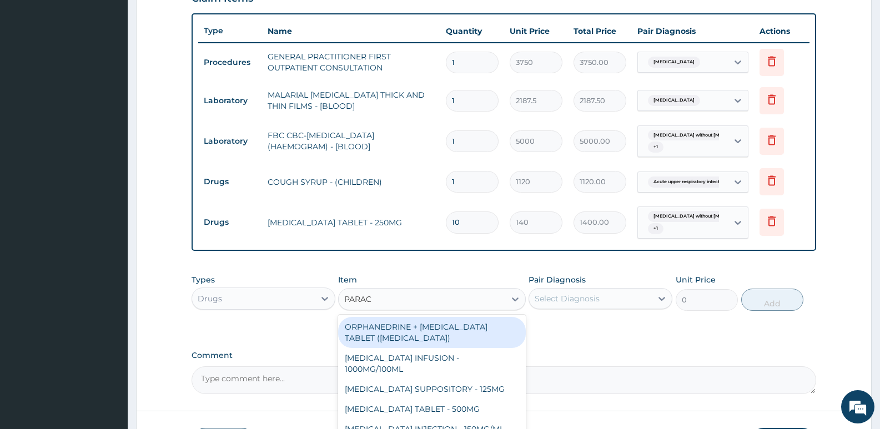
type input "PARACE"
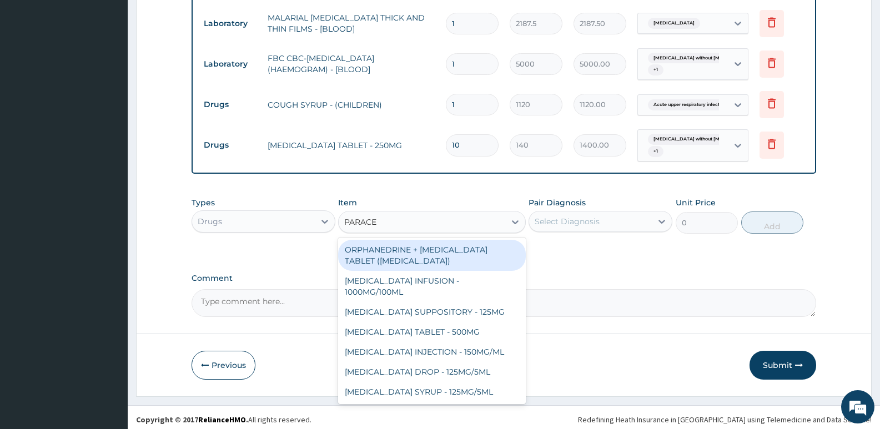
scroll to position [481, 0]
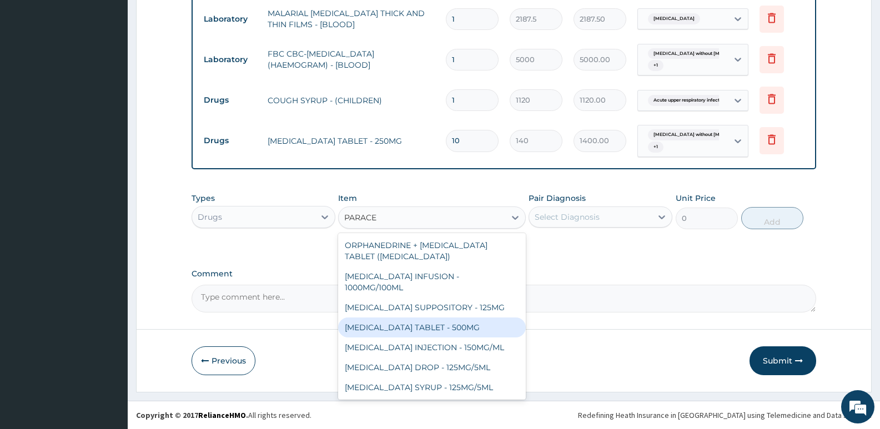
click at [434, 326] on div "PARACETAMOL TABLET - 500MG" at bounding box center [431, 327] width 187 height 20
type input "33.599999999999994"
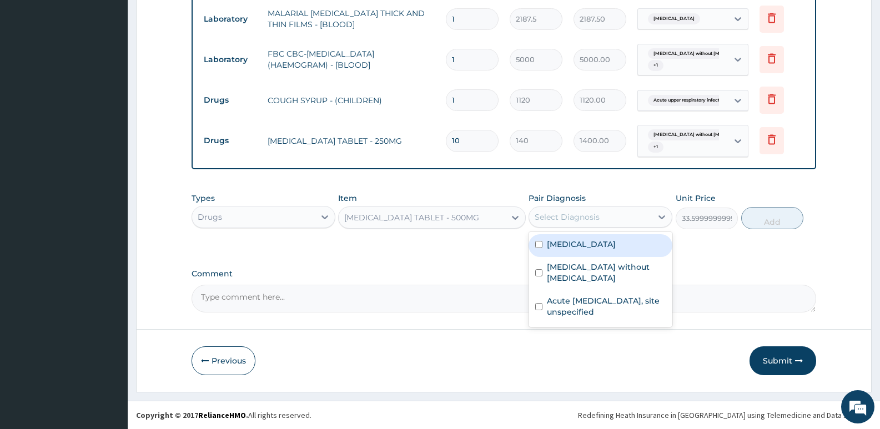
click at [611, 220] on div "Select Diagnosis" at bounding box center [590, 217] width 123 height 18
click at [593, 249] on label "Malaria, unspecified" at bounding box center [581, 244] width 69 height 11
checkbox input "true"
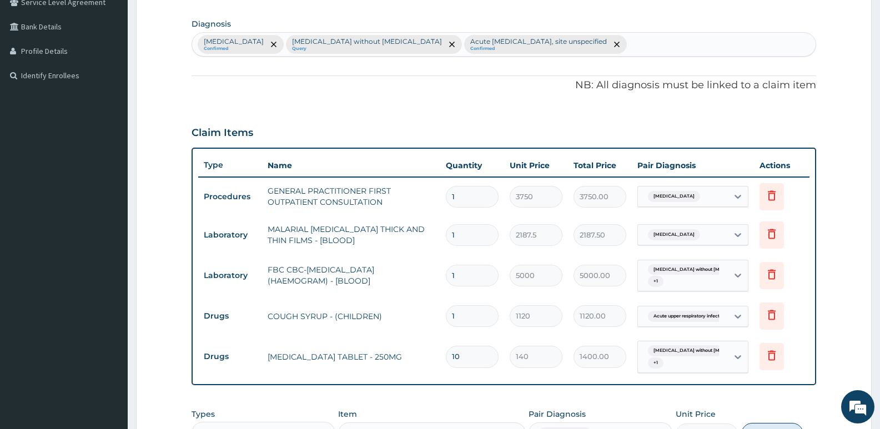
scroll to position [259, 0]
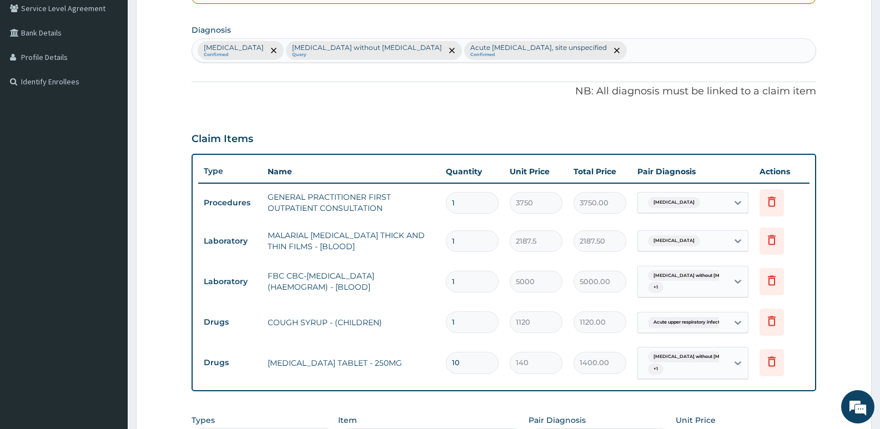
click at [627, 48] on div "Malaria, unspecified Confirmed Sepsis without septic shock Query Acute upper re…" at bounding box center [503, 50] width 623 height 23
type input "FEVER"
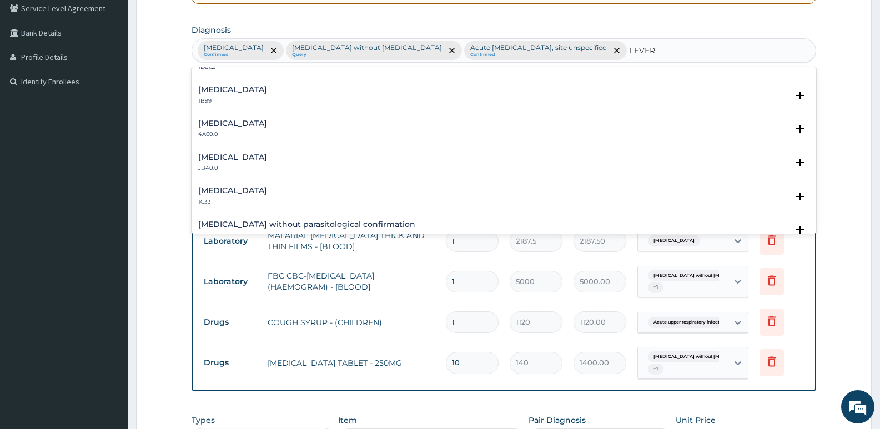
scroll to position [0, 0]
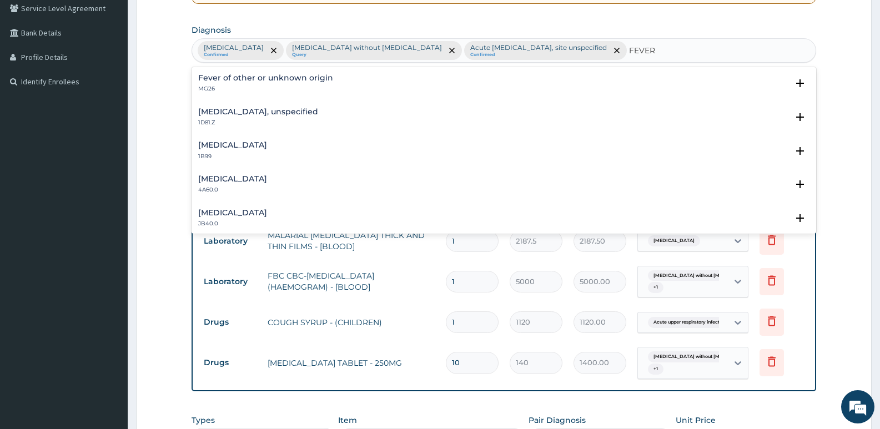
click at [300, 82] on h4 "Fever of other or unknown origin" at bounding box center [265, 78] width 135 height 8
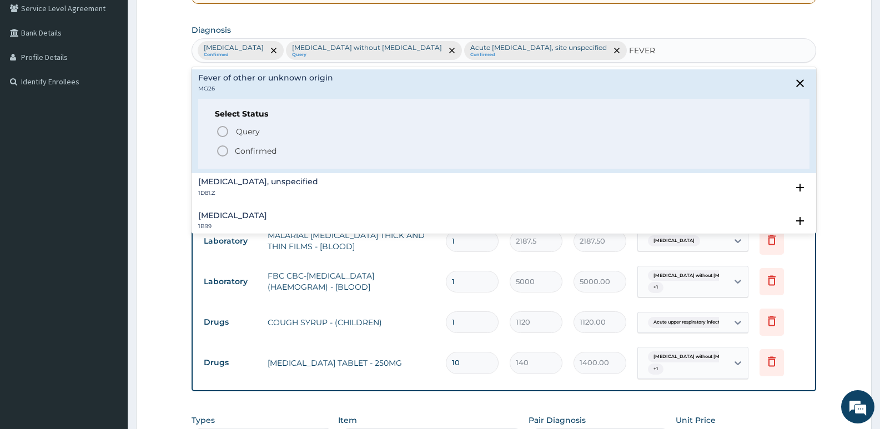
click at [226, 151] on icon "status option filled" at bounding box center [222, 150] width 13 height 13
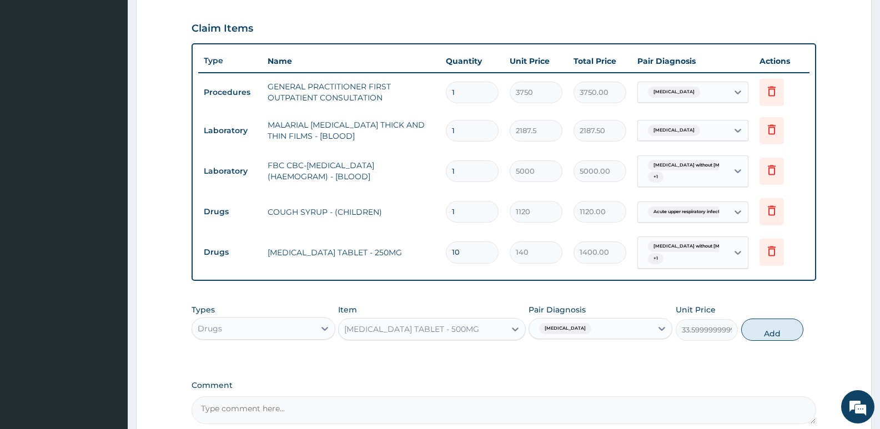
scroll to position [370, 0]
click at [617, 329] on div "Malaria, unspecified" at bounding box center [590, 328] width 123 height 19
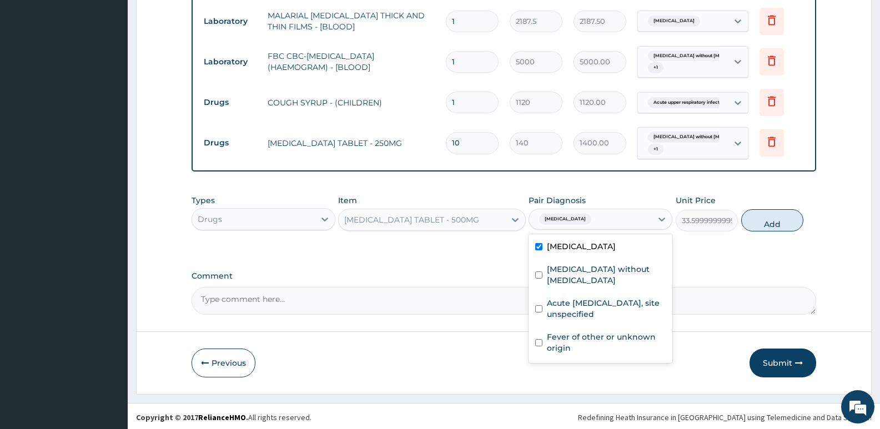
scroll to position [481, 0]
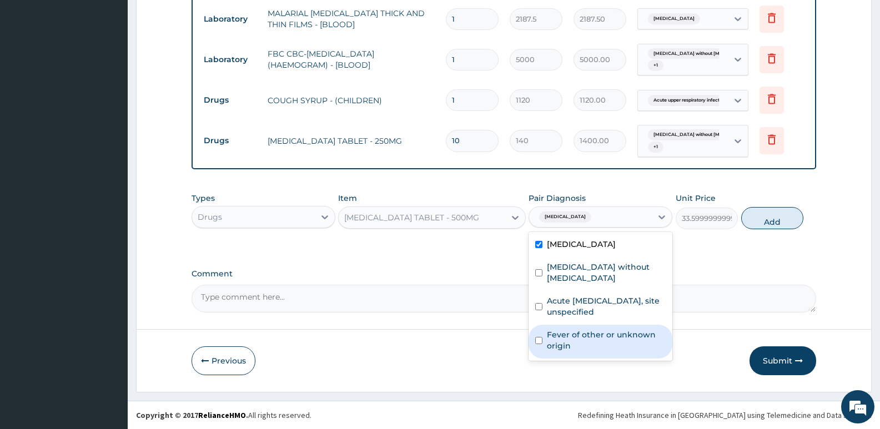
click at [578, 330] on label "Fever of other or unknown origin" at bounding box center [606, 340] width 119 height 22
checkbox input "true"
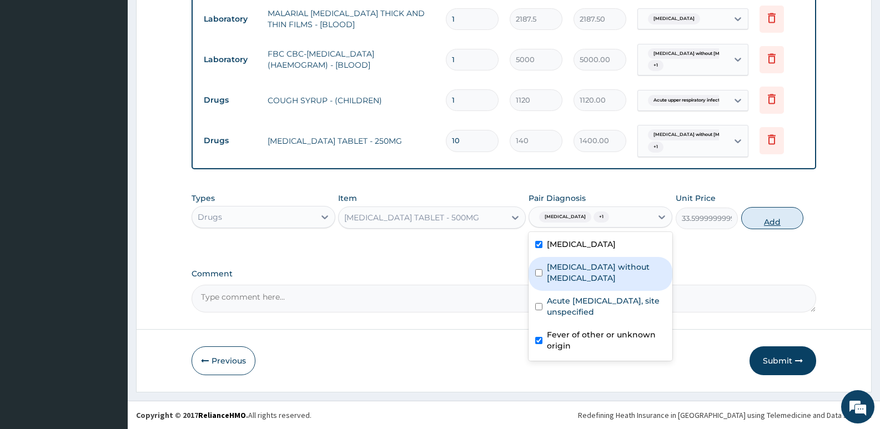
click at [775, 223] on button "Add" at bounding box center [772, 218] width 62 height 22
type input "0"
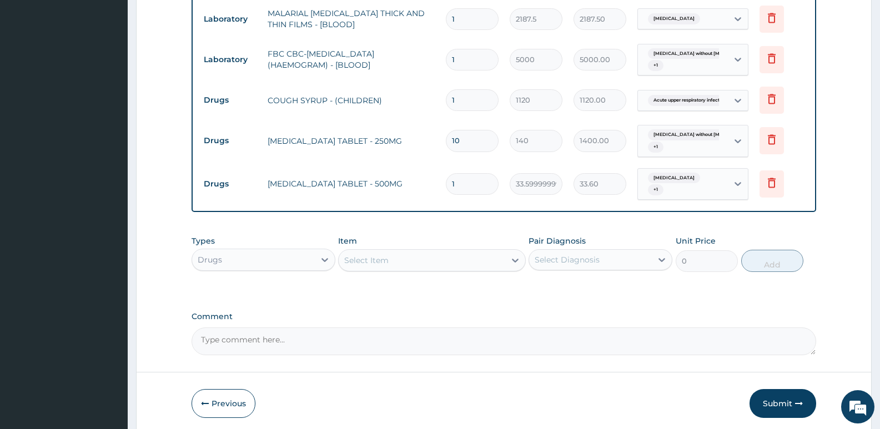
type input "0.00"
type input "9"
type input "302.40"
type input "9"
click at [377, 261] on div "Select Item" at bounding box center [366, 260] width 44 height 11
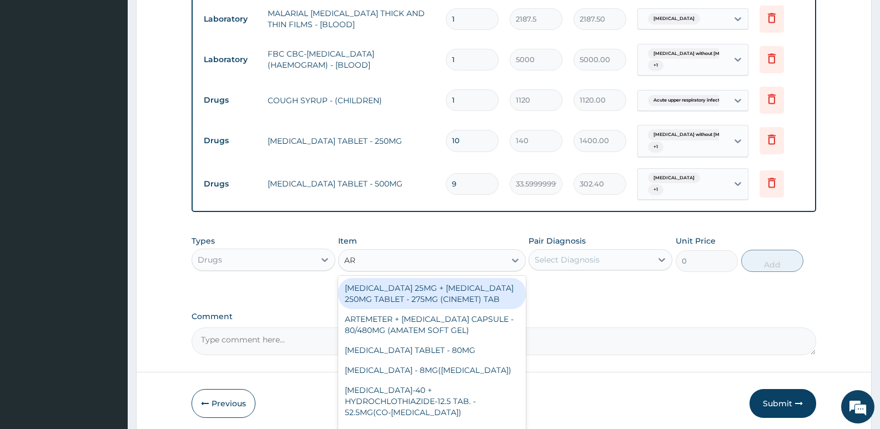
type input "ART"
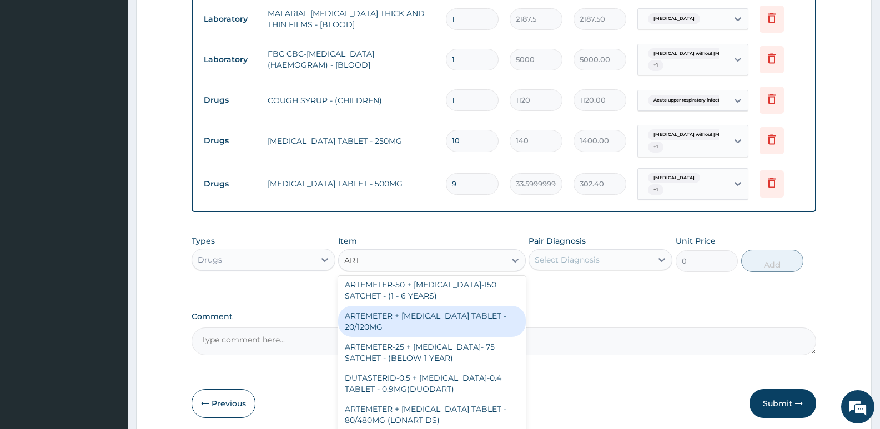
scroll to position [666, 0]
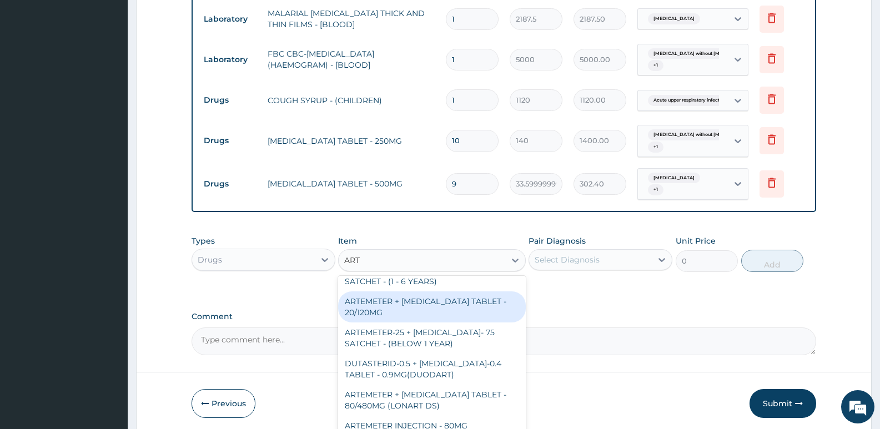
click at [445, 298] on div "ARTEMETER + LUMEFANTRINE TABLET - 20/120MG" at bounding box center [431, 306] width 187 height 31
type input "196"
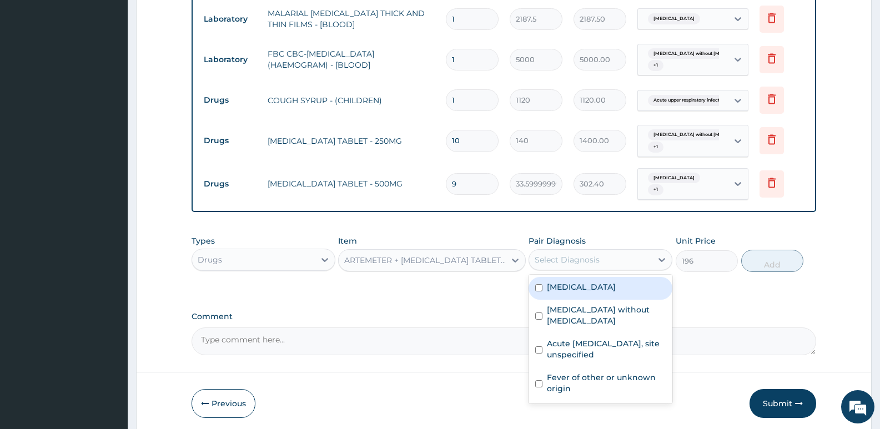
click at [592, 255] on div "Select Diagnosis" at bounding box center [566, 259] width 65 height 11
click at [580, 284] on label "Malaria, unspecified" at bounding box center [581, 286] width 69 height 11
checkbox input "true"
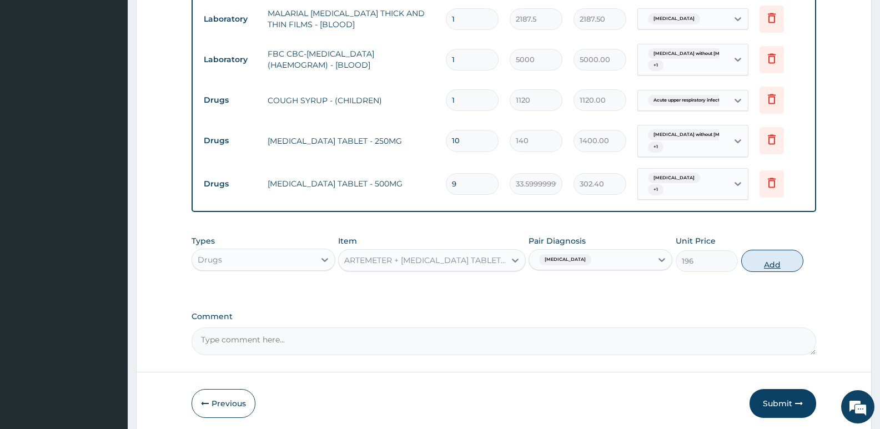
click at [767, 266] on button "Add" at bounding box center [772, 261] width 62 height 22
type input "0"
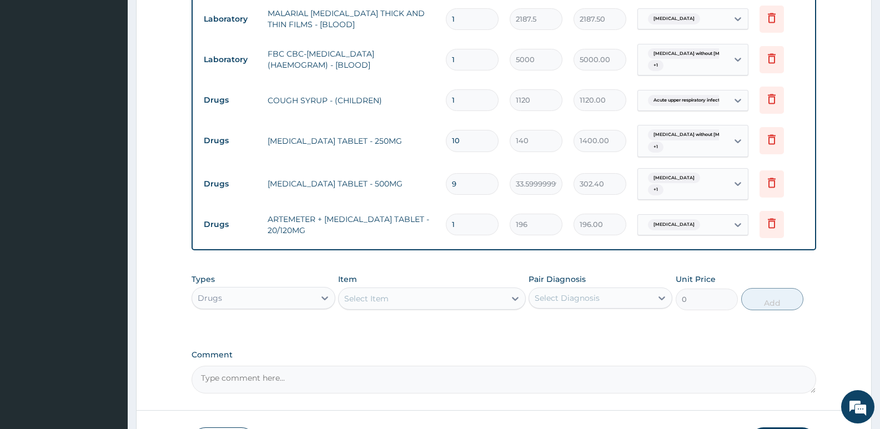
type input "18"
type input "3528.00"
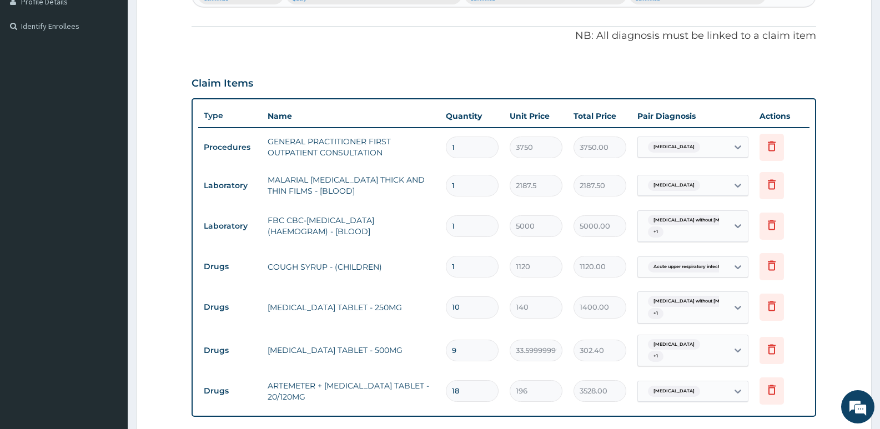
scroll to position [370, 0]
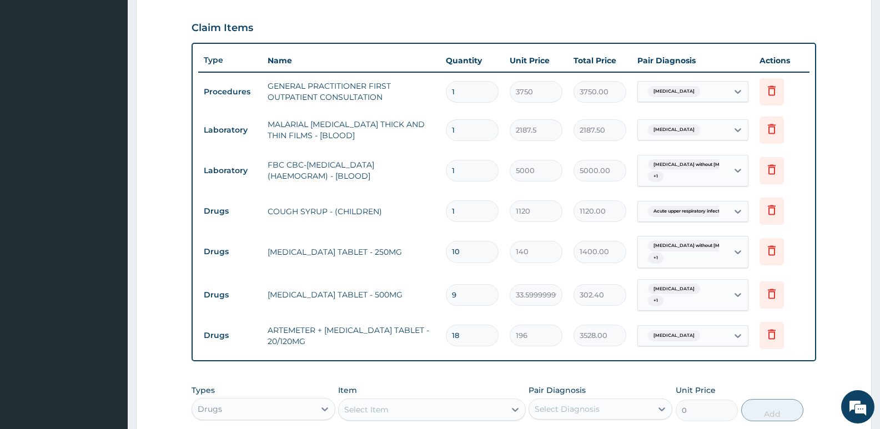
type input "18"
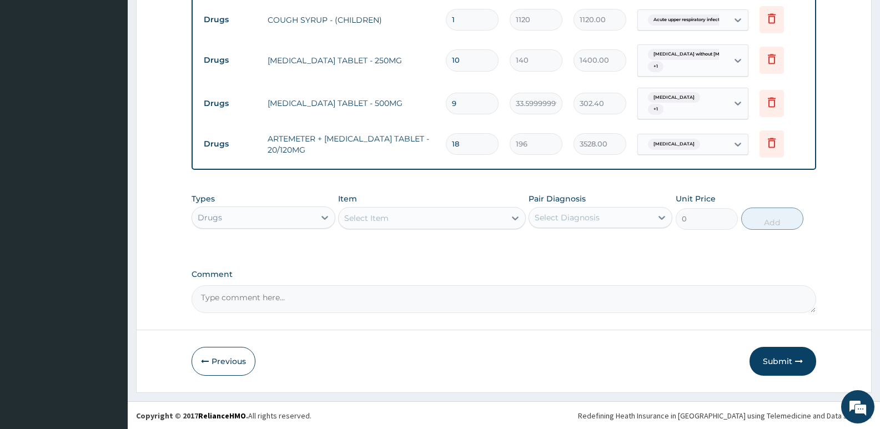
scroll to position [562, 0]
click at [774, 359] on button "Submit" at bounding box center [782, 360] width 67 height 29
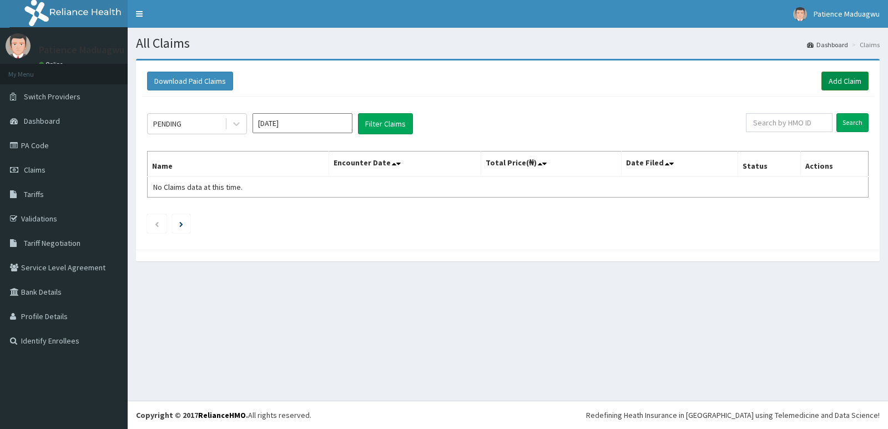
click at [847, 83] on link "Add Claim" at bounding box center [844, 81] width 47 height 19
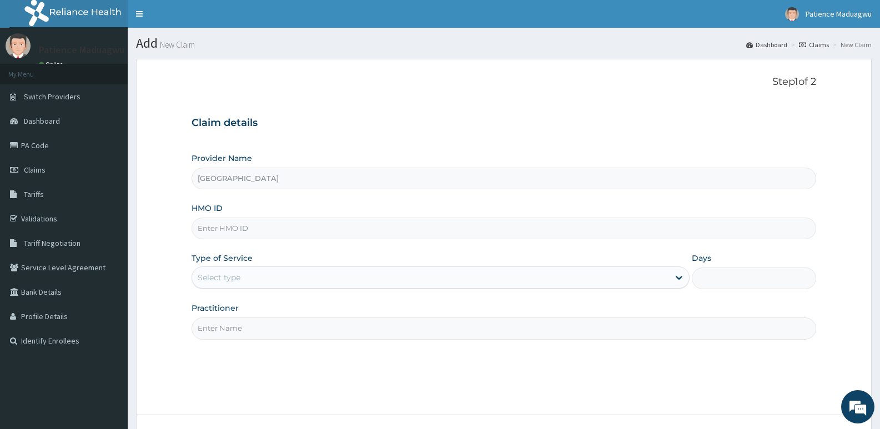
click at [254, 235] on input "HMO ID" at bounding box center [503, 229] width 624 height 22
paste input "LTR/10164/D"
type input "LTR/10164/D"
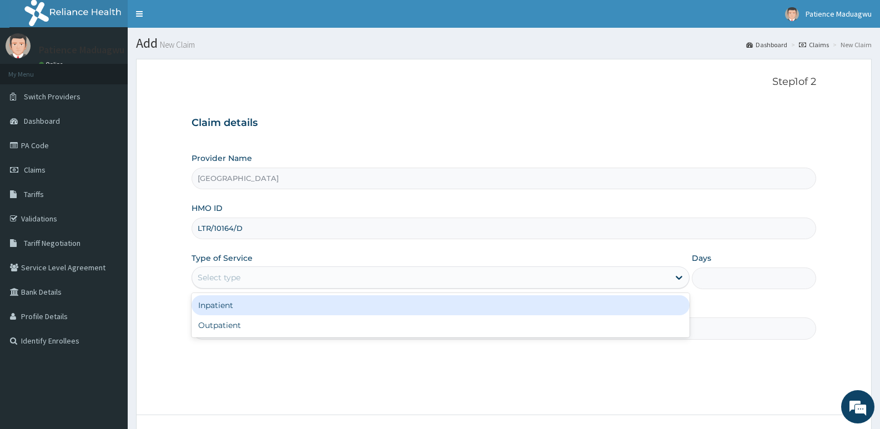
click at [231, 273] on div "Select type" at bounding box center [219, 277] width 43 height 11
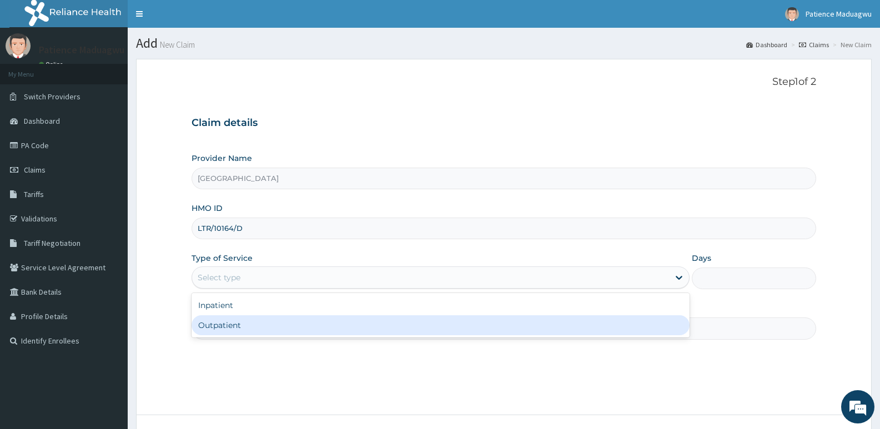
click at [230, 329] on div "Outpatient" at bounding box center [439, 325] width 497 height 20
type input "1"
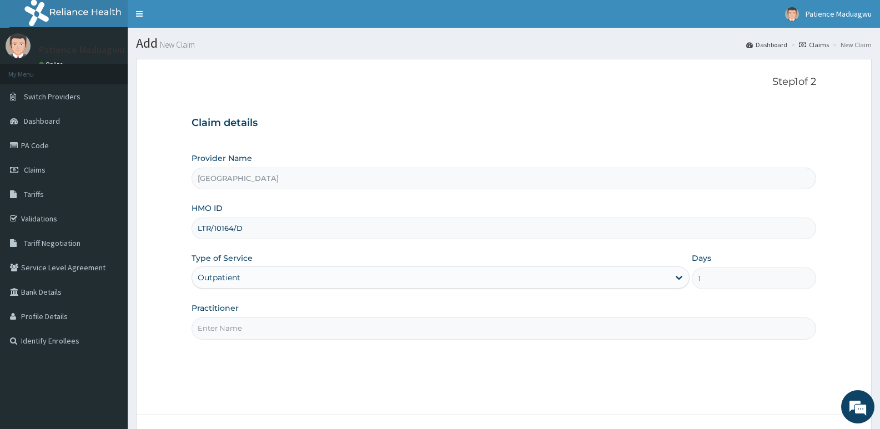
click at [234, 329] on input "Practitioner" at bounding box center [503, 328] width 624 height 22
type input "[PERSON_NAME]"
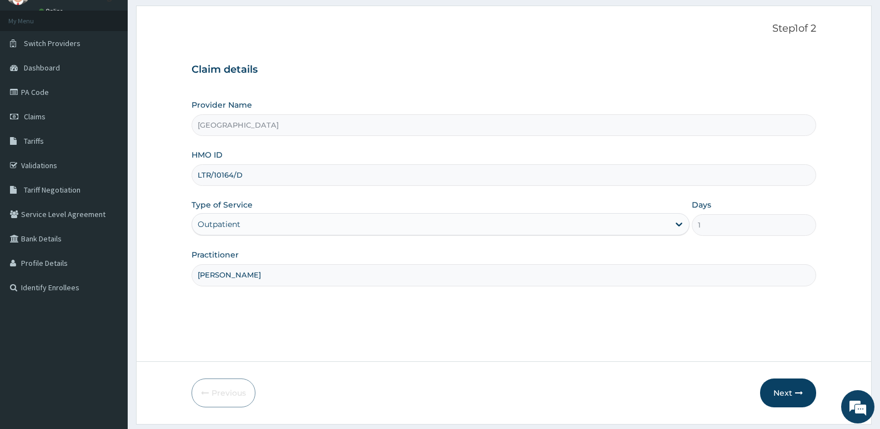
scroll to position [85, 0]
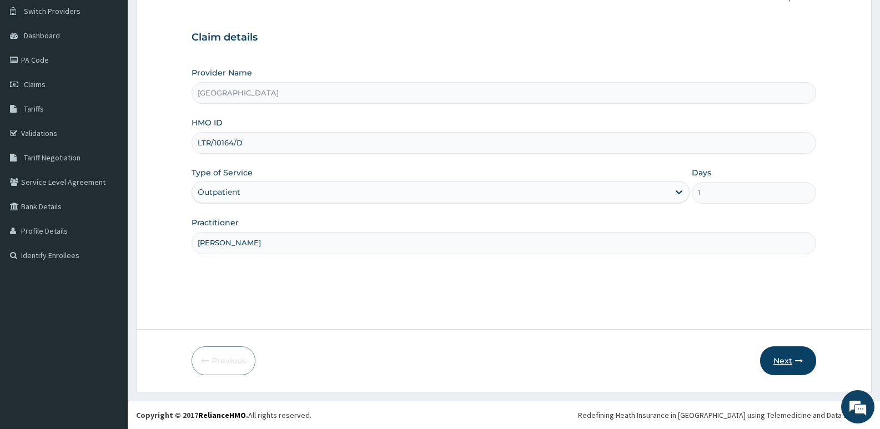
click at [784, 360] on button "Next" at bounding box center [788, 360] width 56 height 29
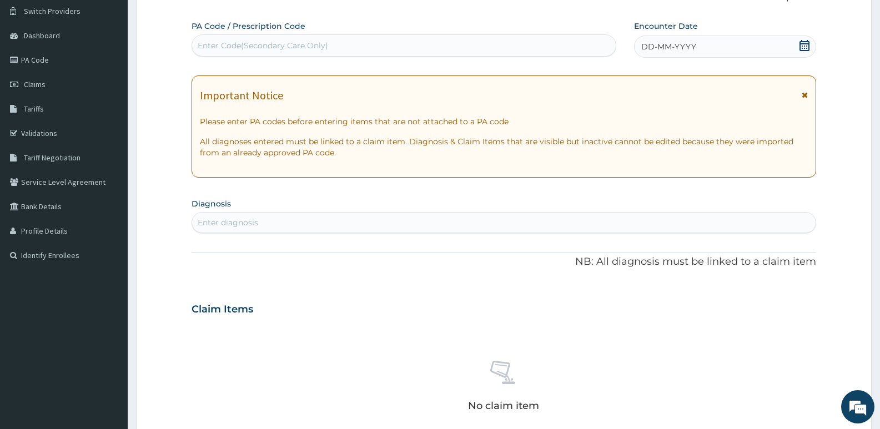
click at [269, 40] on div "Enter Code(Secondary Care Only)" at bounding box center [263, 45] width 130 height 11
paste input "PA/535BEE"
type input "PA/535BEE"
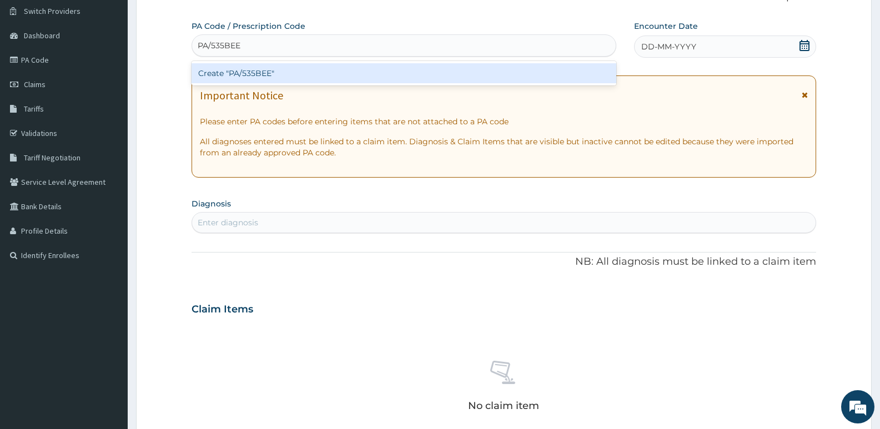
click at [257, 79] on div "Create "PA/535BEE"" at bounding box center [403, 73] width 425 height 20
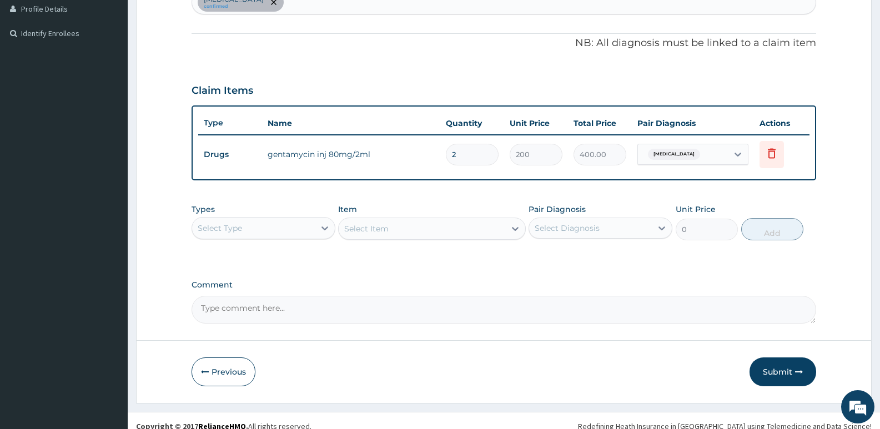
scroll to position [304, 0]
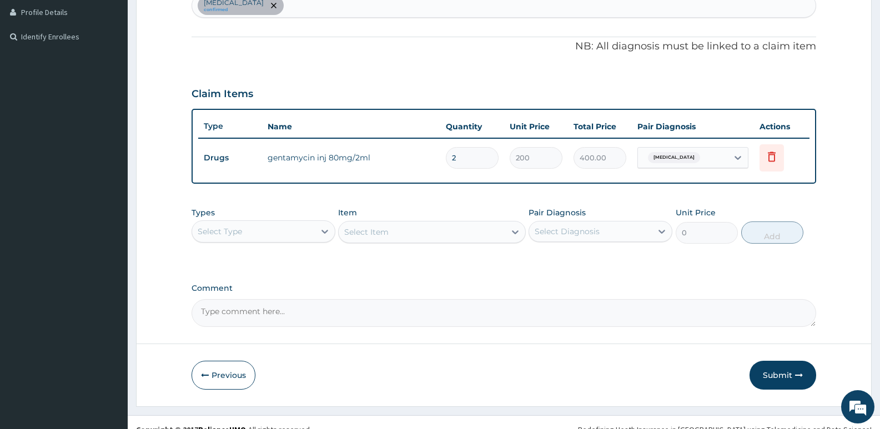
click at [296, 11] on div "[MEDICAL_DATA] confirmed" at bounding box center [503, 5] width 623 height 23
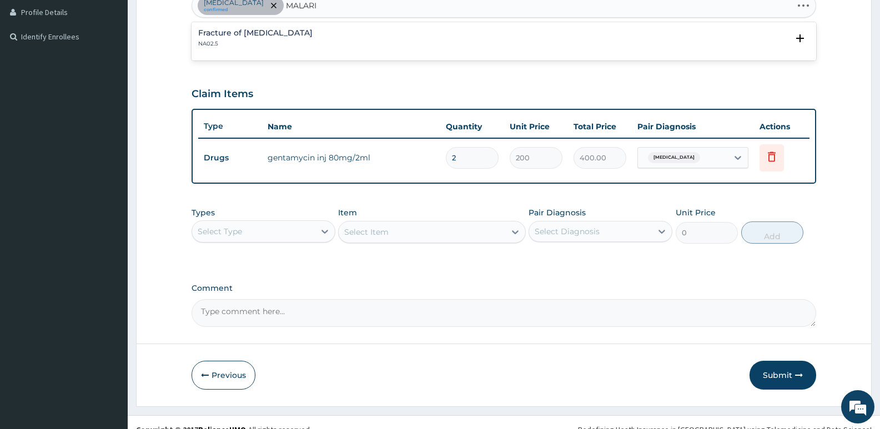
type input "[MEDICAL_DATA]"
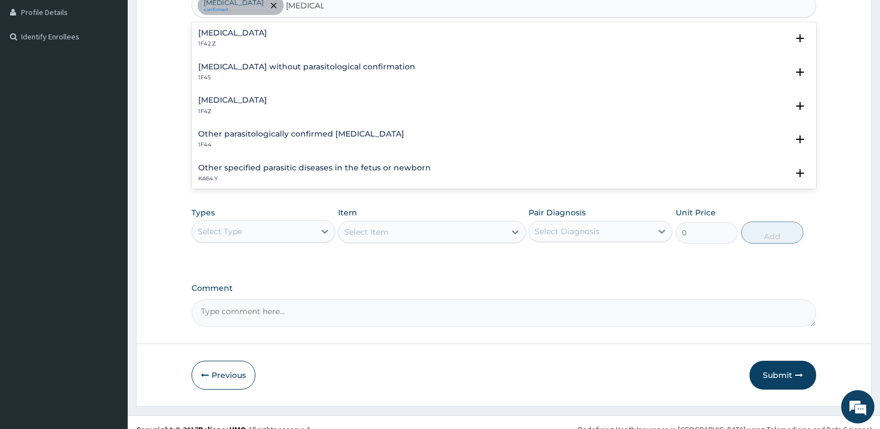
click at [229, 103] on h4 "[MEDICAL_DATA]" at bounding box center [232, 100] width 69 height 8
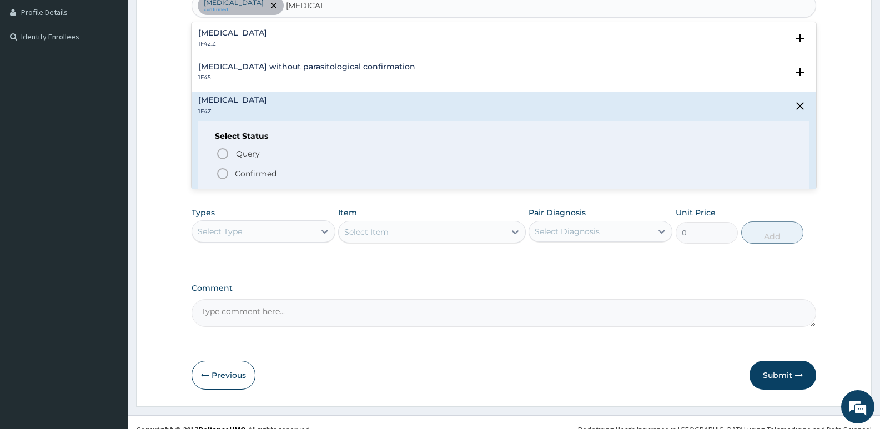
click at [221, 173] on icon "status option filled" at bounding box center [222, 173] width 13 height 13
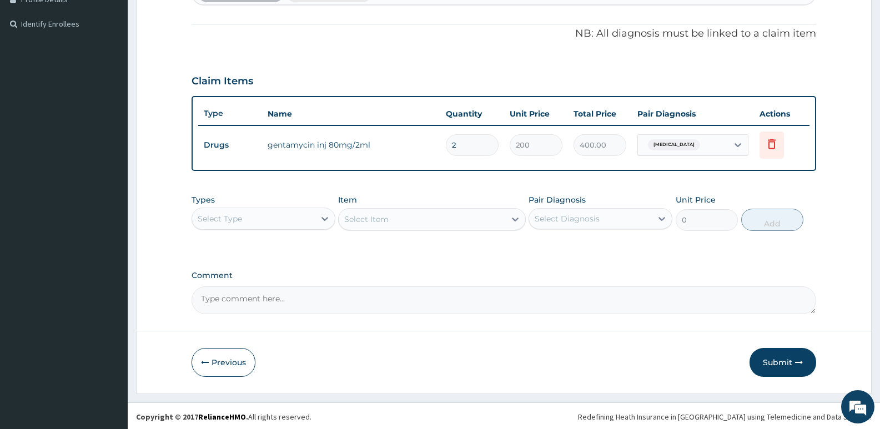
scroll to position [319, 0]
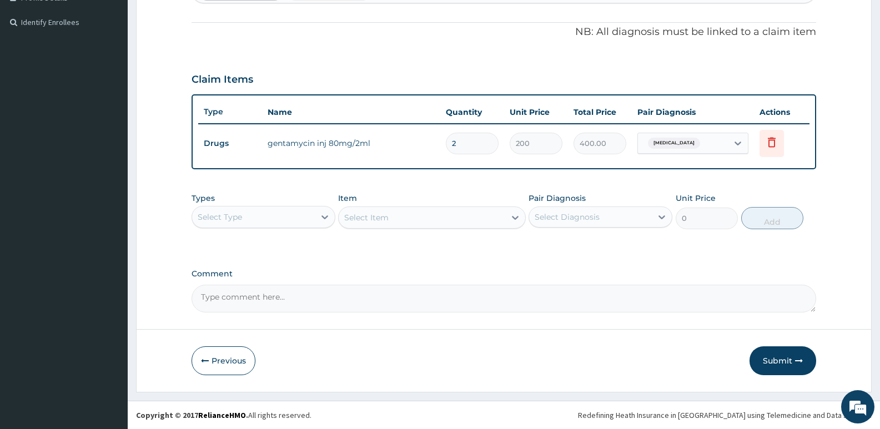
click at [265, 225] on div "Select Type" at bounding box center [253, 217] width 123 height 18
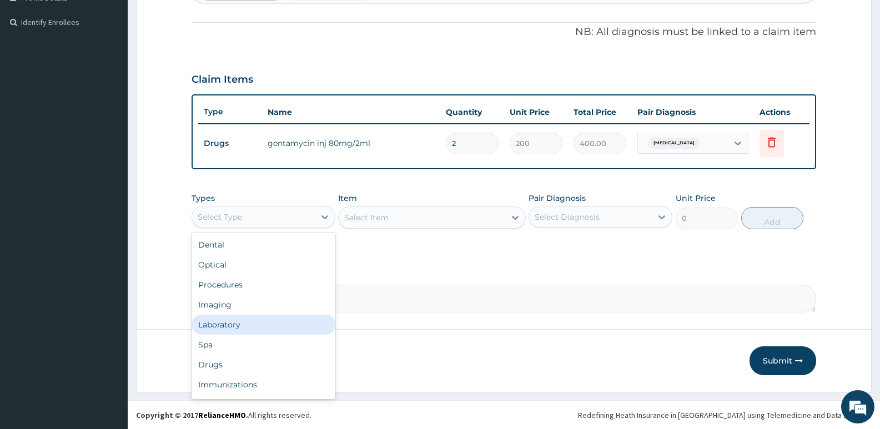
click at [223, 329] on div "Laboratory" at bounding box center [263, 325] width 144 height 20
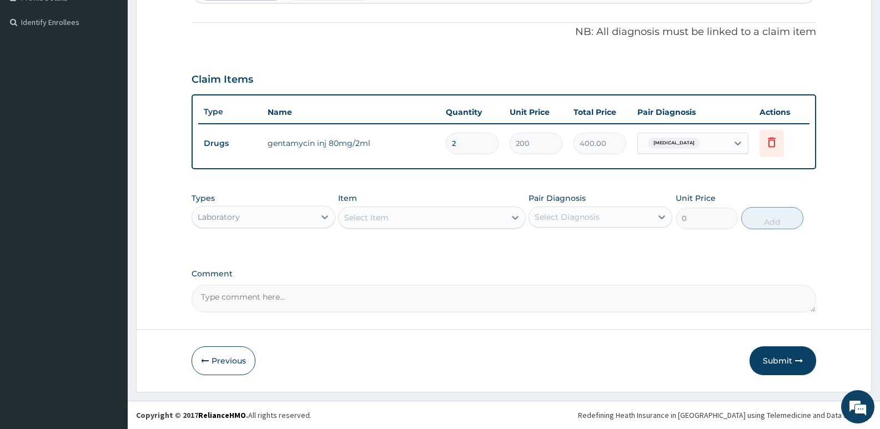
click at [385, 213] on div "Select Item" at bounding box center [366, 217] width 44 height 11
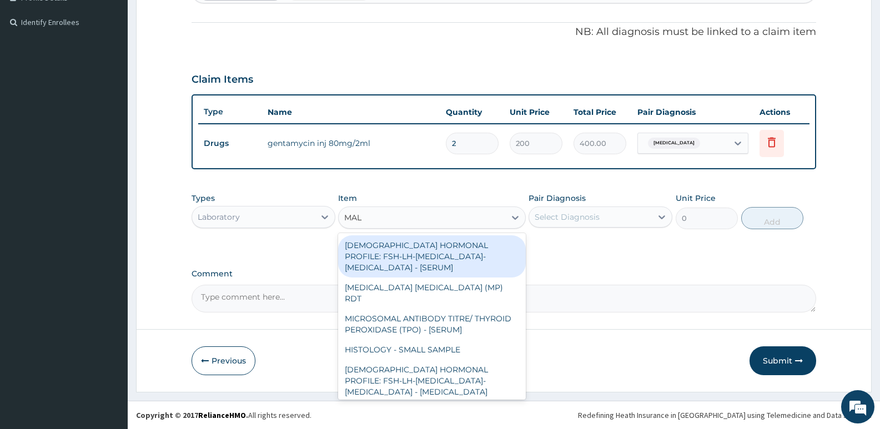
type input "MALA"
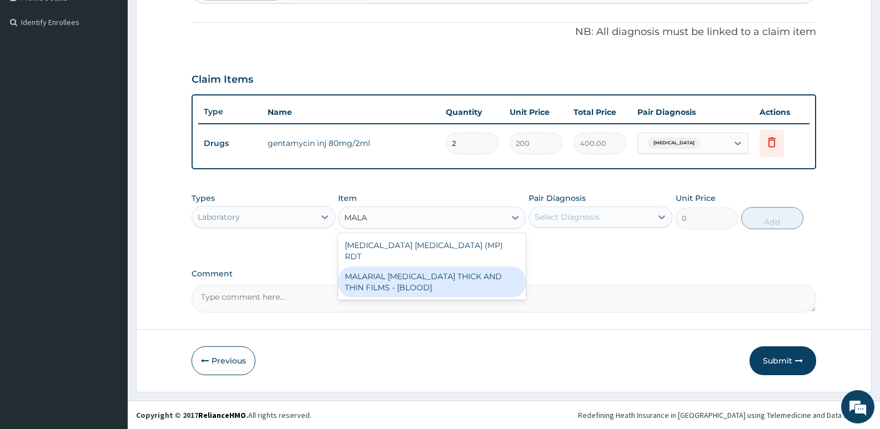
click at [399, 271] on div "MALARIAL [MEDICAL_DATA] THICK AND THIN FILMS - [BLOOD]" at bounding box center [431, 281] width 187 height 31
type input "2187.5"
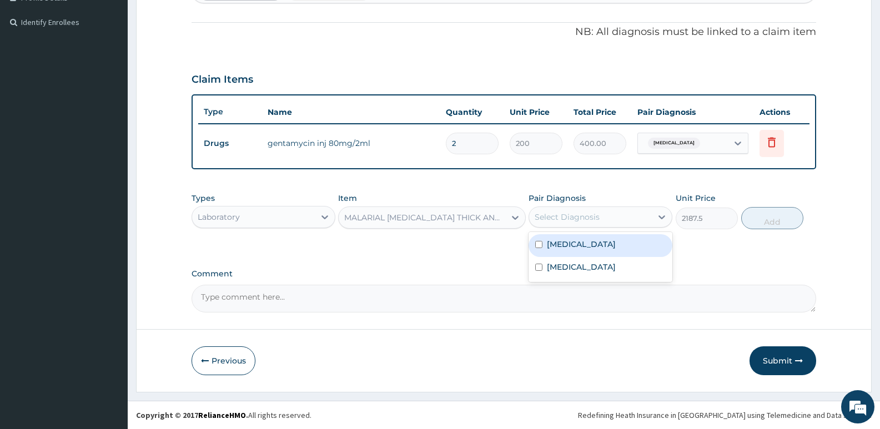
click at [575, 214] on div "Select Diagnosis" at bounding box center [566, 216] width 65 height 11
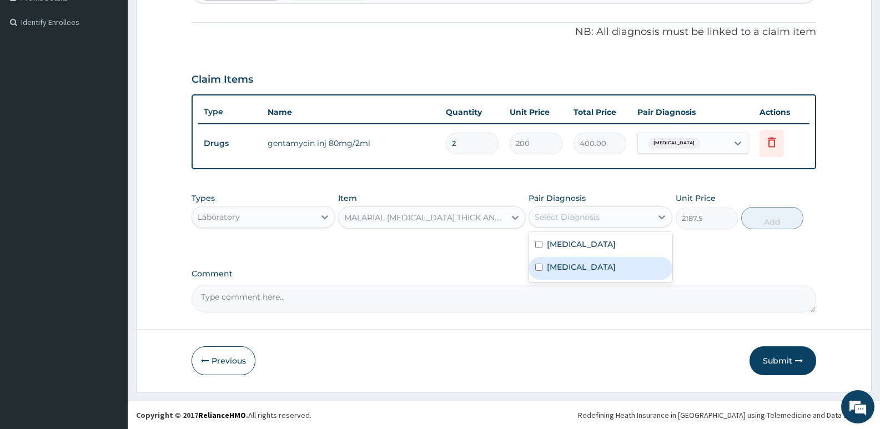
click at [569, 267] on label "[MEDICAL_DATA]" at bounding box center [581, 266] width 69 height 11
checkbox input "true"
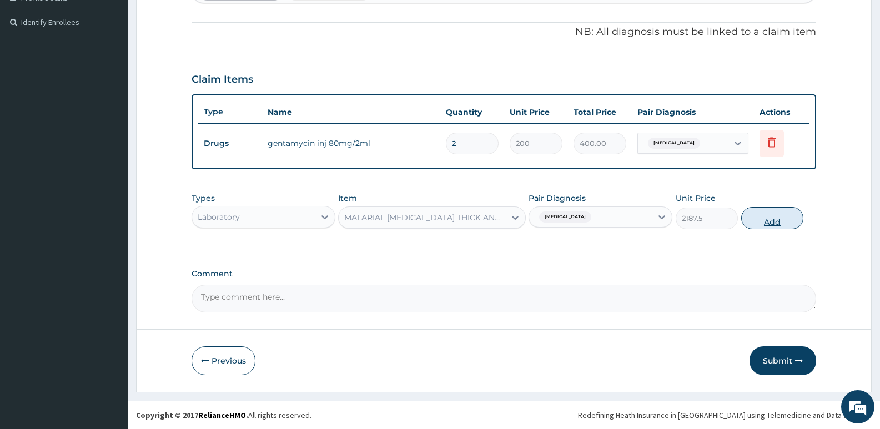
click at [770, 214] on button "Add" at bounding box center [772, 218] width 62 height 22
type input "0"
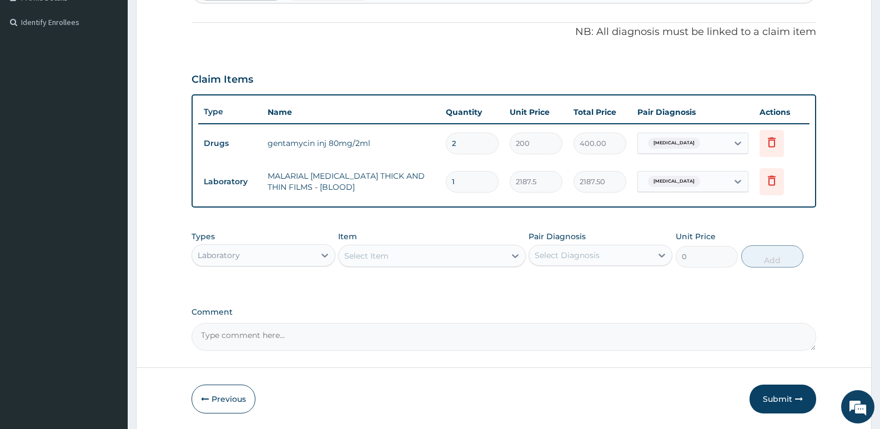
click at [447, 250] on div "Select Item" at bounding box center [422, 256] width 166 height 18
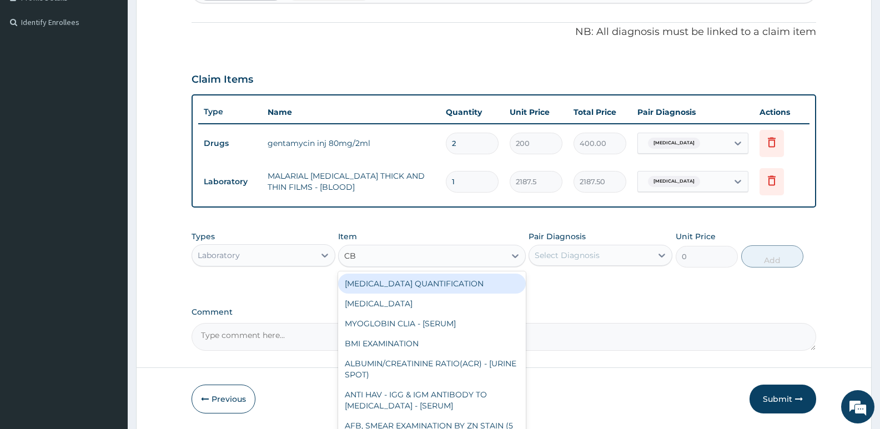
type input "CBC"
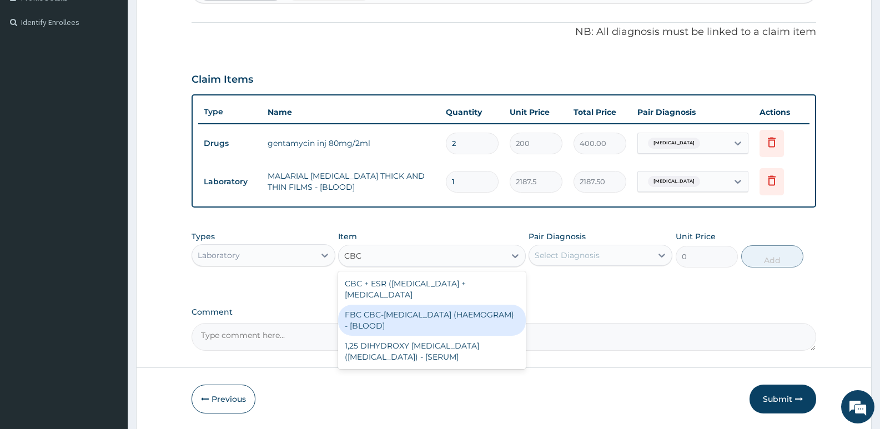
click at [436, 317] on div "FBC CBC-COMPLETE BLOOD COUNT (HAEMOGRAM) - [BLOOD]" at bounding box center [431, 320] width 187 height 31
type input "5000"
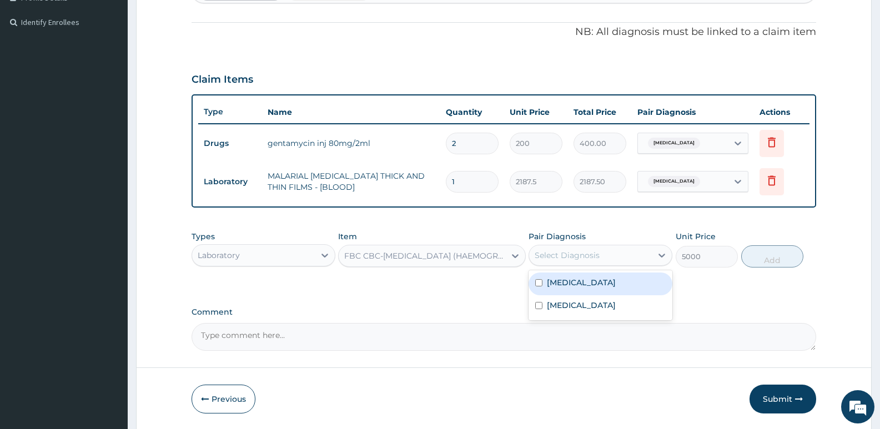
click at [604, 255] on div "Select Diagnosis" at bounding box center [590, 255] width 123 height 18
click at [586, 280] on div "Sepsis" at bounding box center [600, 283] width 144 height 23
checkbox input "true"
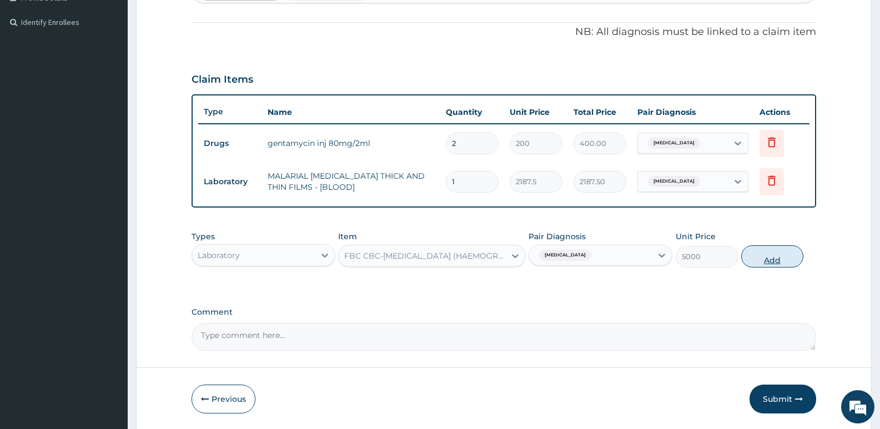
click at [778, 261] on button "Add" at bounding box center [772, 256] width 62 height 22
type input "0"
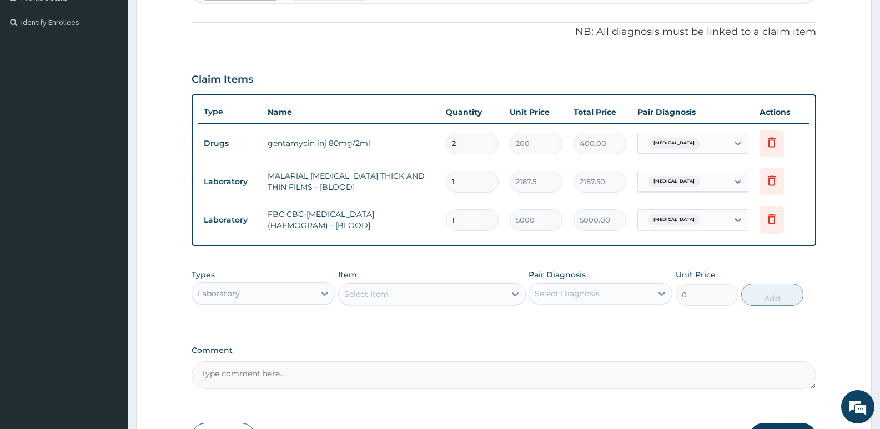
scroll to position [395, 0]
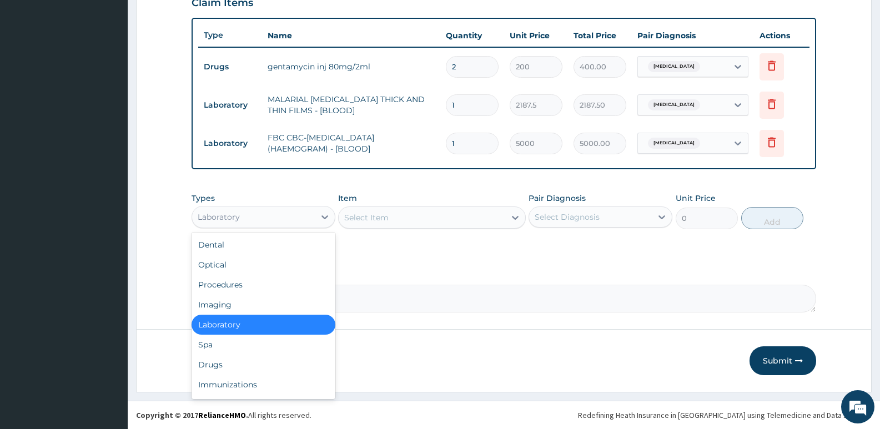
click at [305, 213] on div "Laboratory" at bounding box center [253, 217] width 123 height 18
click at [231, 280] on div "Procedures" at bounding box center [263, 285] width 144 height 20
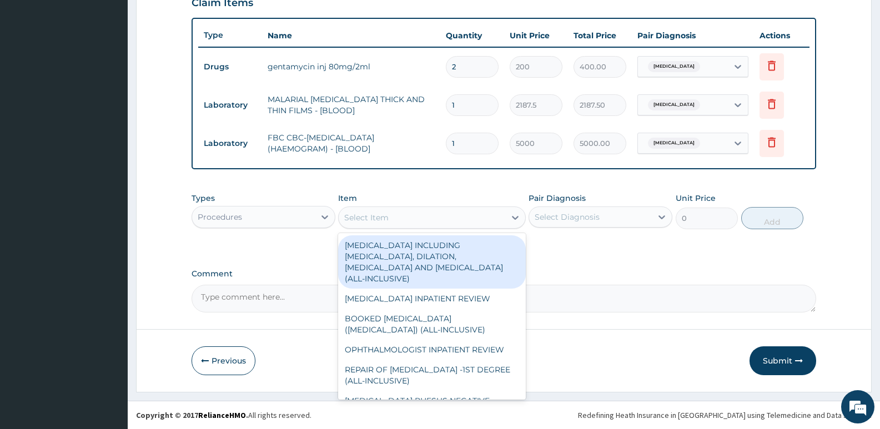
click at [364, 218] on div "Select Item" at bounding box center [366, 217] width 44 height 11
type input "E"
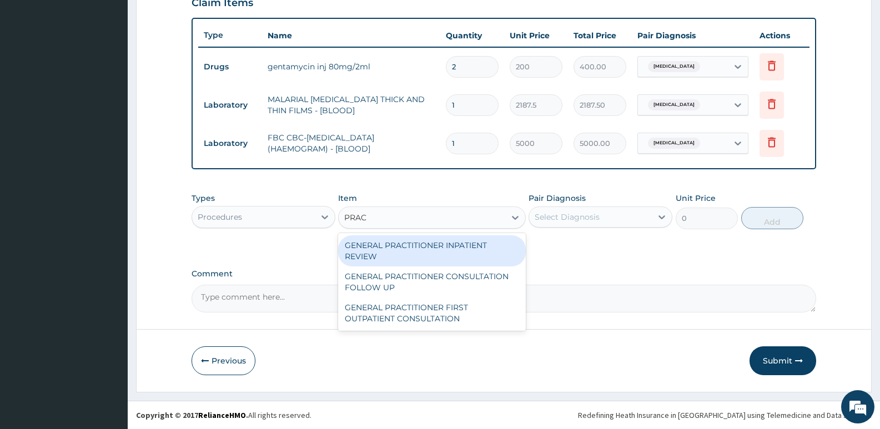
type input "PRACT"
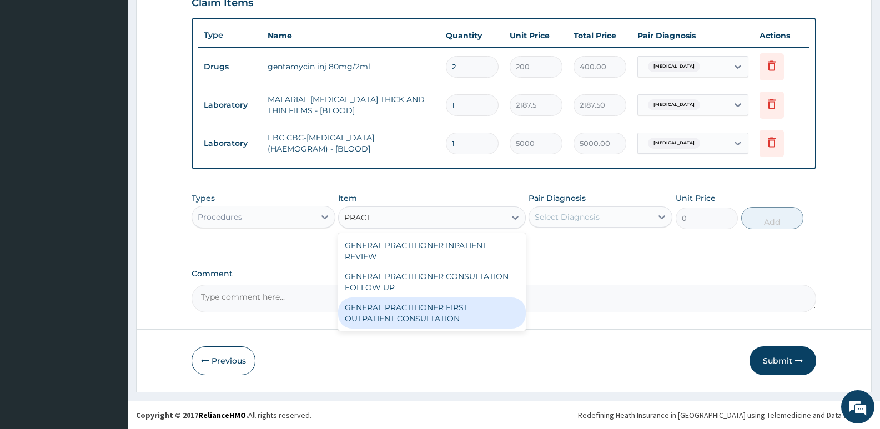
click at [406, 312] on div "GENERAL PRACTITIONER FIRST OUTPATIENT CONSULTATION" at bounding box center [431, 312] width 187 height 31
type input "3750"
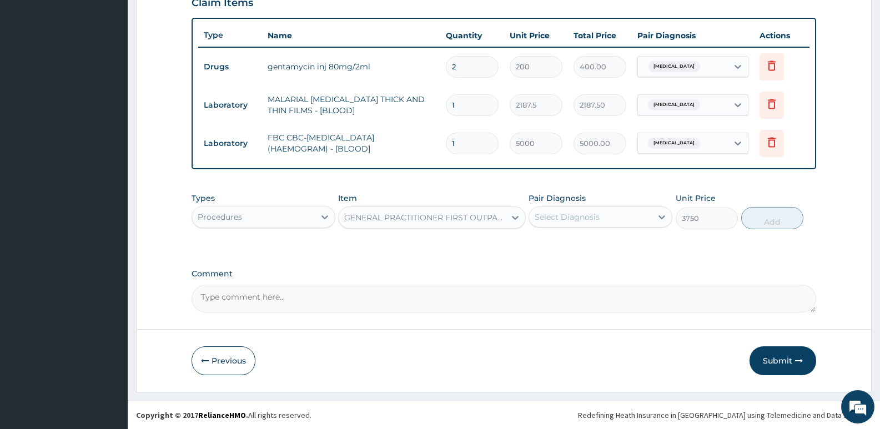
click at [582, 215] on div "Select Diagnosis" at bounding box center [566, 216] width 65 height 11
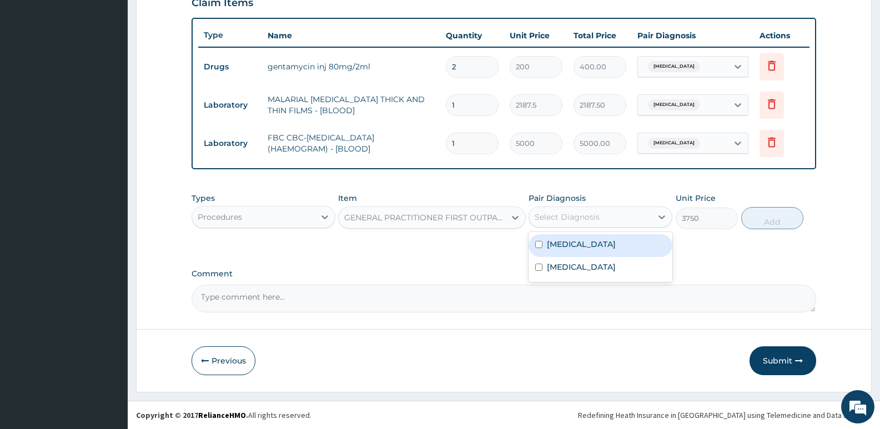
click at [572, 250] on div "Sepsis" at bounding box center [600, 245] width 144 height 23
checkbox input "true"
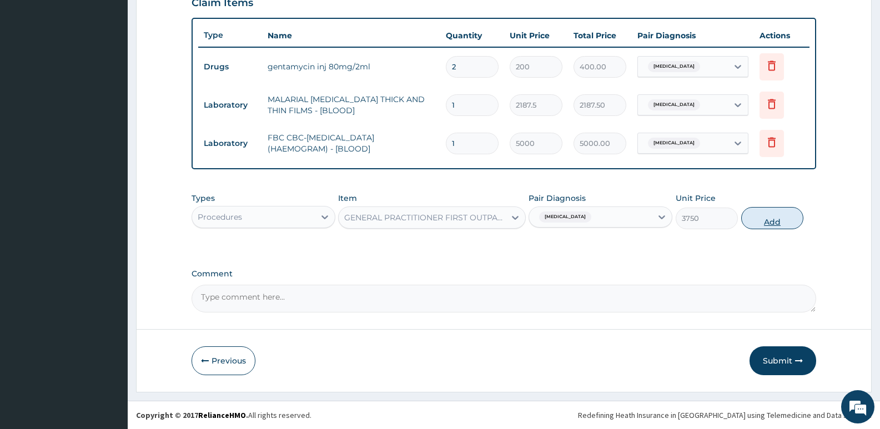
click at [760, 223] on button "Add" at bounding box center [772, 218] width 62 height 22
type input "0"
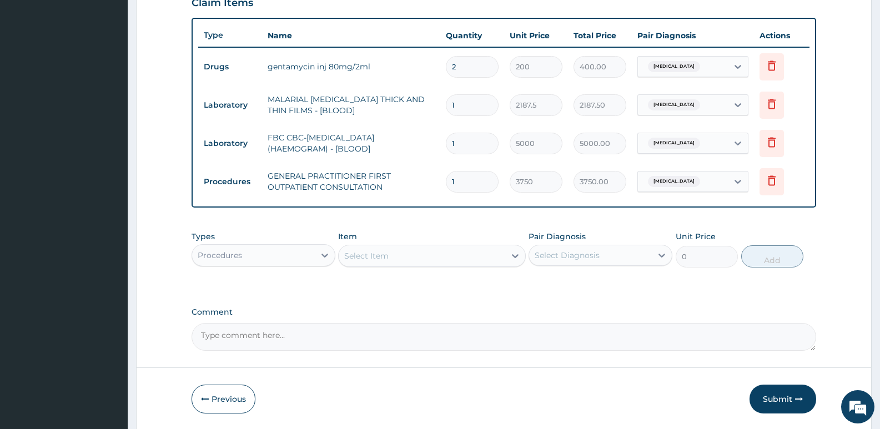
click at [216, 261] on div "Procedures" at bounding box center [253, 255] width 123 height 18
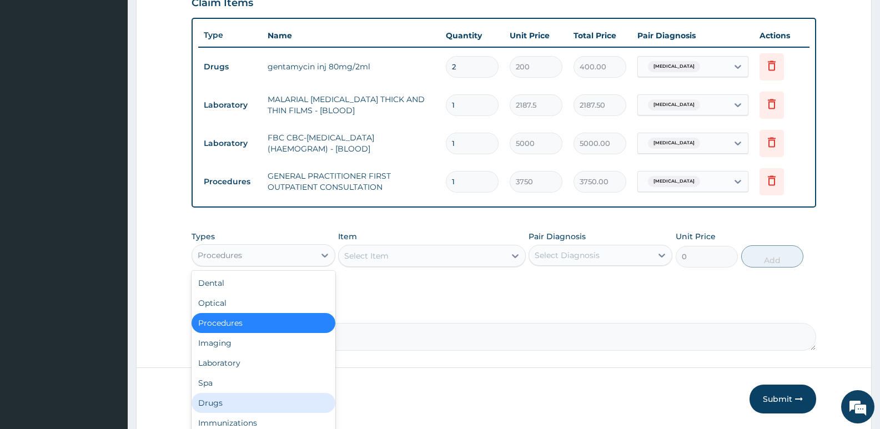
click at [223, 401] on div "Drugs" at bounding box center [263, 403] width 144 height 20
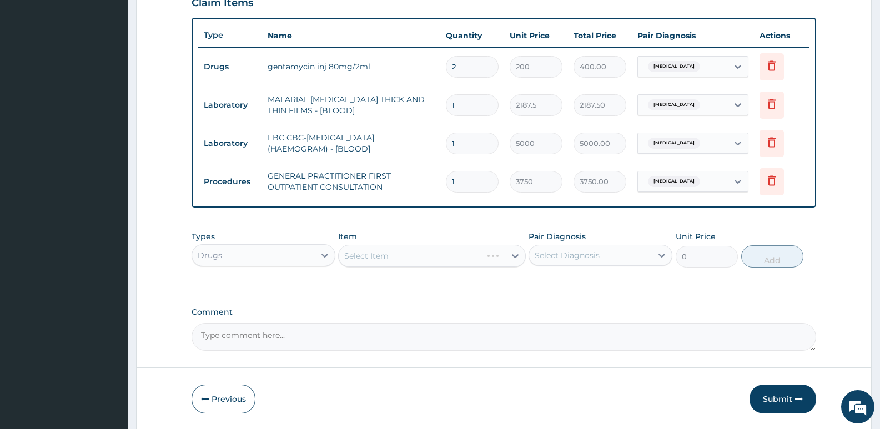
click at [358, 251] on div "Select Item" at bounding box center [431, 256] width 187 height 22
click at [369, 255] on div "Select Item" at bounding box center [366, 255] width 44 height 11
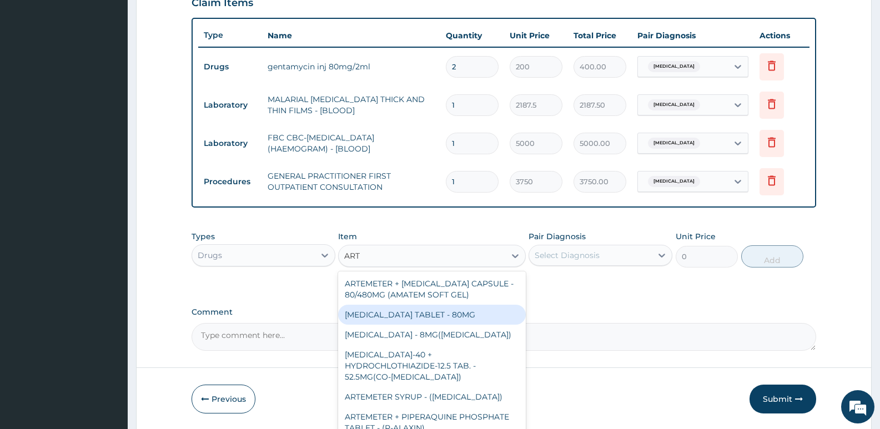
type input "ART"
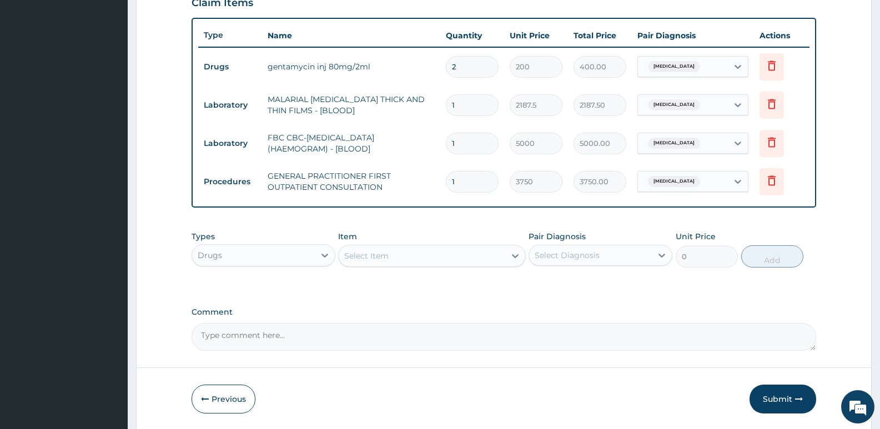
click at [416, 259] on div "Select Item" at bounding box center [422, 256] width 166 height 18
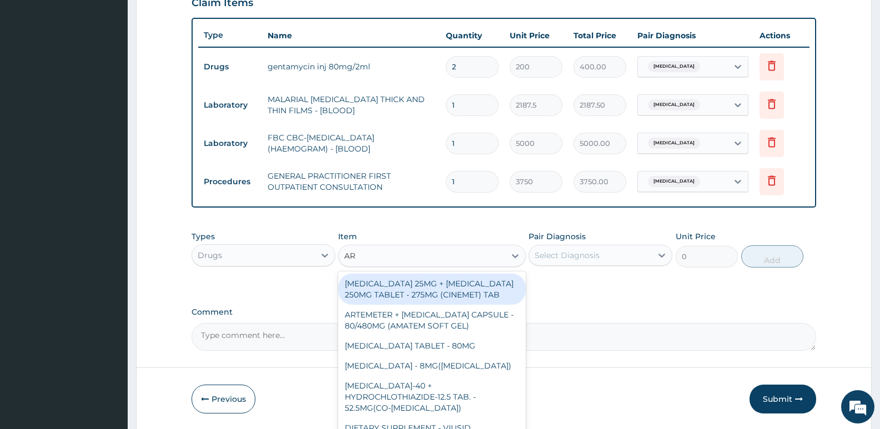
type input "ART"
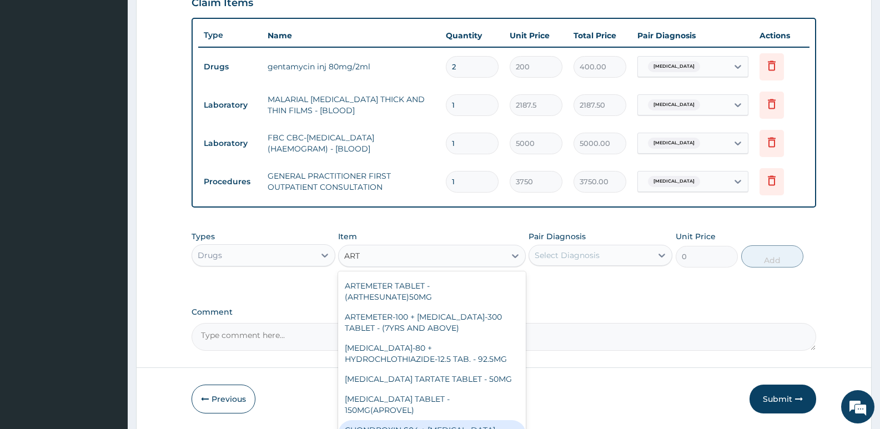
scroll to position [1185, 0]
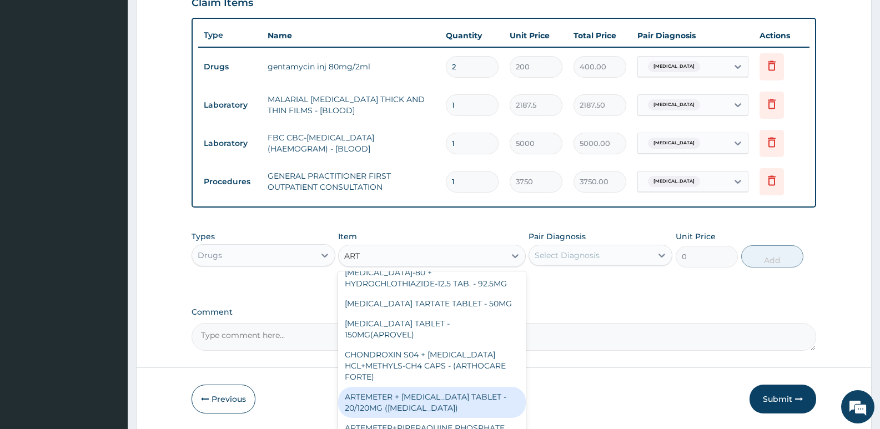
click at [431, 387] on div "ARTEMETER + LUMEFANTRINE TABLET - 20/120MG (COARTEM)" at bounding box center [431, 402] width 187 height 31
type input "210"
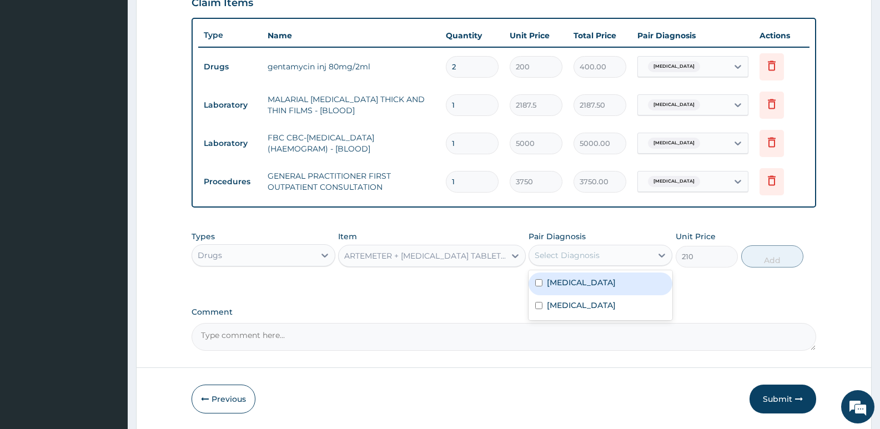
click at [615, 257] on div "Select Diagnosis" at bounding box center [590, 255] width 123 height 18
click at [574, 310] on label "Malaria, unspecified" at bounding box center [581, 305] width 69 height 11
checkbox input "true"
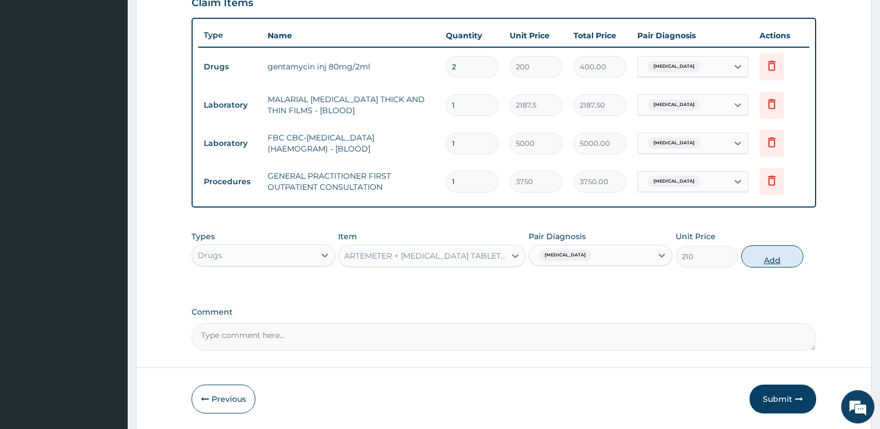
click at [773, 260] on button "Add" at bounding box center [772, 256] width 62 height 22
type input "0"
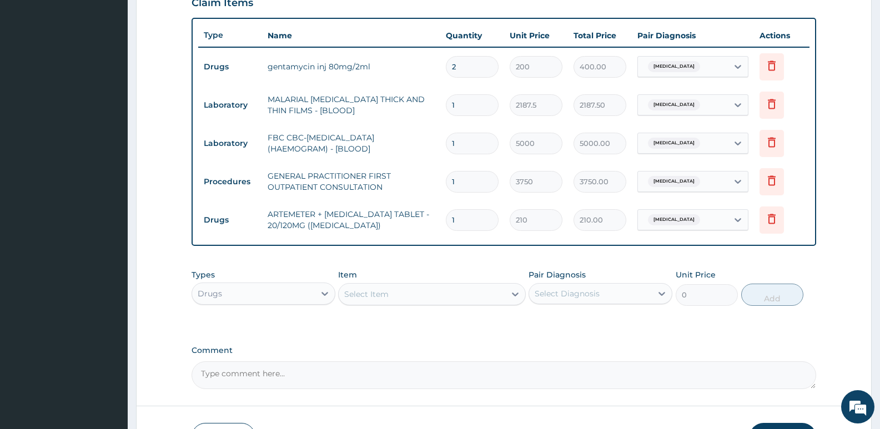
type input "0.00"
type input "6"
type input "1260.00"
type input "6"
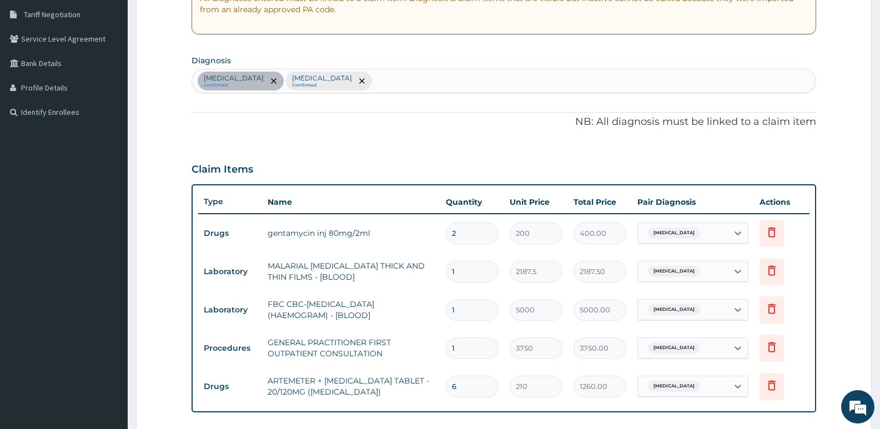
click at [370, 88] on div "Sepsis confirmed Malaria, unspecified Confirmed" at bounding box center [503, 80] width 623 height 23
type input "FEVER"
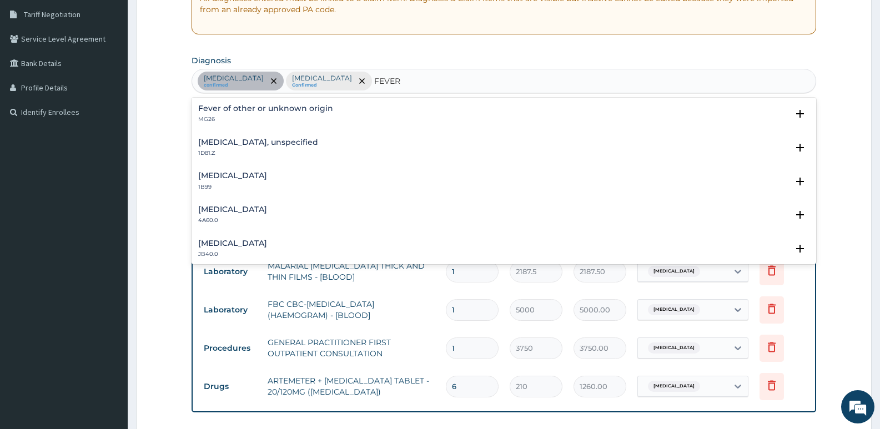
click at [235, 108] on h4 "Fever of other or unknown origin" at bounding box center [265, 108] width 135 height 8
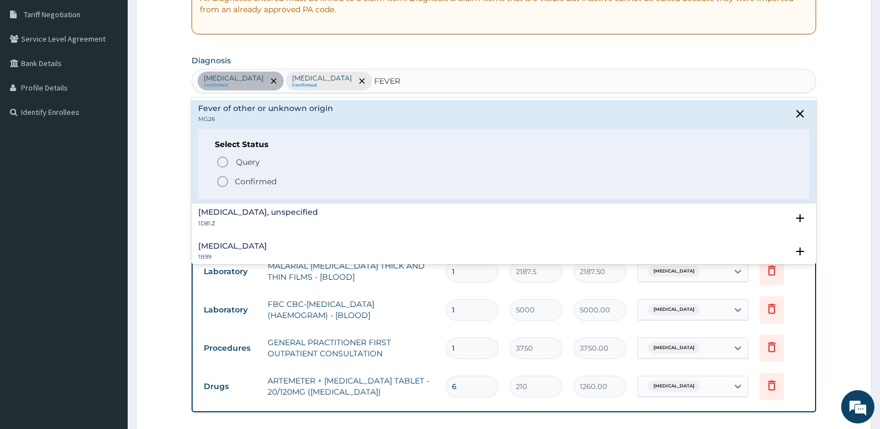
click at [218, 183] on circle "status option filled" at bounding box center [223, 181] width 10 height 10
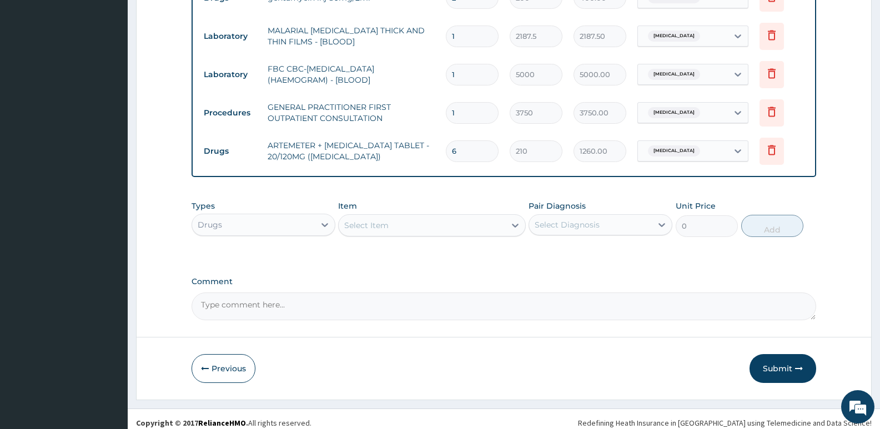
scroll to position [472, 0]
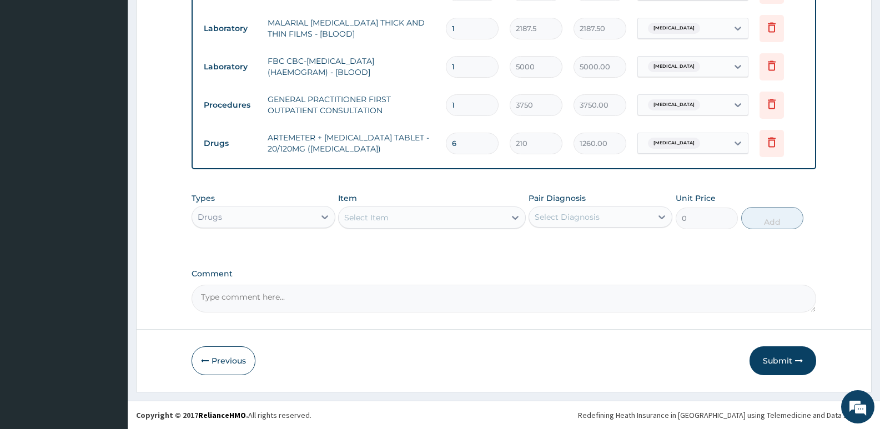
click at [366, 221] on div "Select Item" at bounding box center [366, 217] width 44 height 11
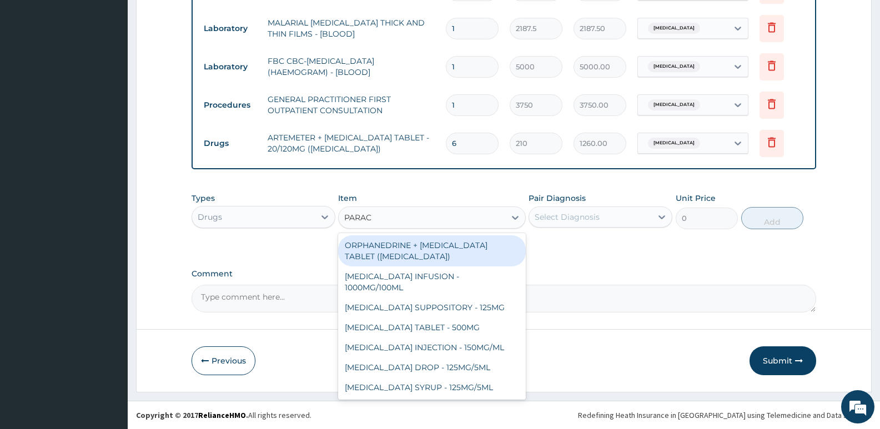
type input "PARACE"
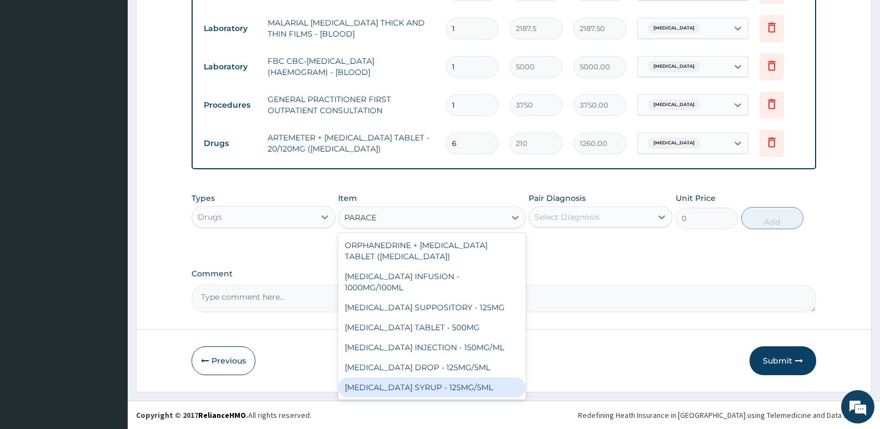
click at [411, 385] on div "PARACETAMOL SYRUP - 125MG/5ML" at bounding box center [431, 387] width 187 height 20
type input "840"
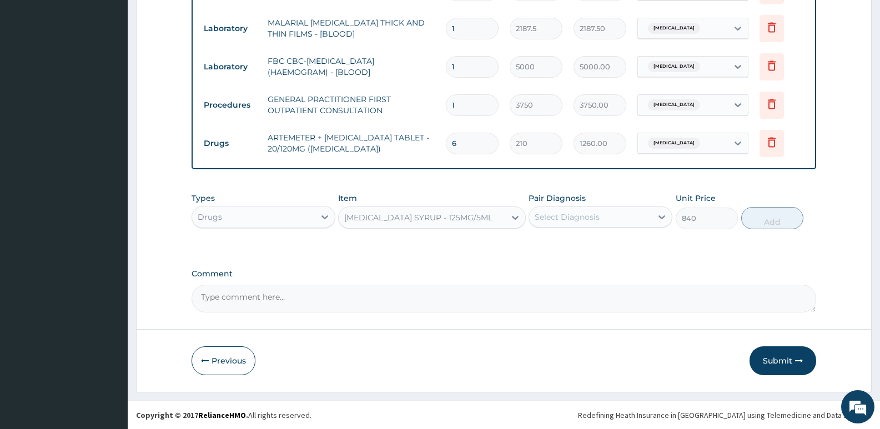
click at [564, 229] on div "Types Drugs Item option PARACETAMOL SYRUP - 125MG/5ML, selected. Select is focu…" at bounding box center [503, 211] width 624 height 48
click at [567, 224] on div "Select Diagnosis" at bounding box center [590, 217] width 123 height 18
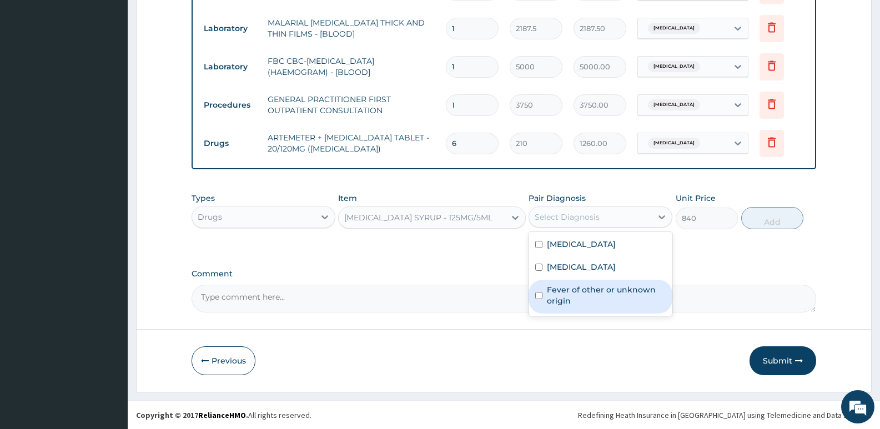
click at [559, 305] on label "Fever of other or unknown origin" at bounding box center [606, 295] width 119 height 22
checkbox input "true"
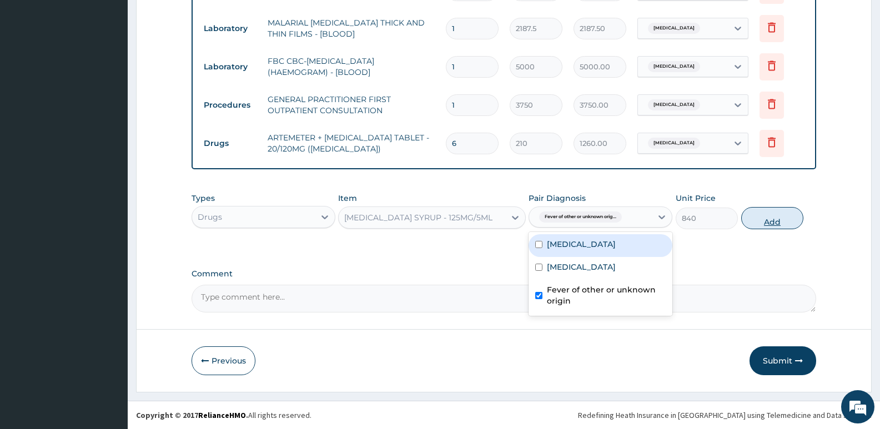
click at [773, 219] on button "Add" at bounding box center [772, 218] width 62 height 22
type input "0"
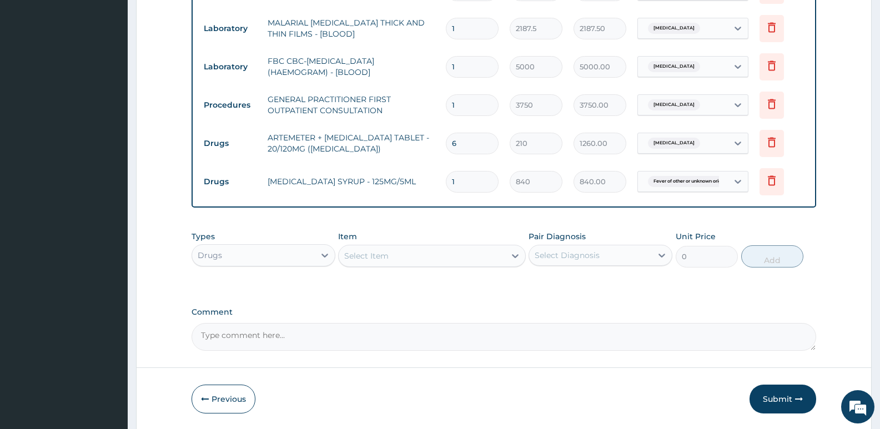
click at [380, 263] on div "Select Item" at bounding box center [422, 256] width 166 height 18
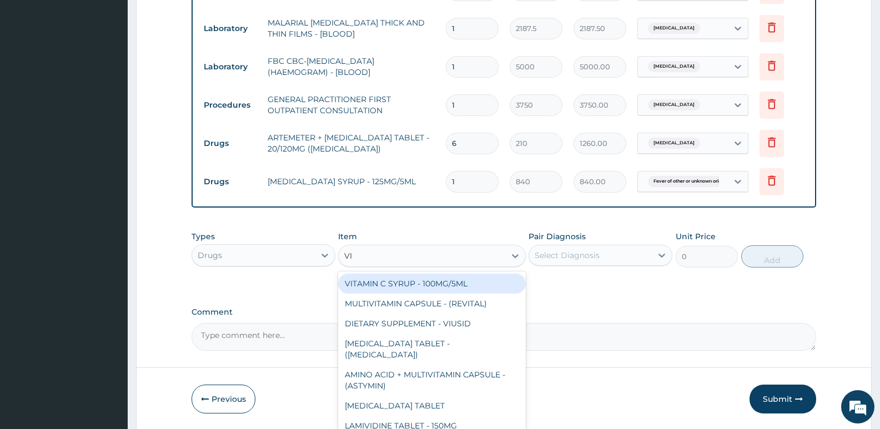
type input "VIT"
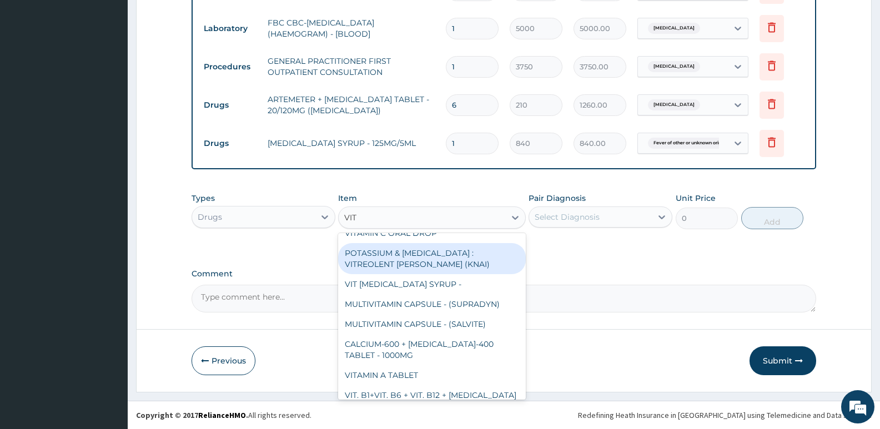
scroll to position [222, 0]
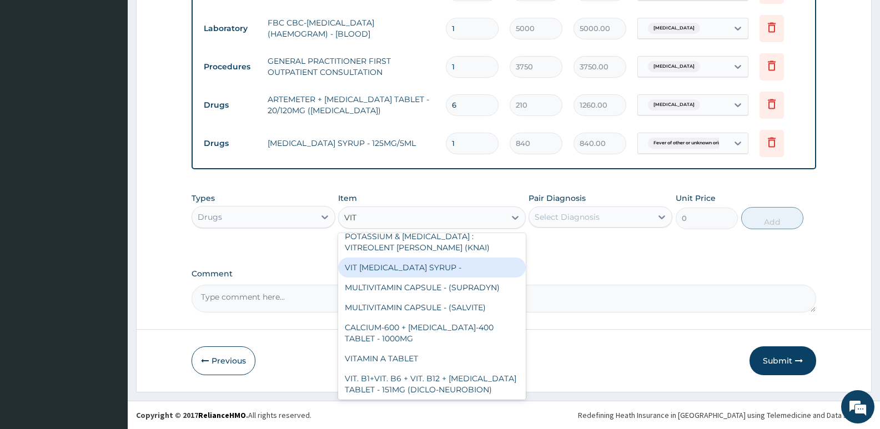
click at [430, 268] on div "VIT B- COMPLEX SYRUP -" at bounding box center [431, 267] width 187 height 20
type input "475.99999999999994"
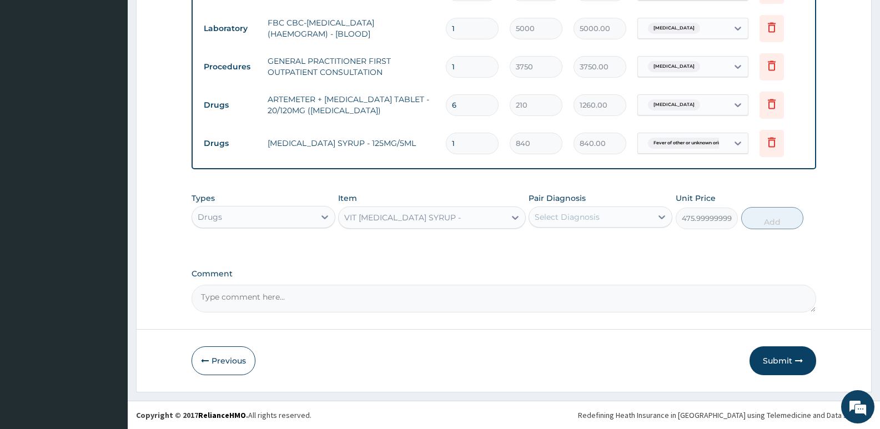
click at [564, 218] on div "Select Diagnosis" at bounding box center [566, 216] width 65 height 11
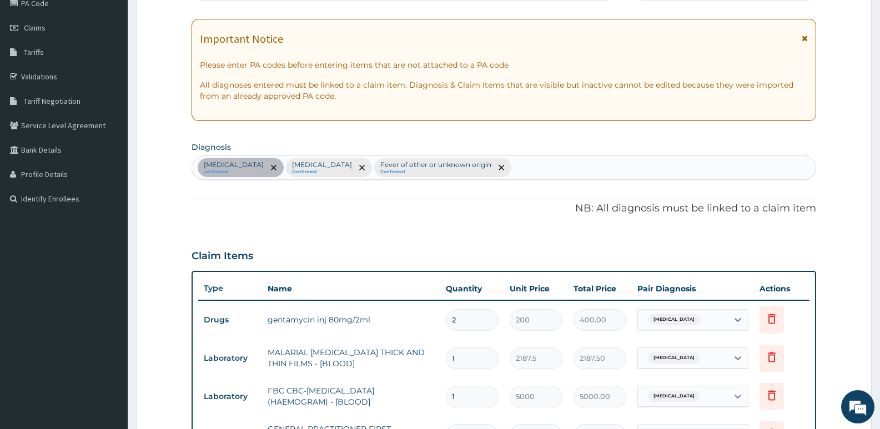
scroll to position [122, 0]
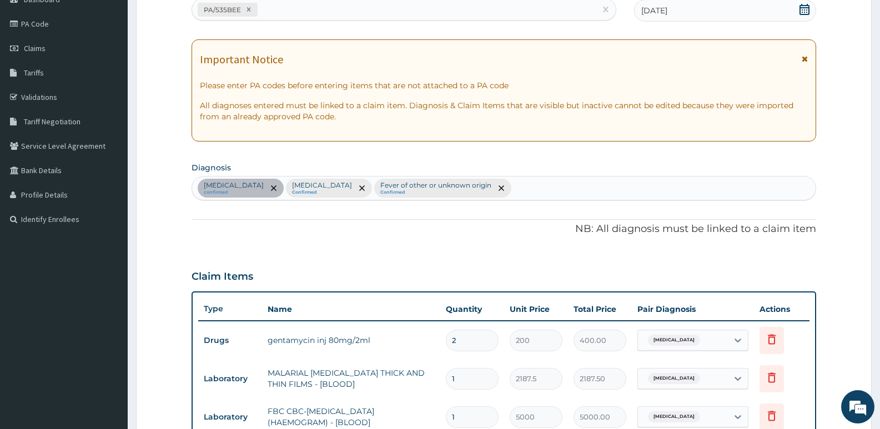
click at [488, 187] on div "Sepsis confirmed Malaria, unspecified Confirmed Fever of other or unknown origi…" at bounding box center [503, 187] width 623 height 23
type input "ANOREXIA"
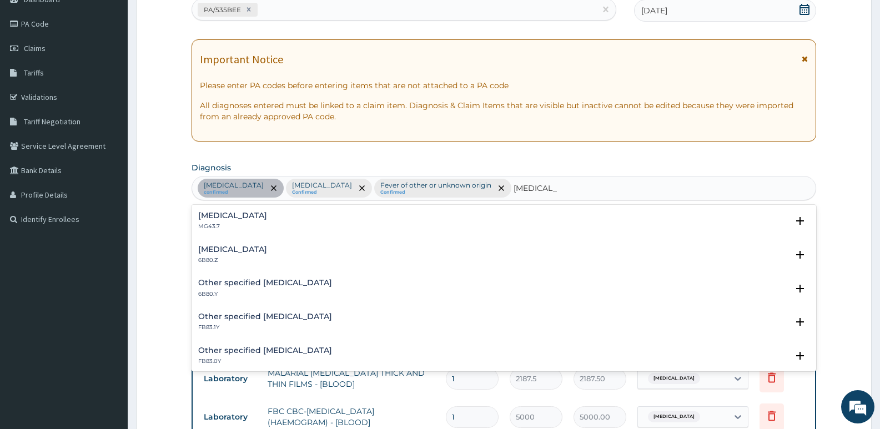
click at [233, 225] on div "Anorexia MG43.7" at bounding box center [503, 220] width 611 height 19
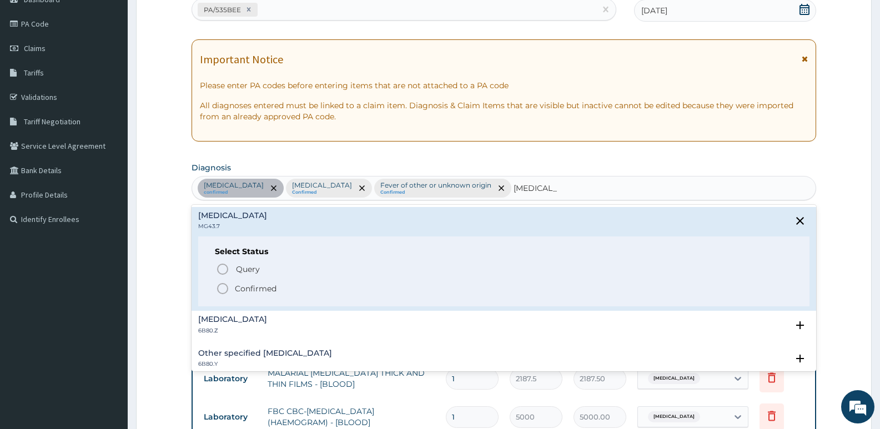
click at [218, 292] on icon "status option filled" at bounding box center [222, 288] width 13 height 13
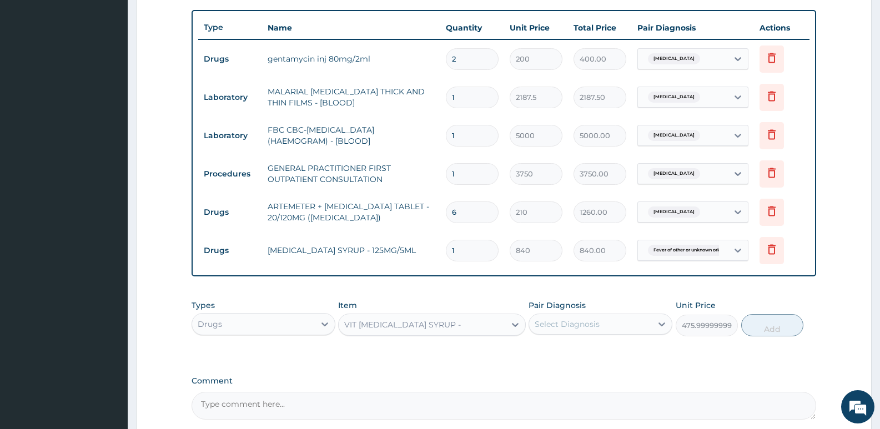
scroll to position [510, 0]
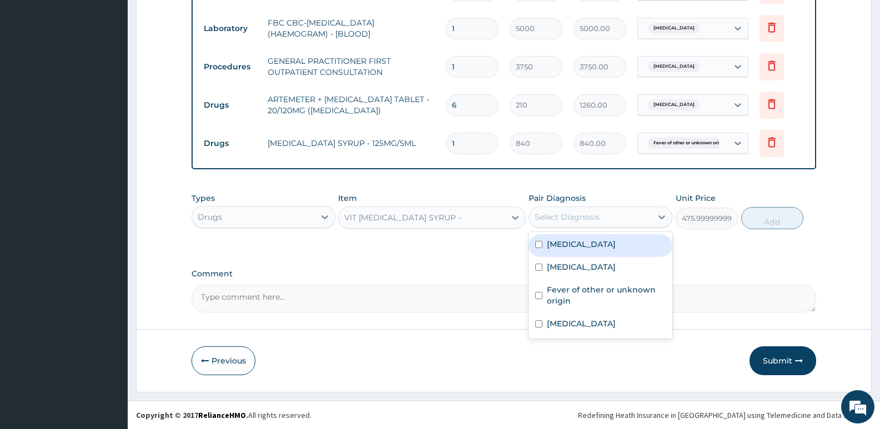
click at [597, 218] on div "Select Diagnosis" at bounding box center [566, 216] width 65 height 11
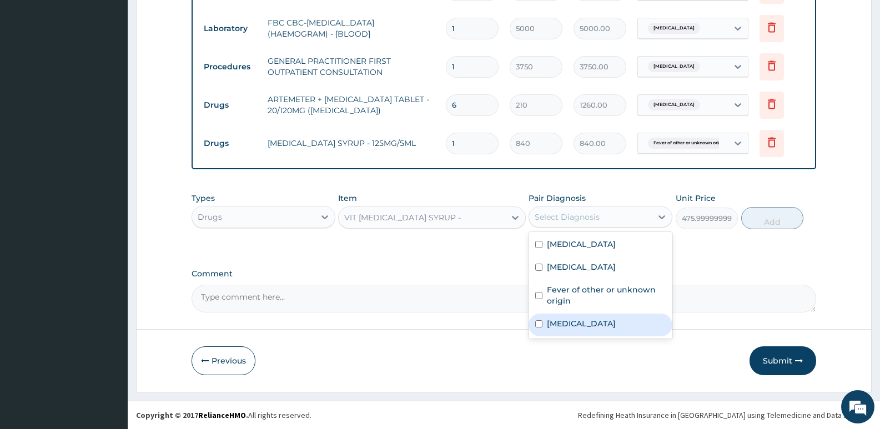
click at [578, 325] on label "Anorexia" at bounding box center [581, 323] width 69 height 11
checkbox input "true"
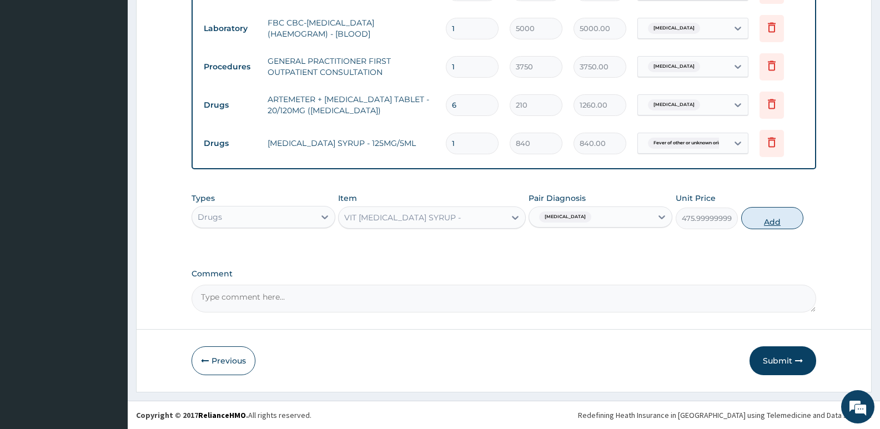
click at [762, 221] on button "Add" at bounding box center [772, 218] width 62 height 22
type input "0"
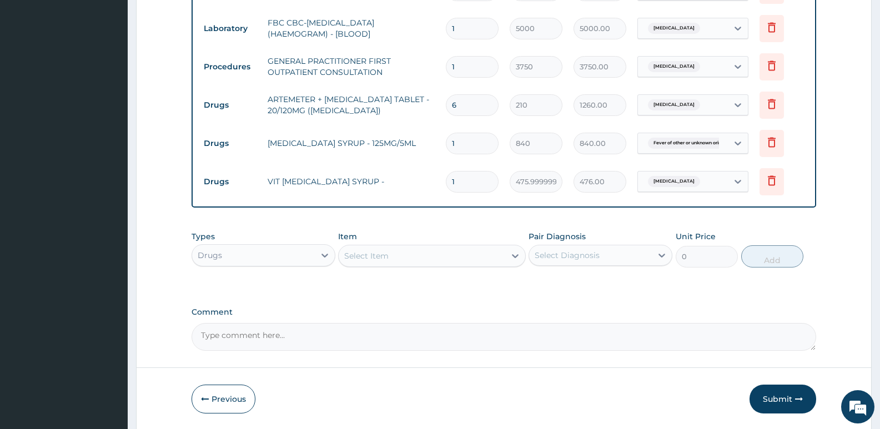
click at [364, 259] on div "Select Item" at bounding box center [366, 255] width 44 height 11
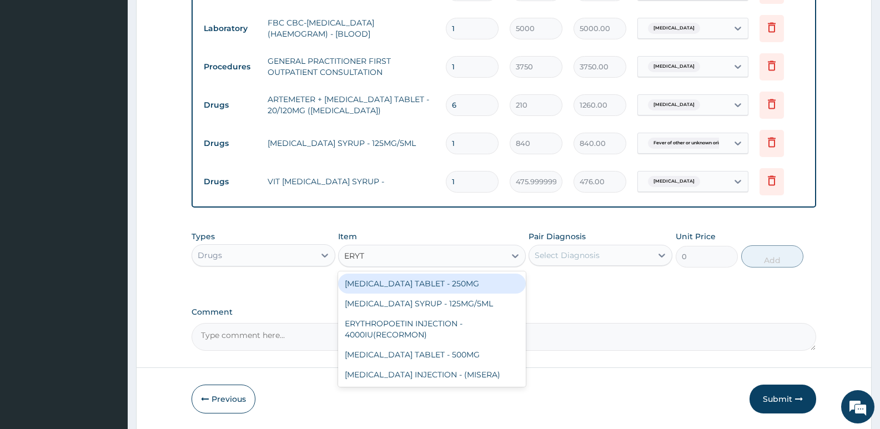
type input "ERYT"
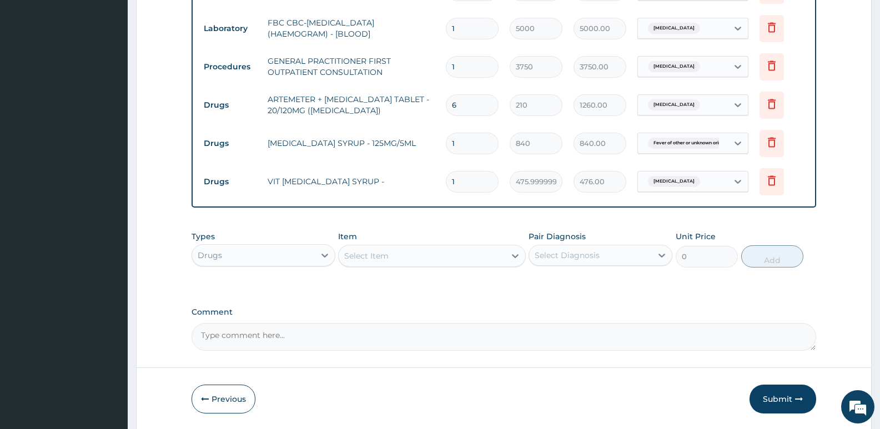
click at [380, 252] on div "Select Item" at bounding box center [366, 255] width 44 height 11
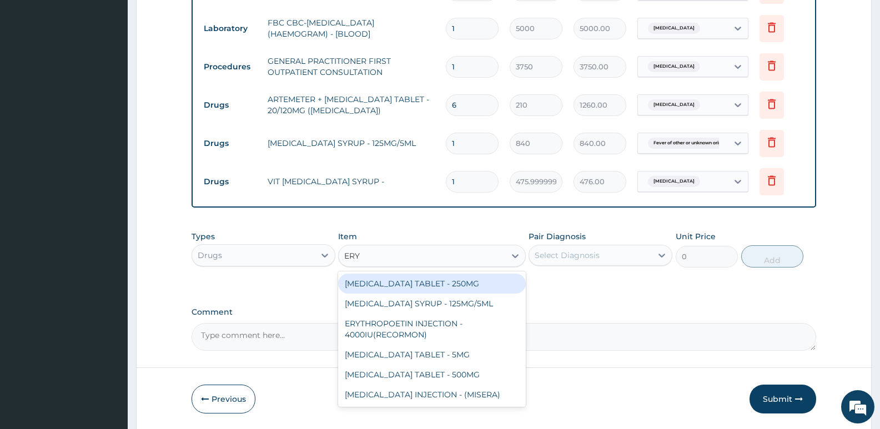
type input "ERYT"
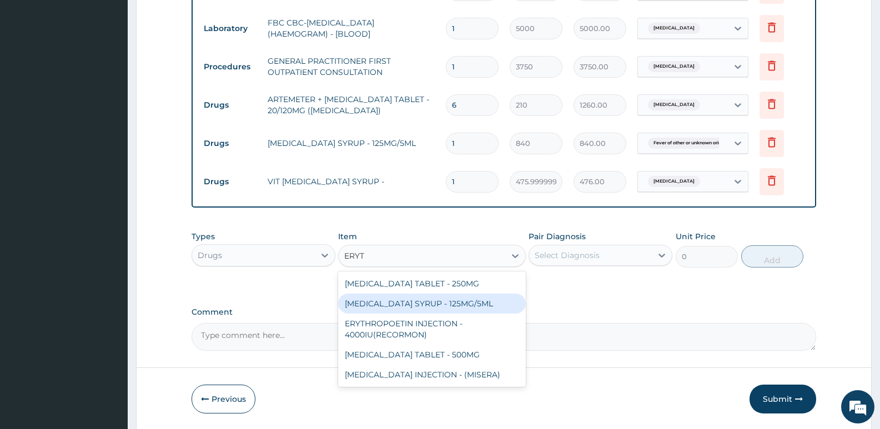
click at [400, 299] on div "ERYTHROMYCIN SYRUP - 125MG/5ML" at bounding box center [431, 304] width 187 height 20
type input "840"
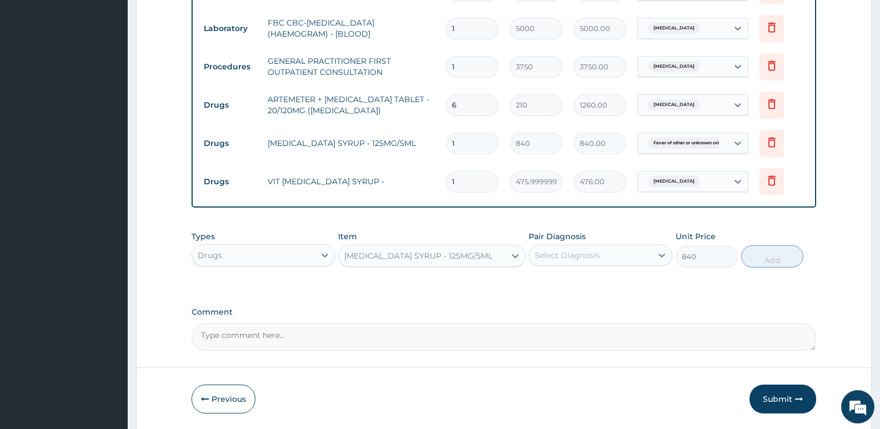
click at [576, 257] on div "Select Diagnosis" at bounding box center [566, 255] width 65 height 11
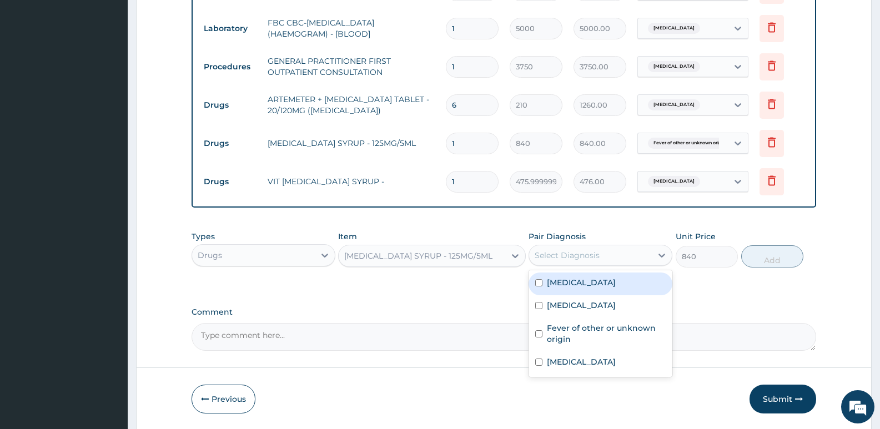
click at [574, 284] on div "Sepsis" at bounding box center [600, 283] width 144 height 23
checkbox input "true"
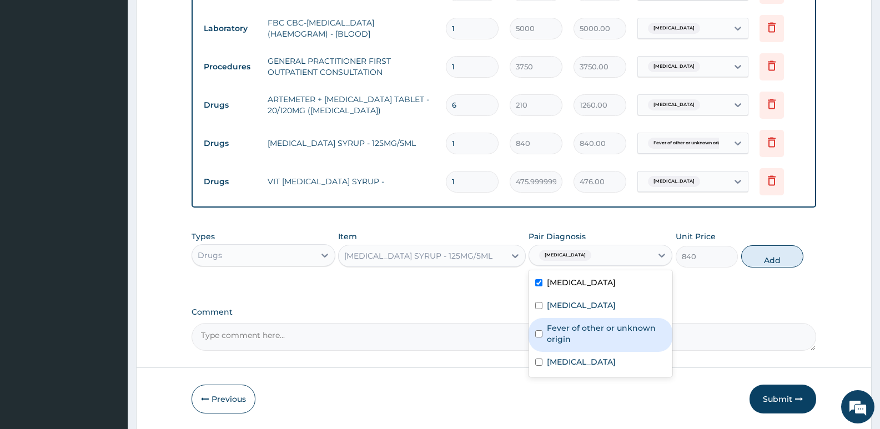
click at [650, 324] on label "Fever of other or unknown origin" at bounding box center [606, 333] width 119 height 22
checkbox input "true"
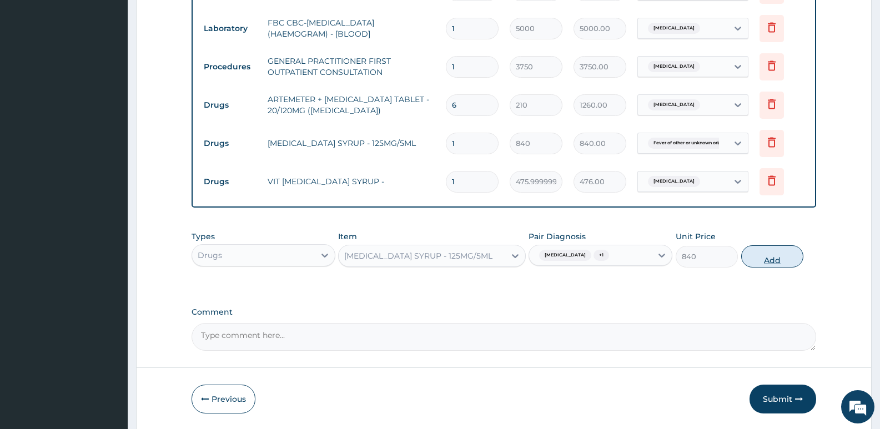
click at [775, 250] on button "Add" at bounding box center [772, 256] width 62 height 22
type input "0"
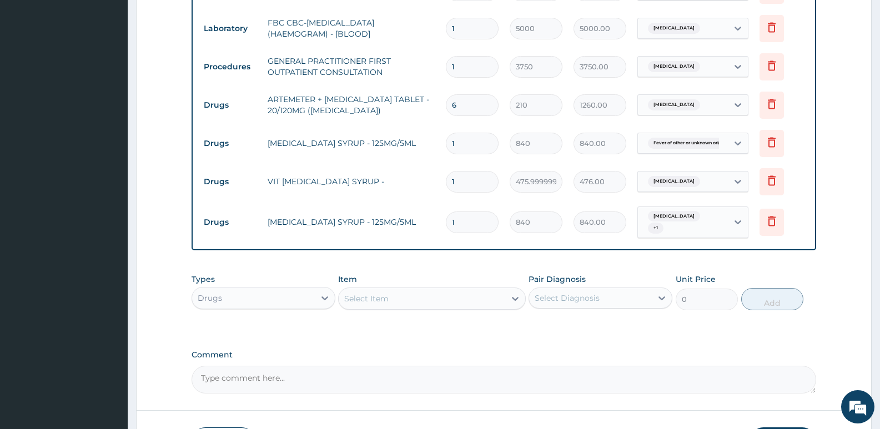
scroll to position [565, 0]
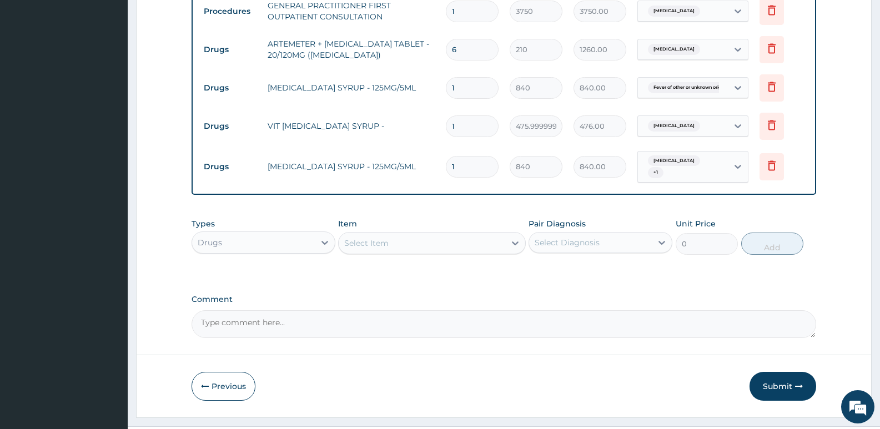
click at [290, 239] on div "Drugs" at bounding box center [253, 243] width 123 height 18
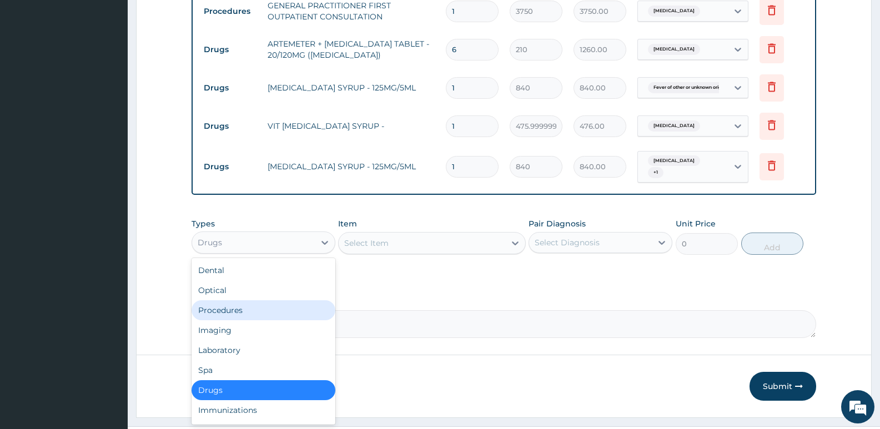
click at [232, 302] on div "Procedures" at bounding box center [263, 310] width 144 height 20
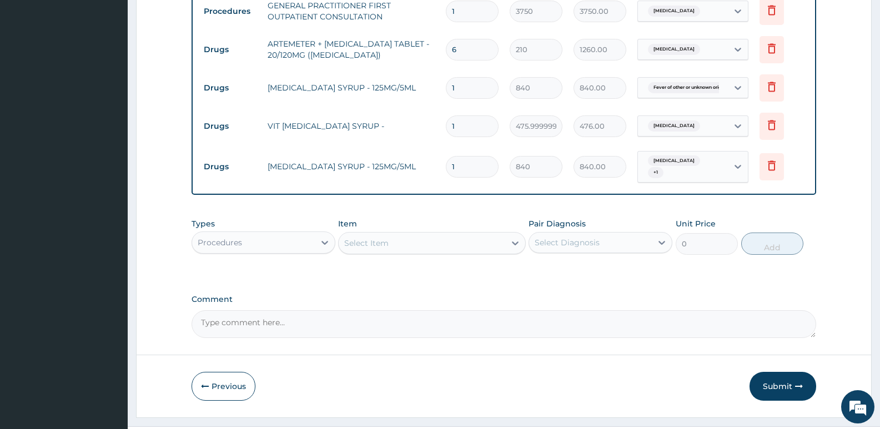
click at [412, 241] on div "Select Item" at bounding box center [422, 243] width 166 height 18
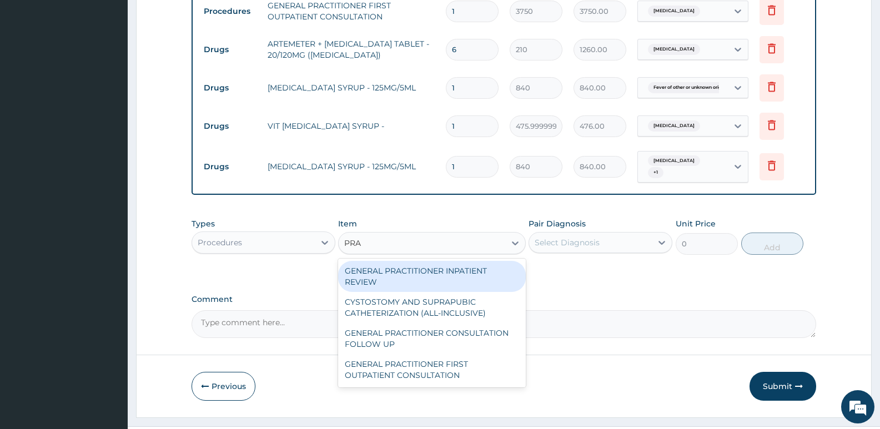
type input "PRAC"
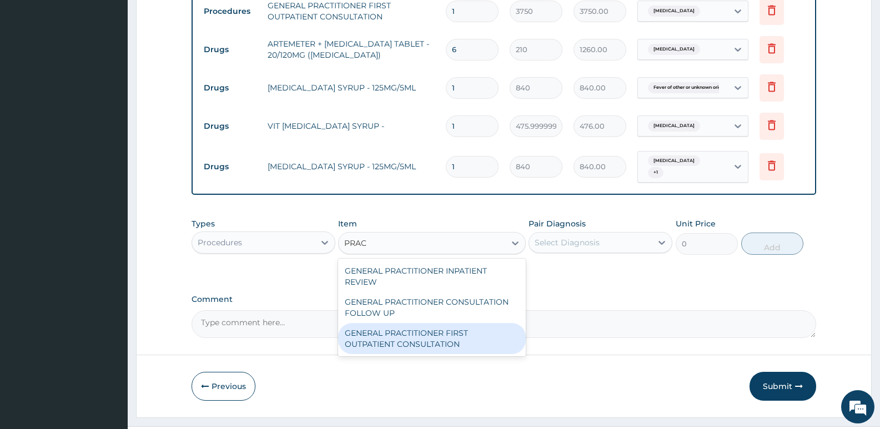
click at [412, 332] on div "GENERAL PRACTITIONER FIRST OUTPATIENT CONSULTATION" at bounding box center [431, 338] width 187 height 31
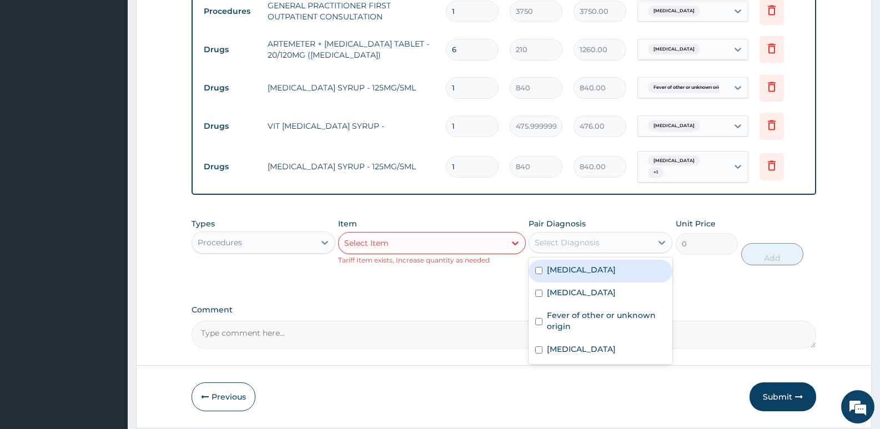
click at [644, 234] on div "Select Diagnosis" at bounding box center [590, 243] width 123 height 18
click at [493, 236] on div "Select Item" at bounding box center [422, 243] width 166 height 18
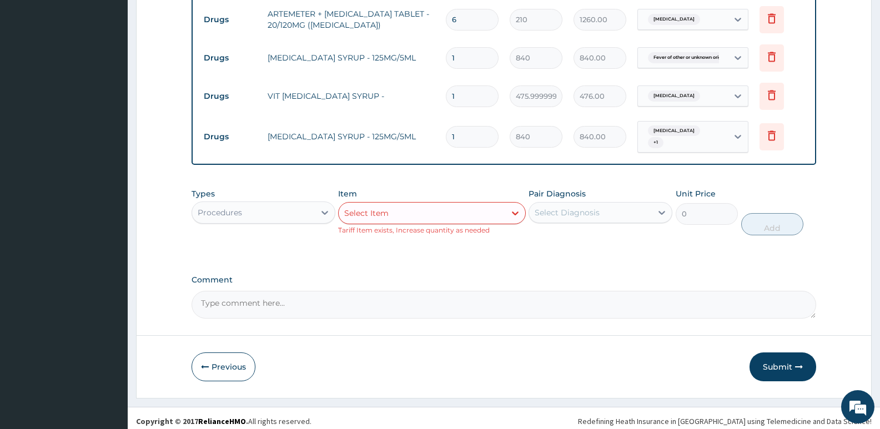
scroll to position [597, 0]
click at [777, 356] on button "Submit" at bounding box center [782, 365] width 67 height 29
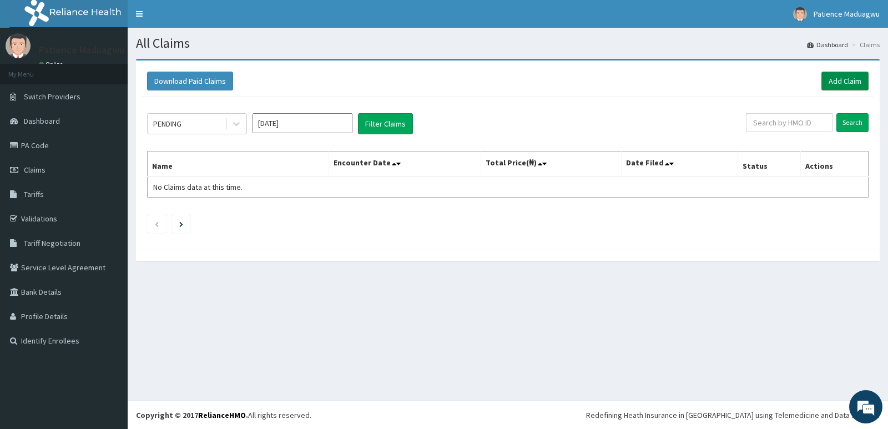
click at [837, 79] on link "Add Claim" at bounding box center [844, 81] width 47 height 19
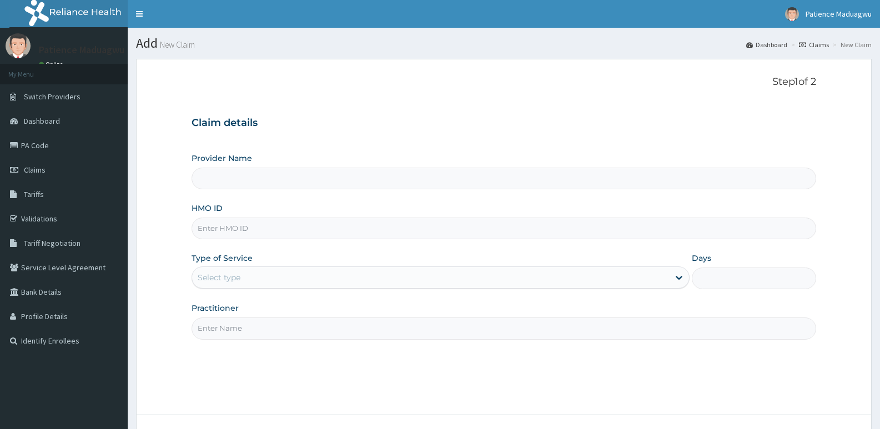
type input "[GEOGRAPHIC_DATA]"
